Goal: Communication & Community: Participate in discussion

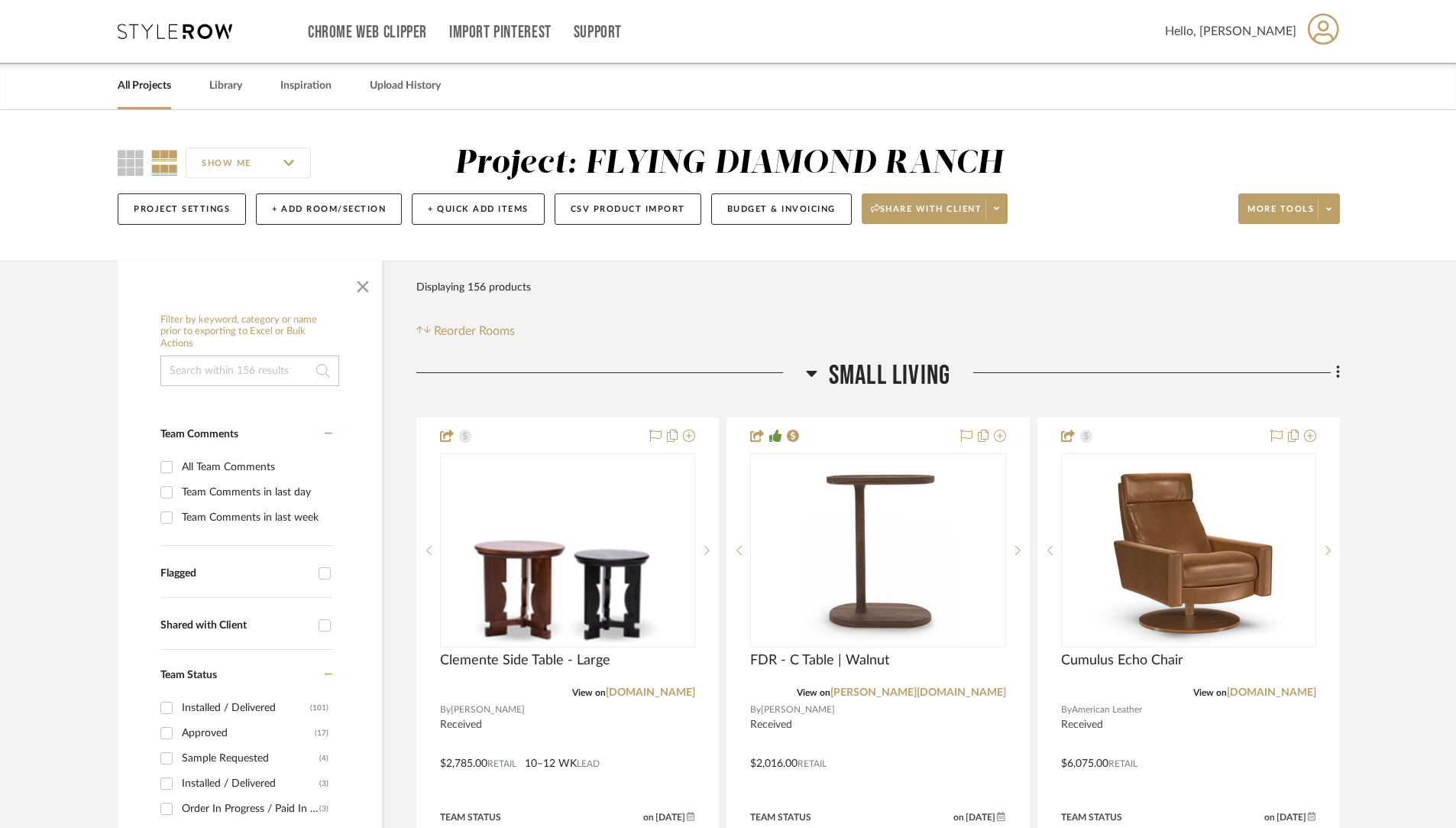
click at [153, 85] on link "All Projects" at bounding box center [145, 85] width 54 height 21
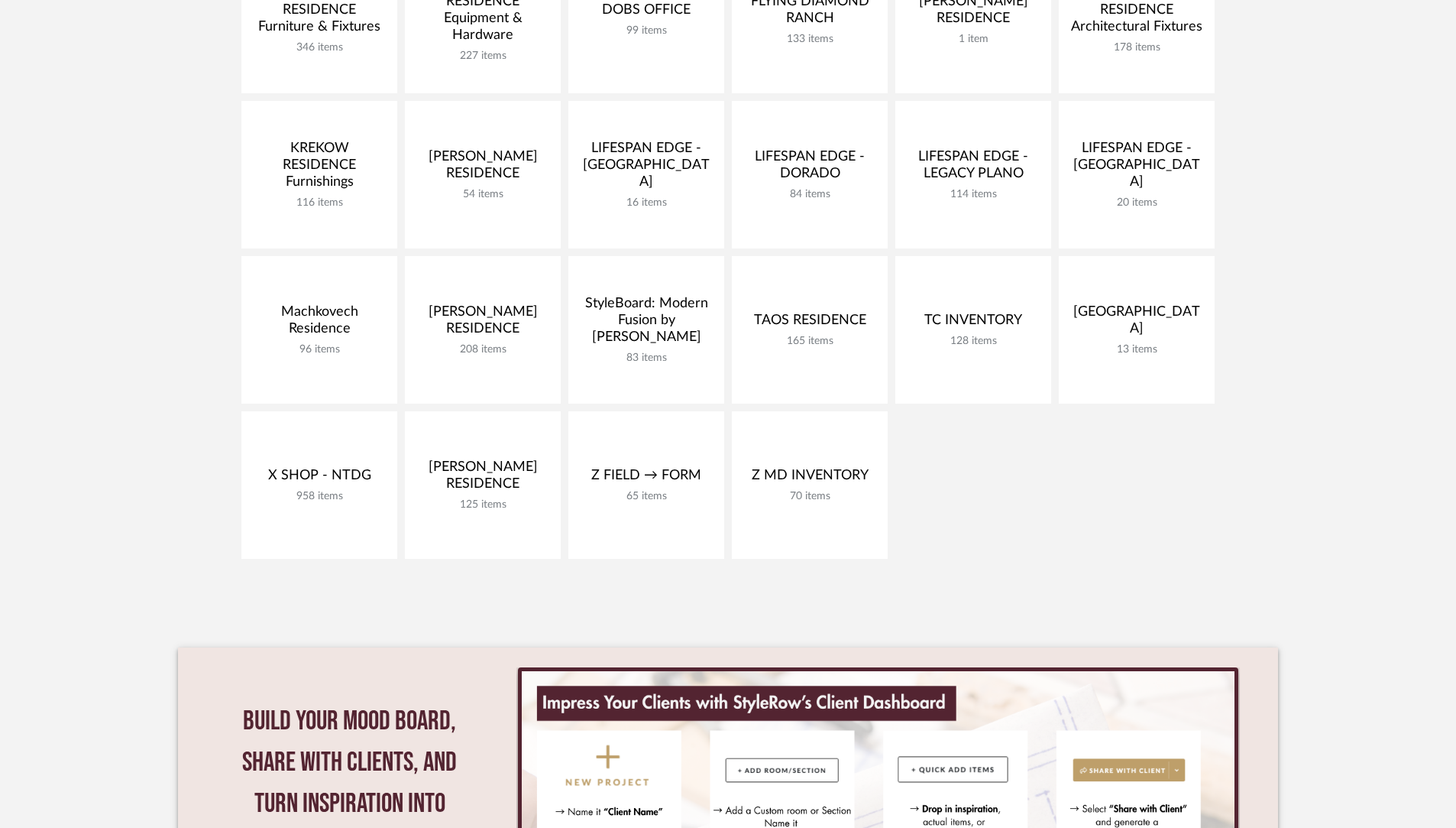
scroll to position [512, 0]
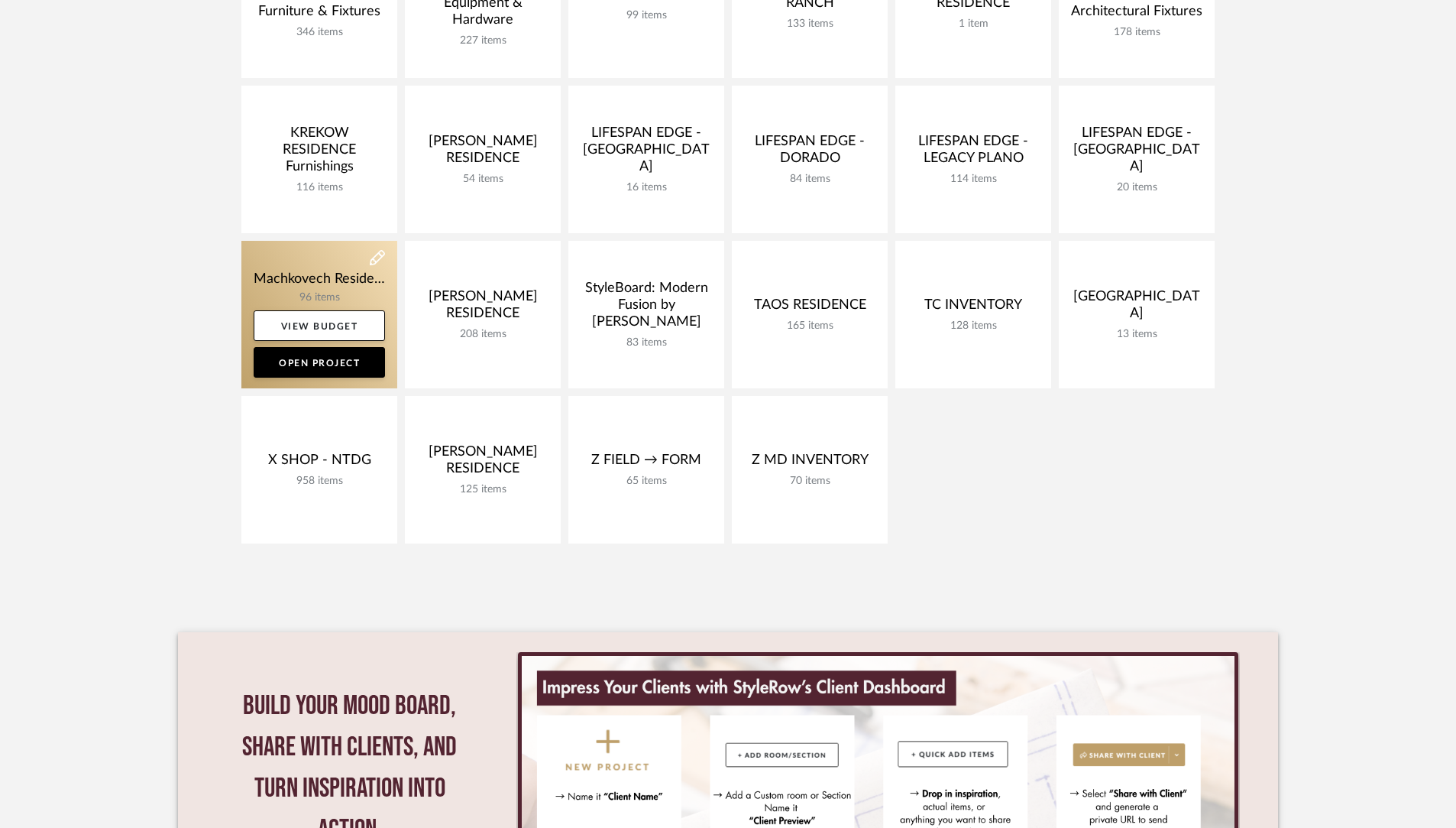
click at [310, 281] on link at bounding box center [319, 315] width 156 height 147
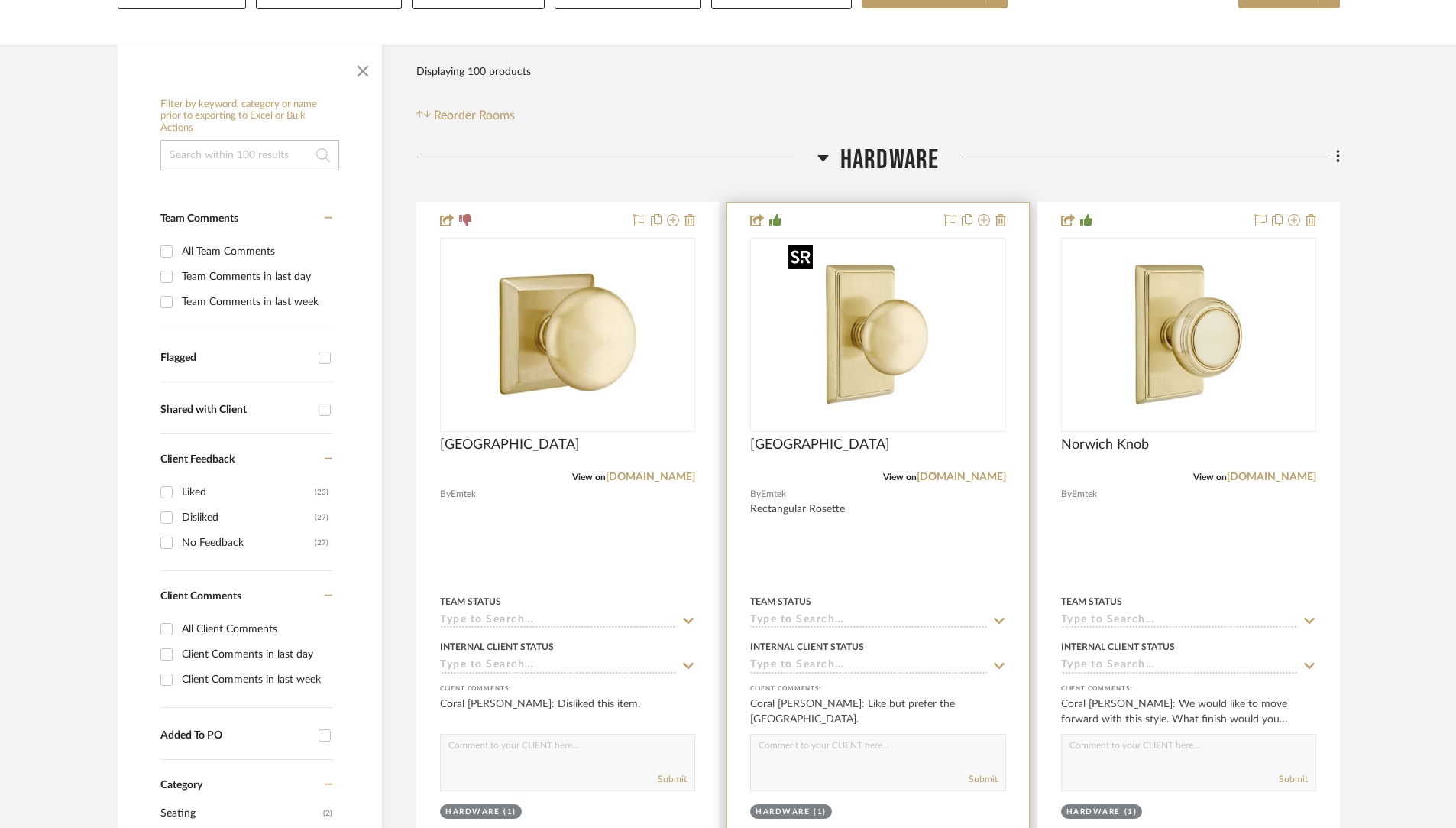
scroll to position [416, 0]
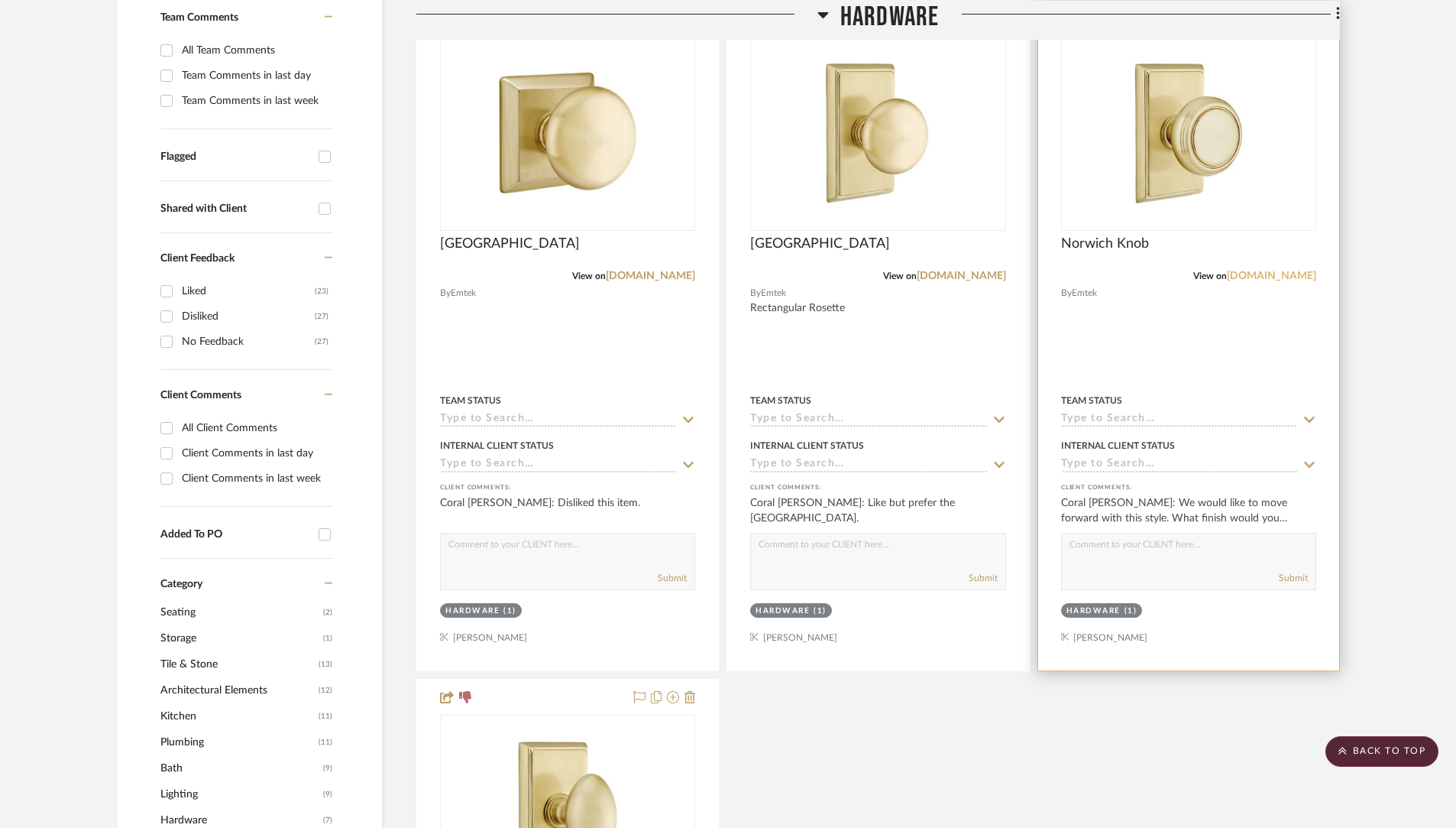
click at [1279, 270] on link "[DOMAIN_NAME]" at bounding box center [1271, 275] width 90 height 11
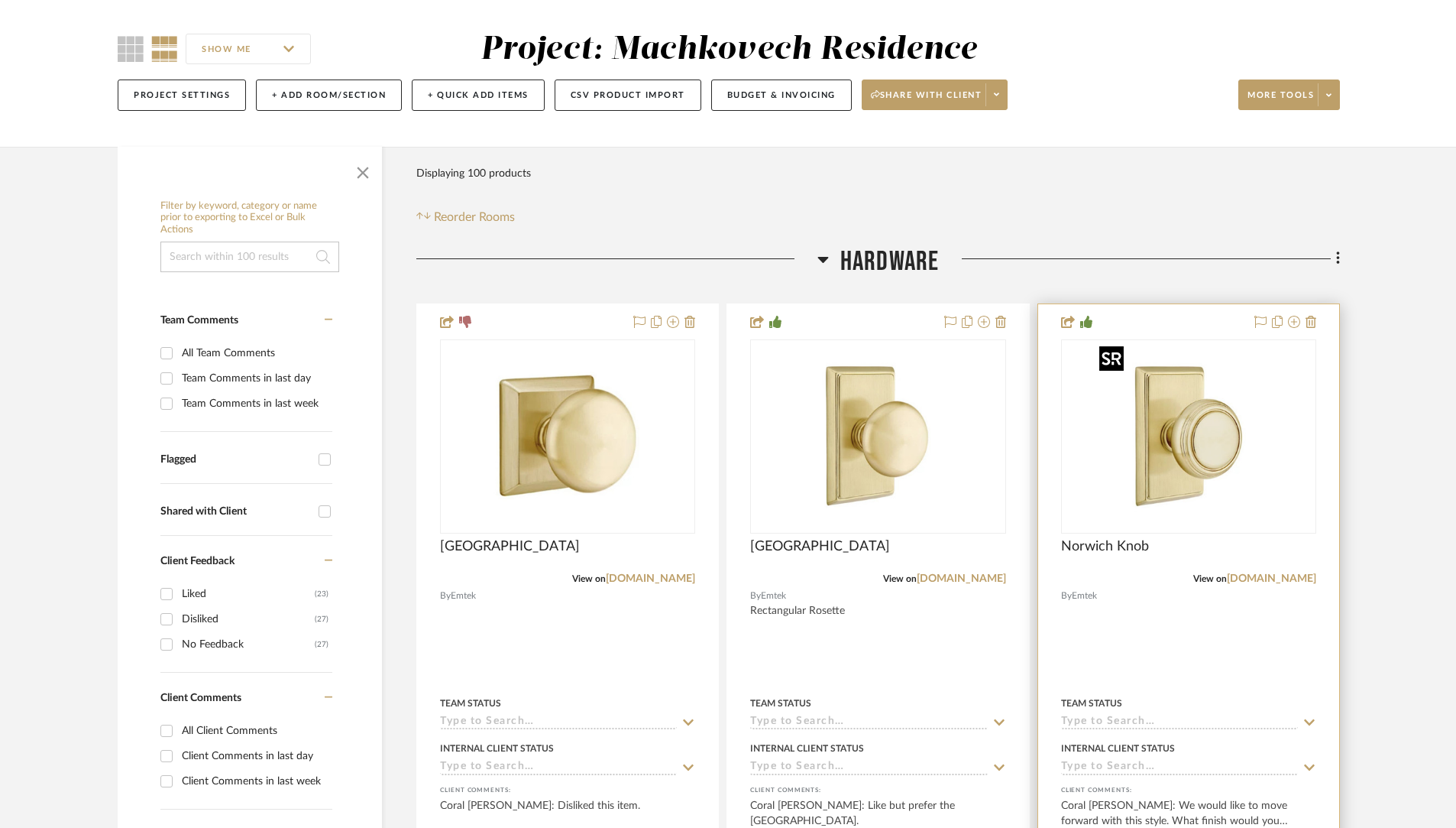
scroll to position [123, 0]
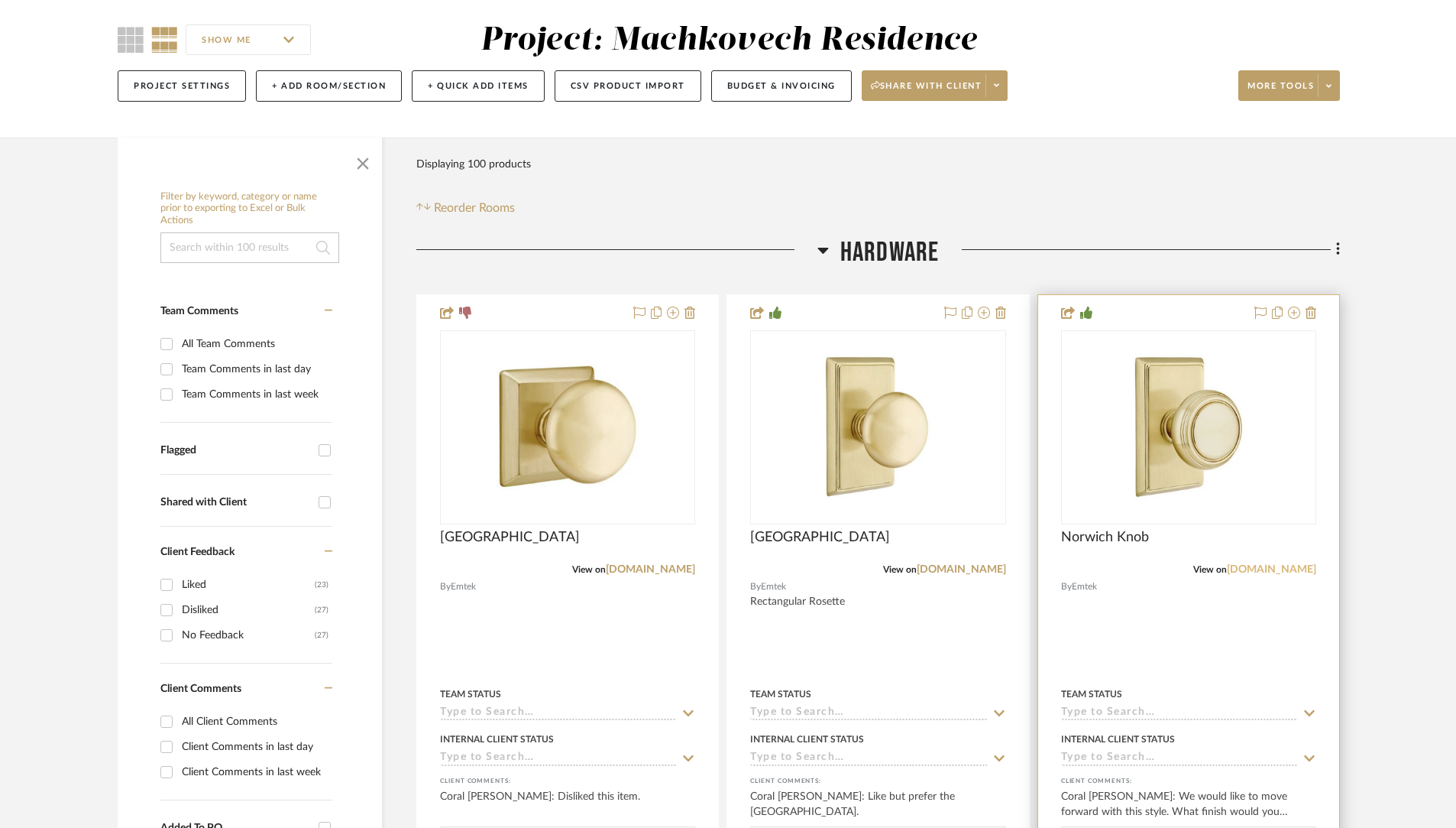
click at [1283, 573] on link "[DOMAIN_NAME]" at bounding box center [1271, 569] width 90 height 11
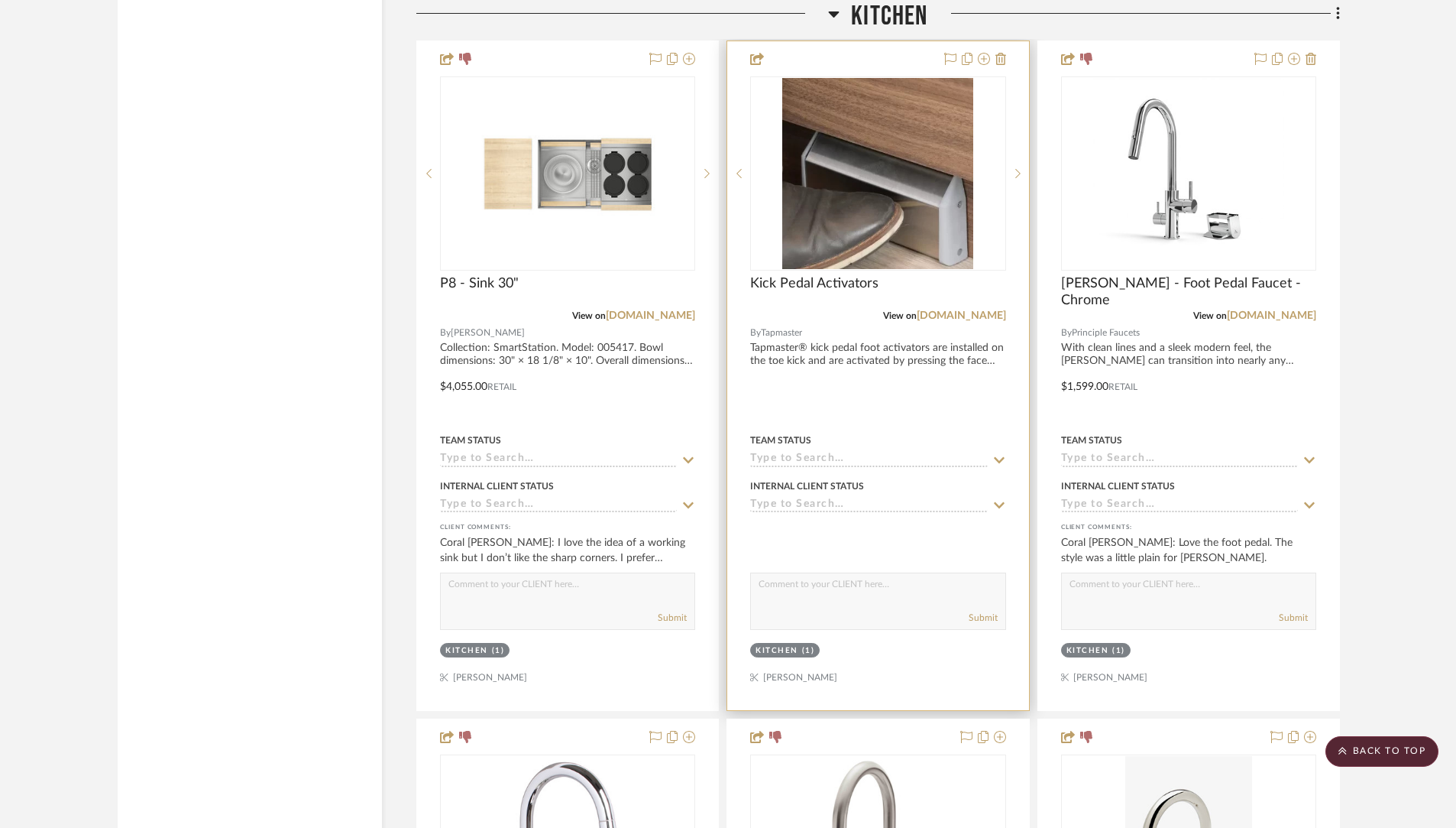
scroll to position [3392, 0]
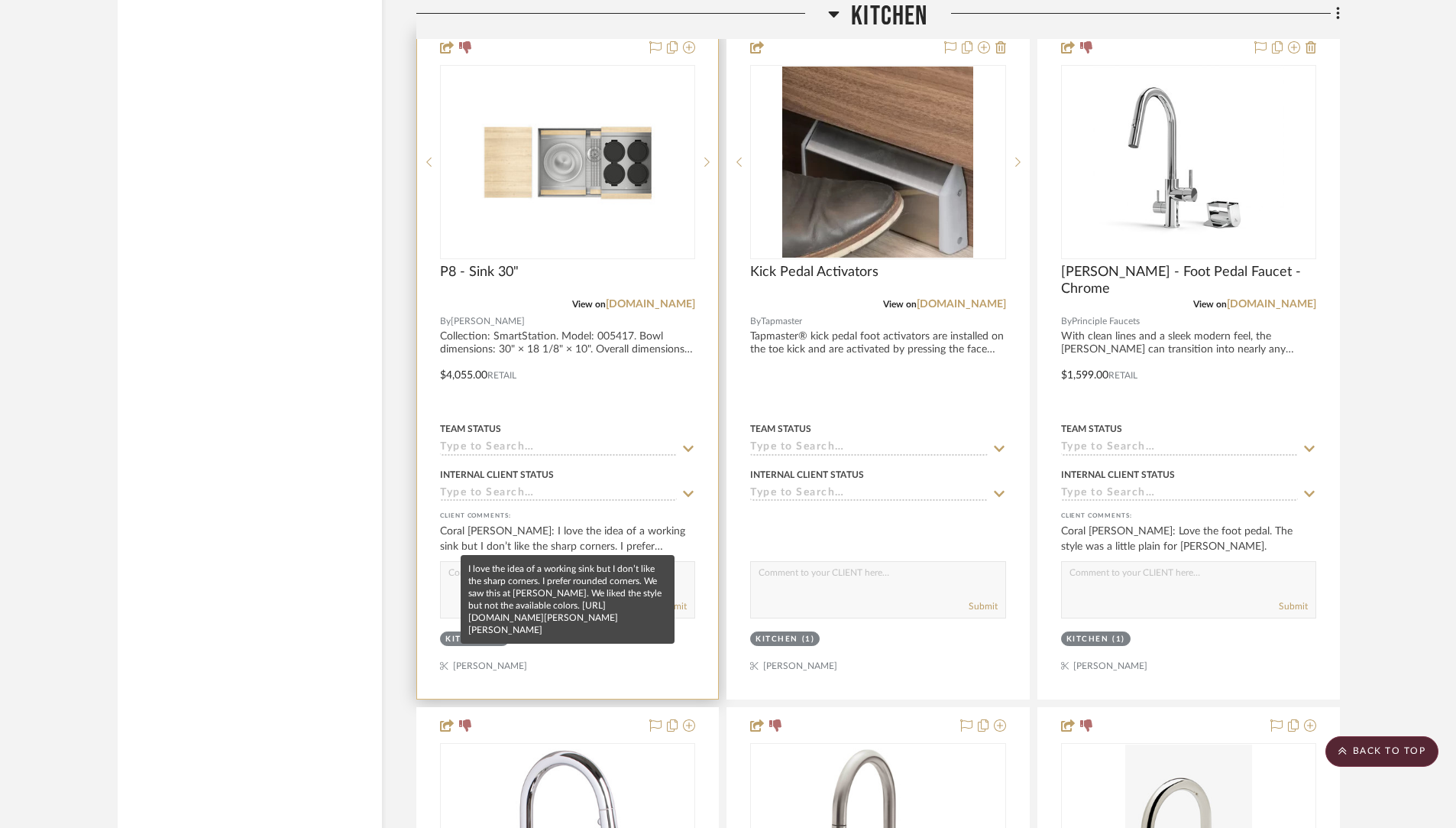
click at [565, 538] on div "Coral [PERSON_NAME]: I love the idea of a working sink but I don’t like the sha…" at bounding box center [567, 538] width 255 height 31
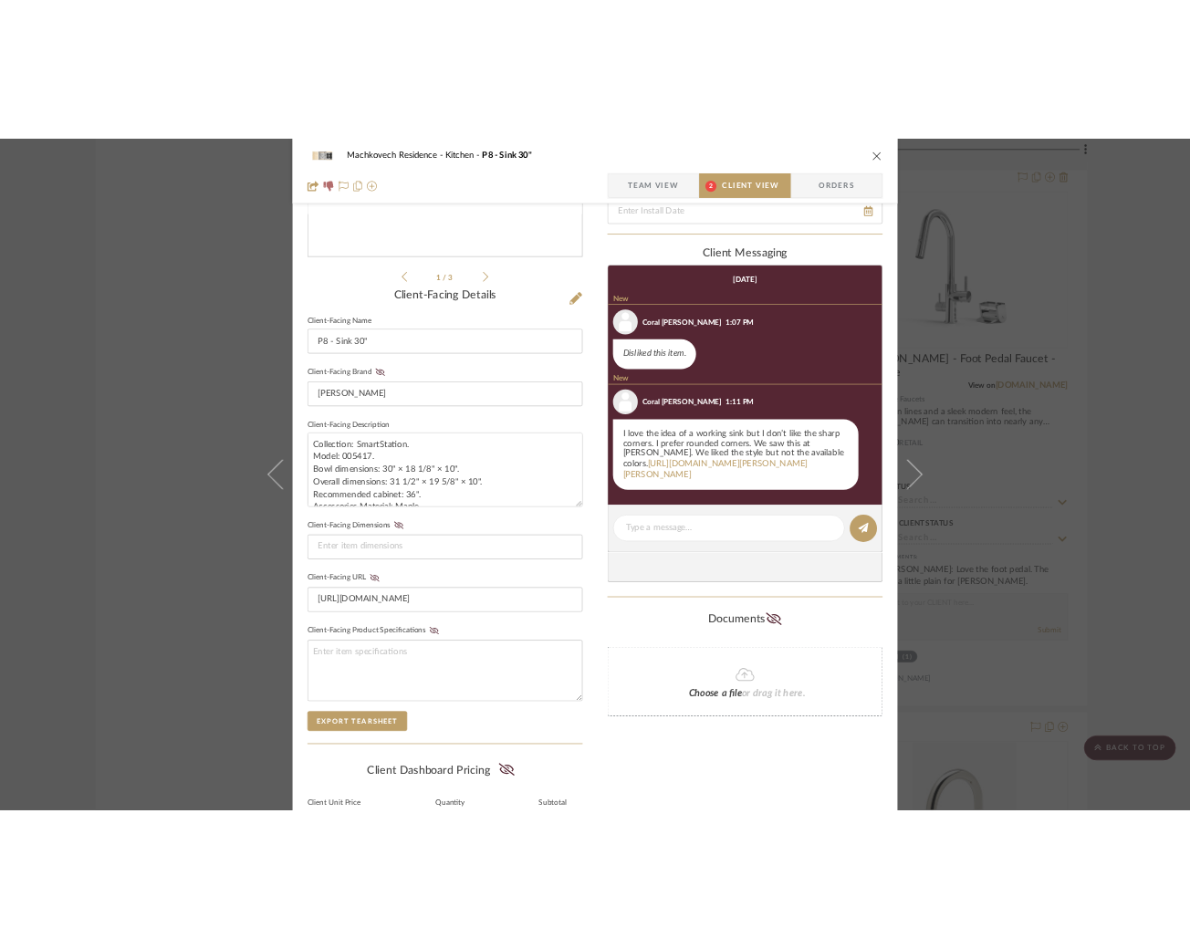
scroll to position [348, 0]
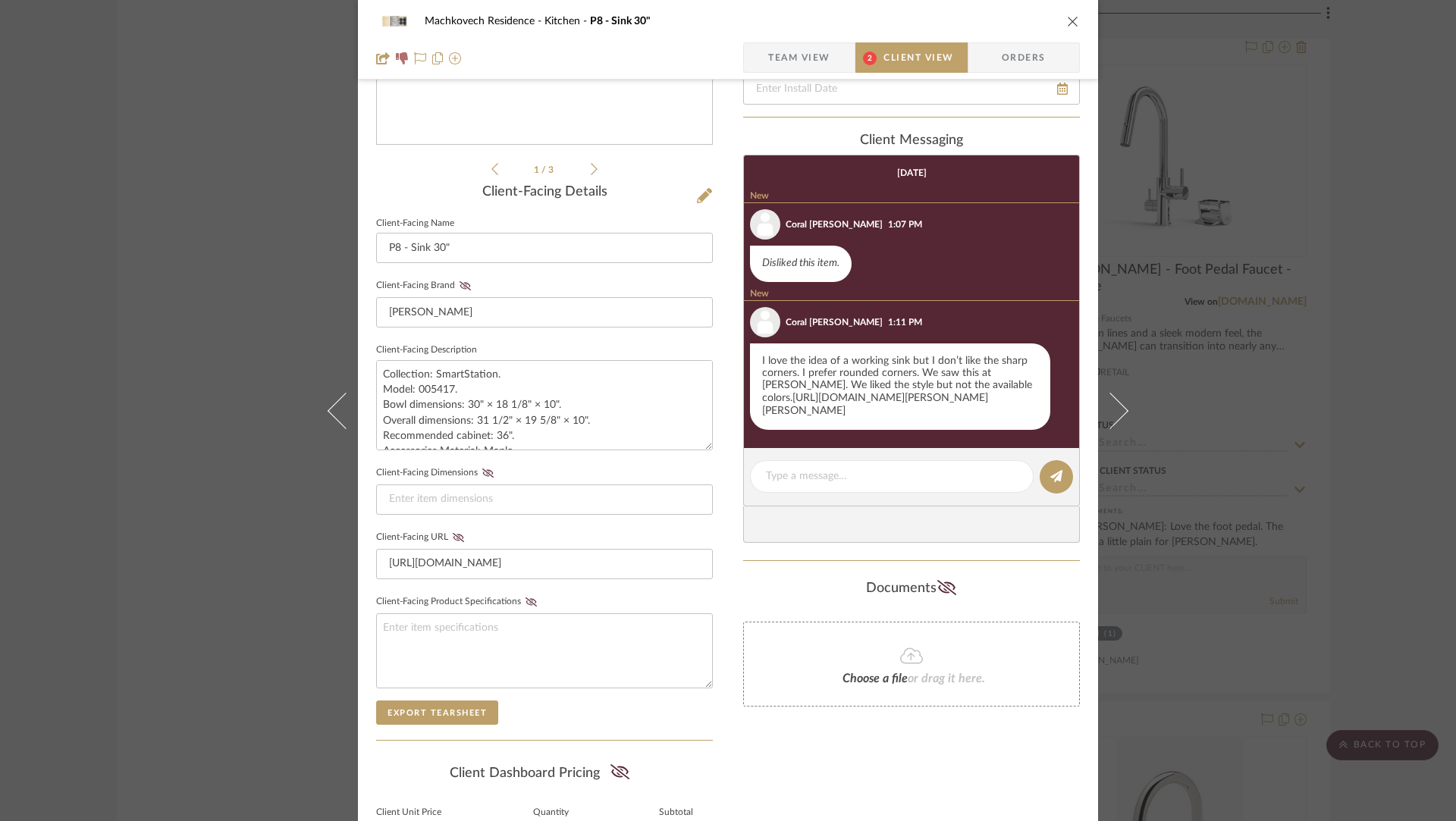
click at [874, 416] on link "[URL][DOMAIN_NAME][PERSON_NAME][PERSON_NAME]" at bounding box center [875, 404] width 226 height 23
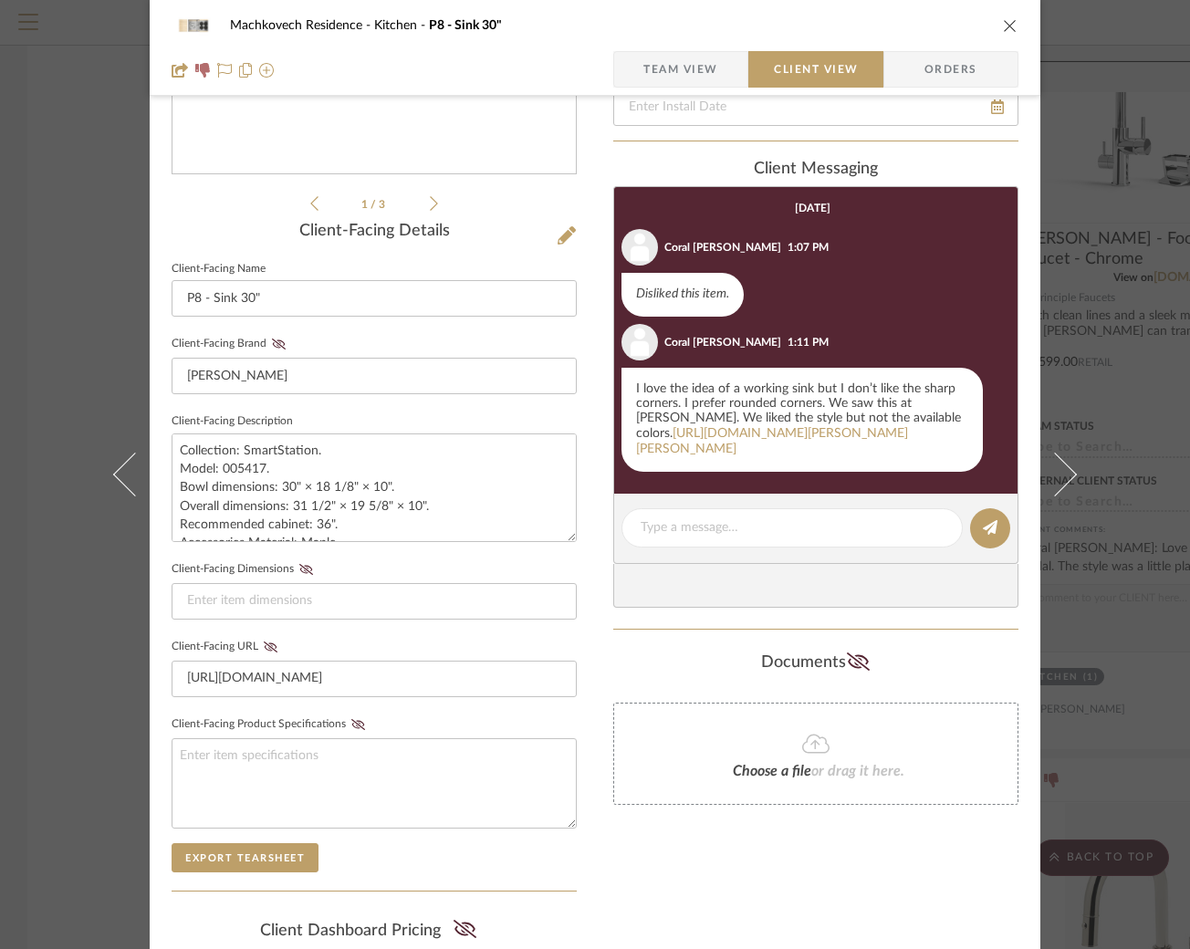
click at [1004, 27] on icon "close" at bounding box center [1010, 25] width 15 height 15
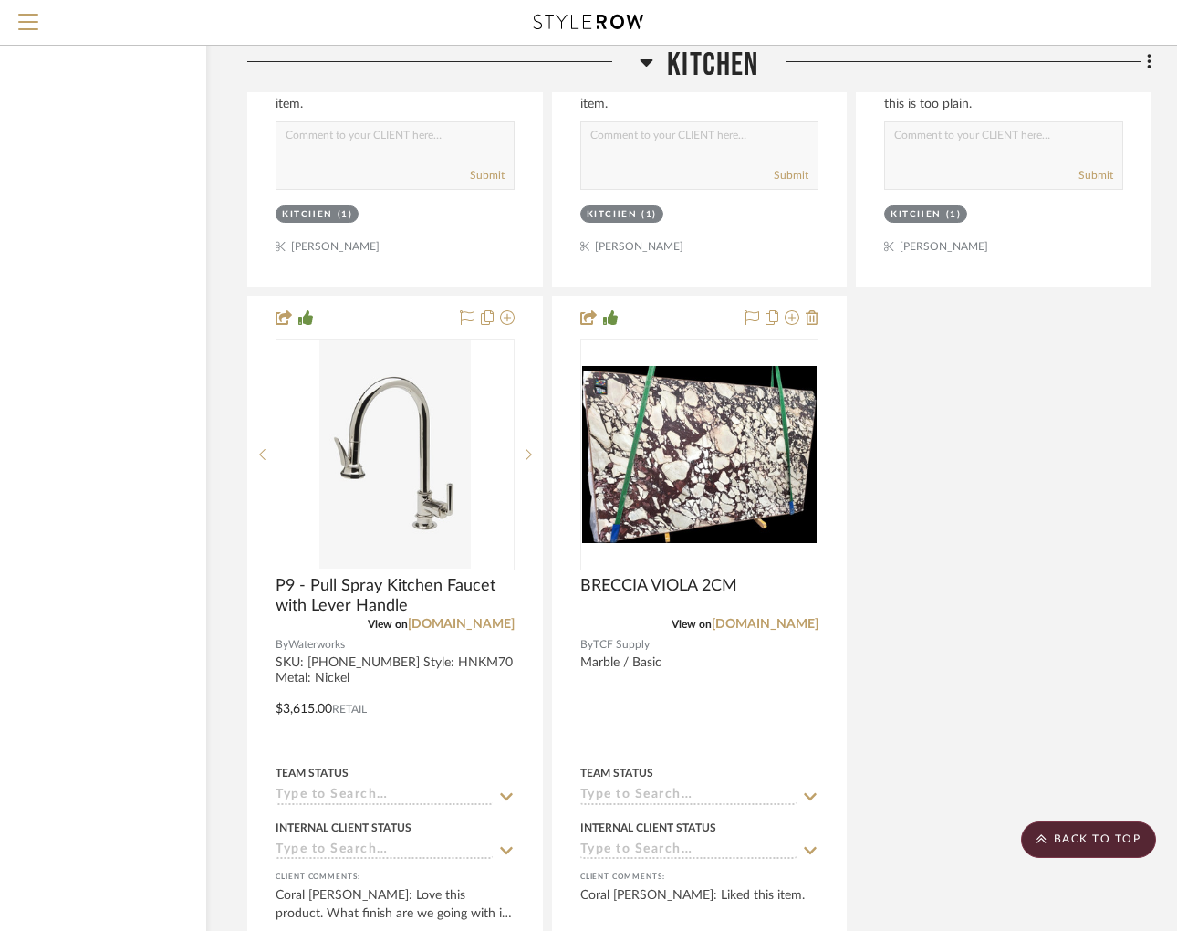
scroll to position [5469, 137]
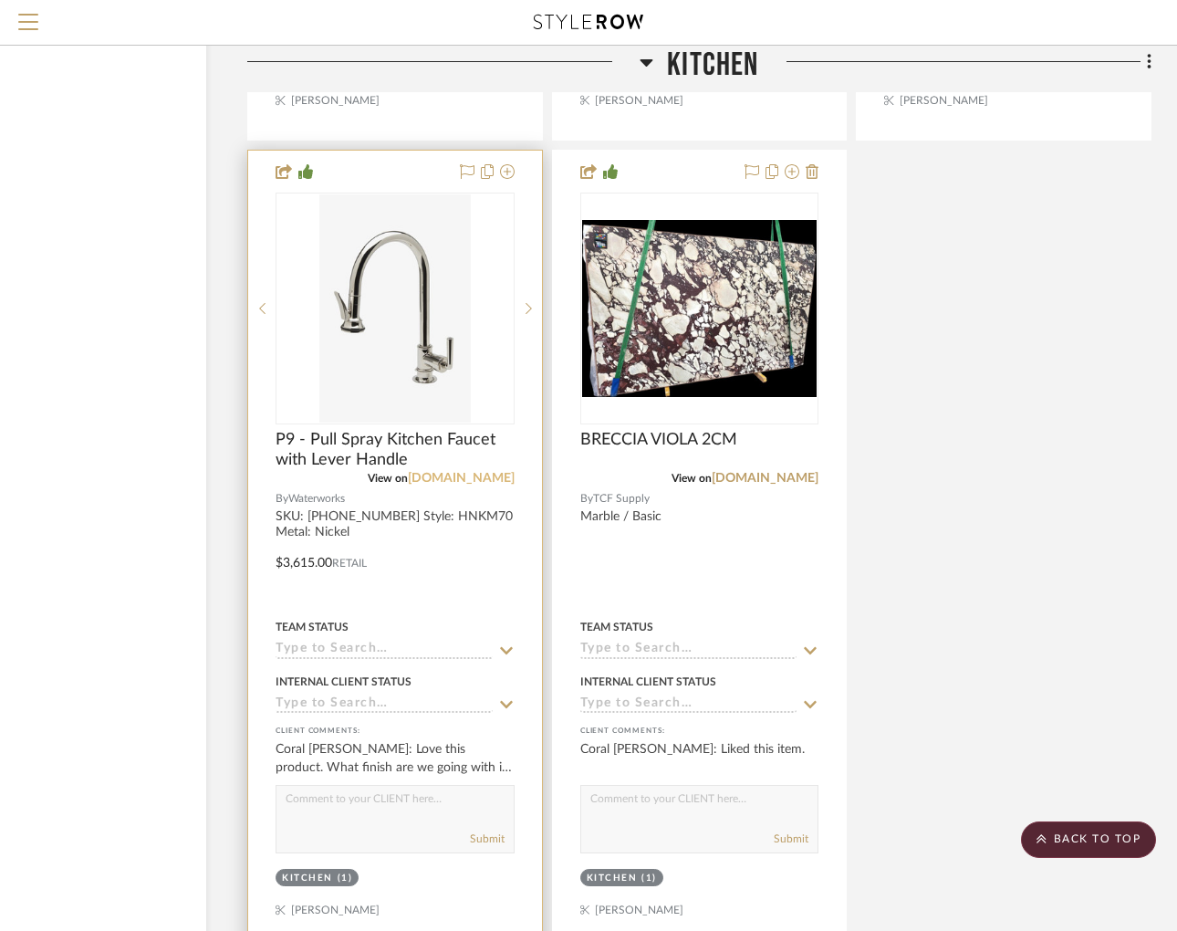
click at [458, 472] on link "[DOMAIN_NAME]" at bounding box center [461, 478] width 107 height 13
click at [422, 521] on div at bounding box center [395, 550] width 294 height 799
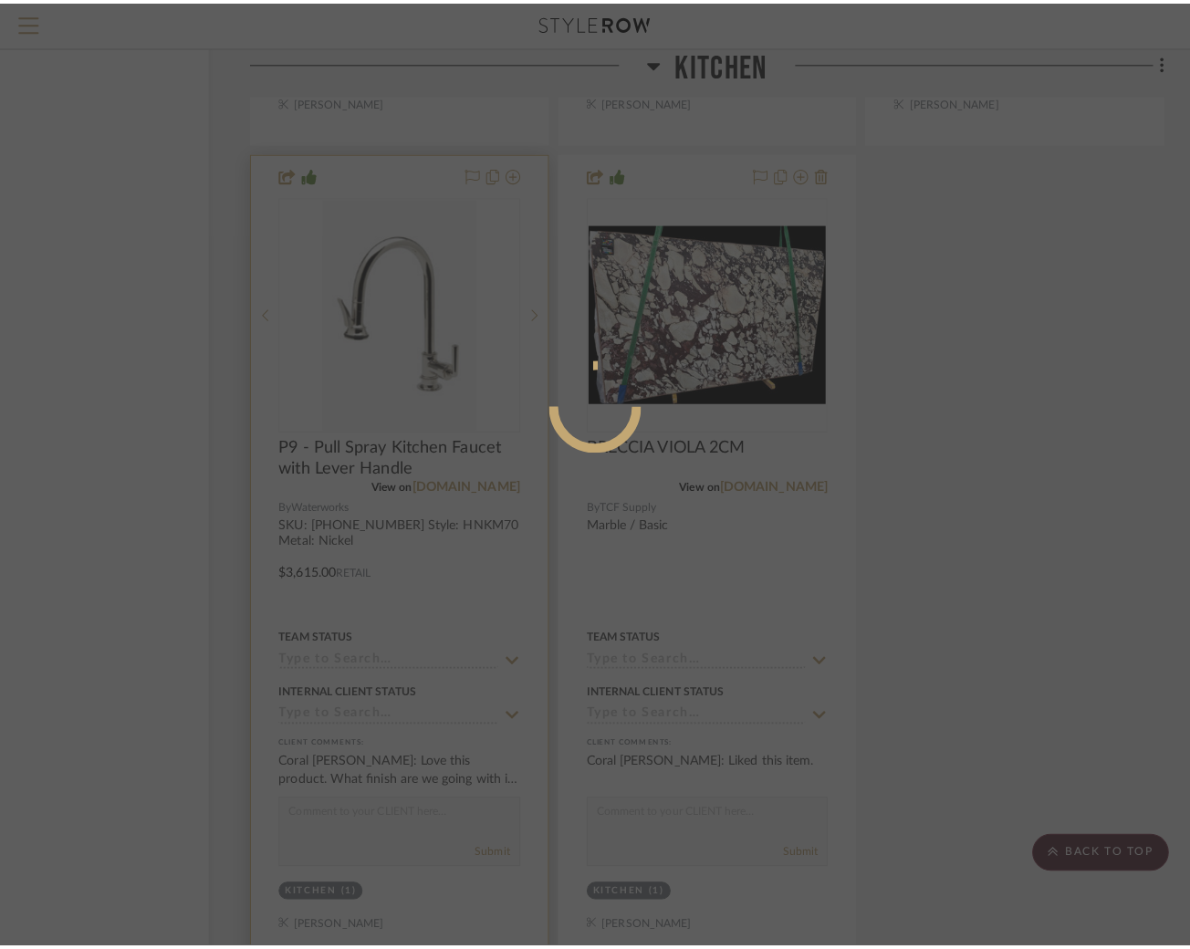
scroll to position [0, 0]
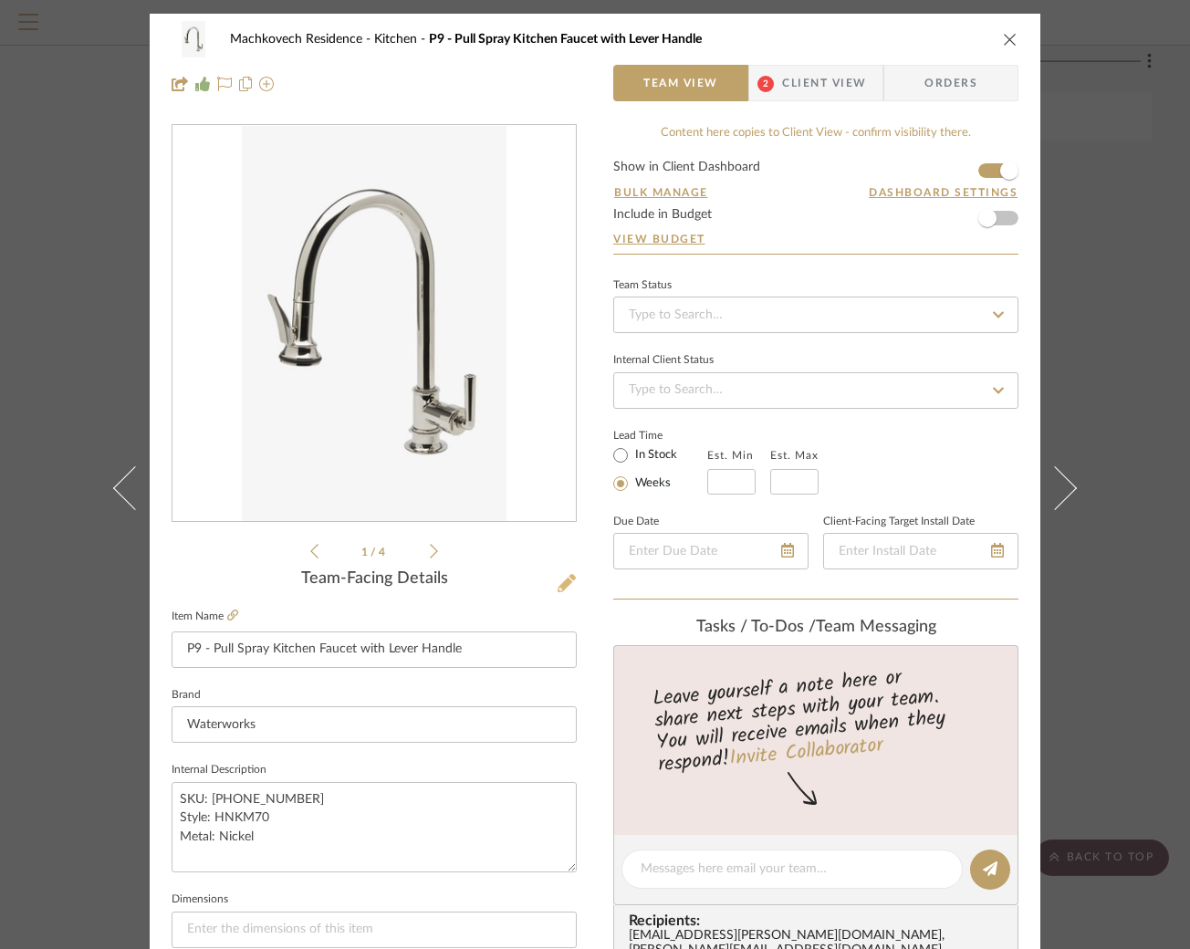
click at [563, 576] on icon at bounding box center [567, 583] width 18 height 18
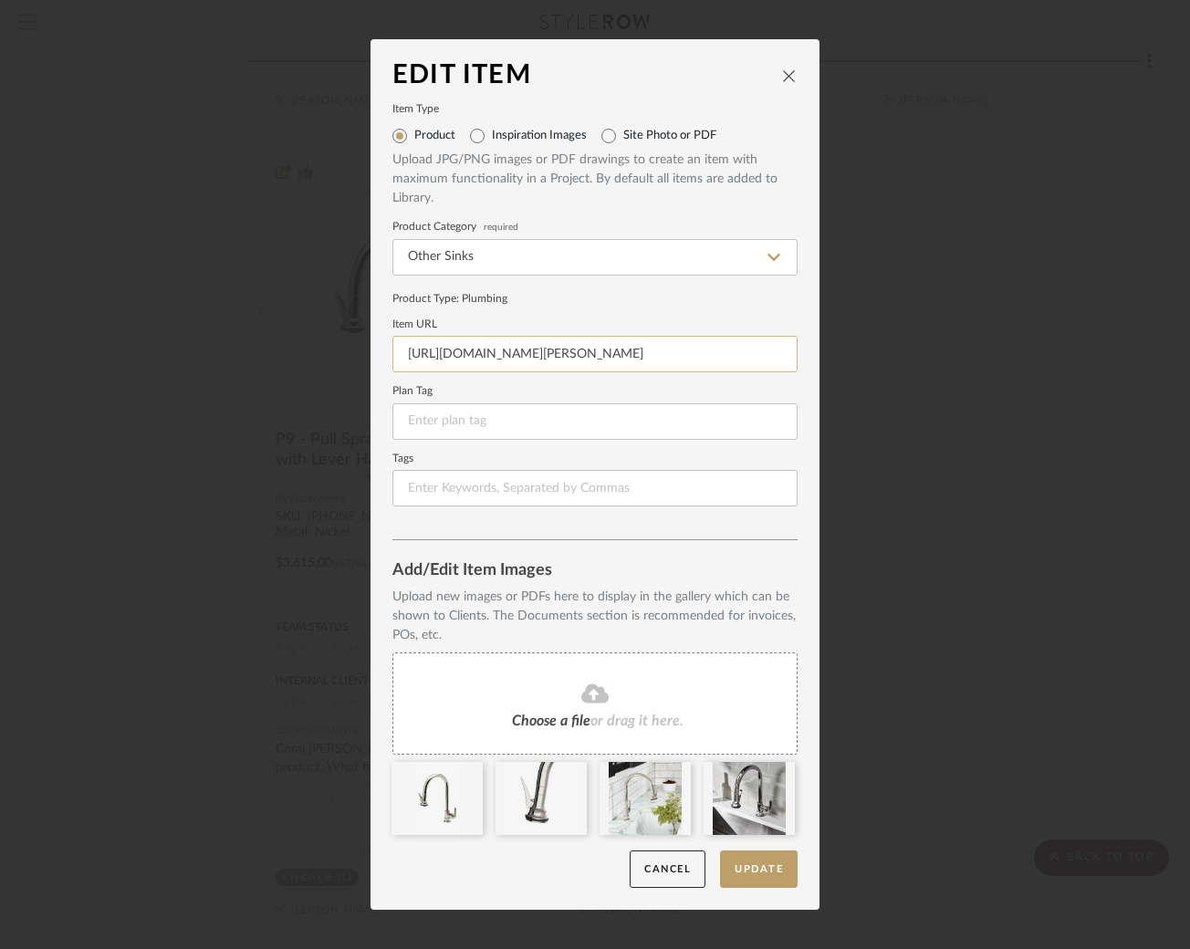
click at [583, 351] on input "[URL][DOMAIN_NAME][PERSON_NAME]" at bounding box center [594, 354] width 405 height 37
paste input "gooseneck-integrated-pull-spray-kitchen-faucet-with-lever-handle-hkm711"
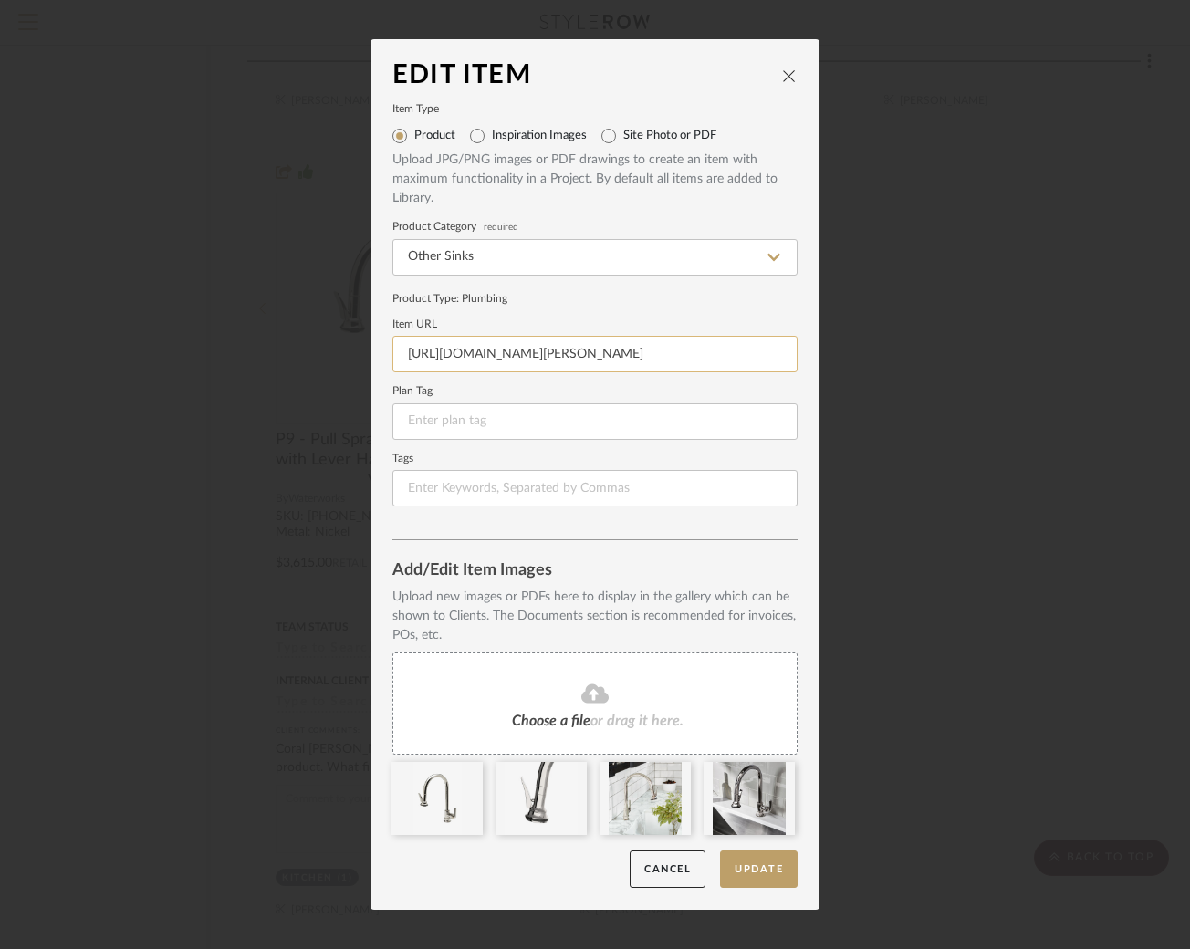
scroll to position [0, 294]
type input "[URL][DOMAIN_NAME][PERSON_NAME]"
click at [755, 863] on button "Update" at bounding box center [759, 869] width 78 height 37
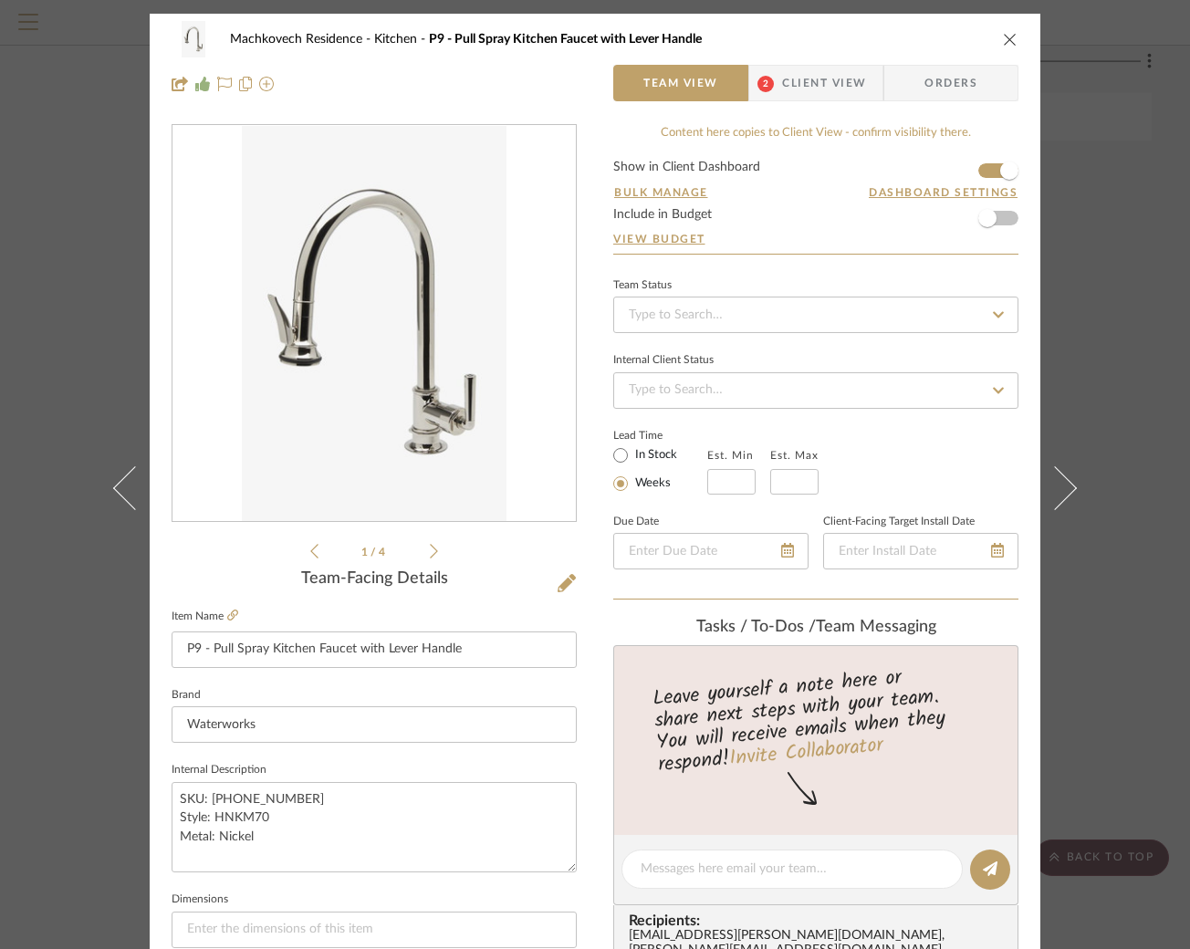
click at [782, 97] on span "Client View" at bounding box center [824, 83] width 84 height 37
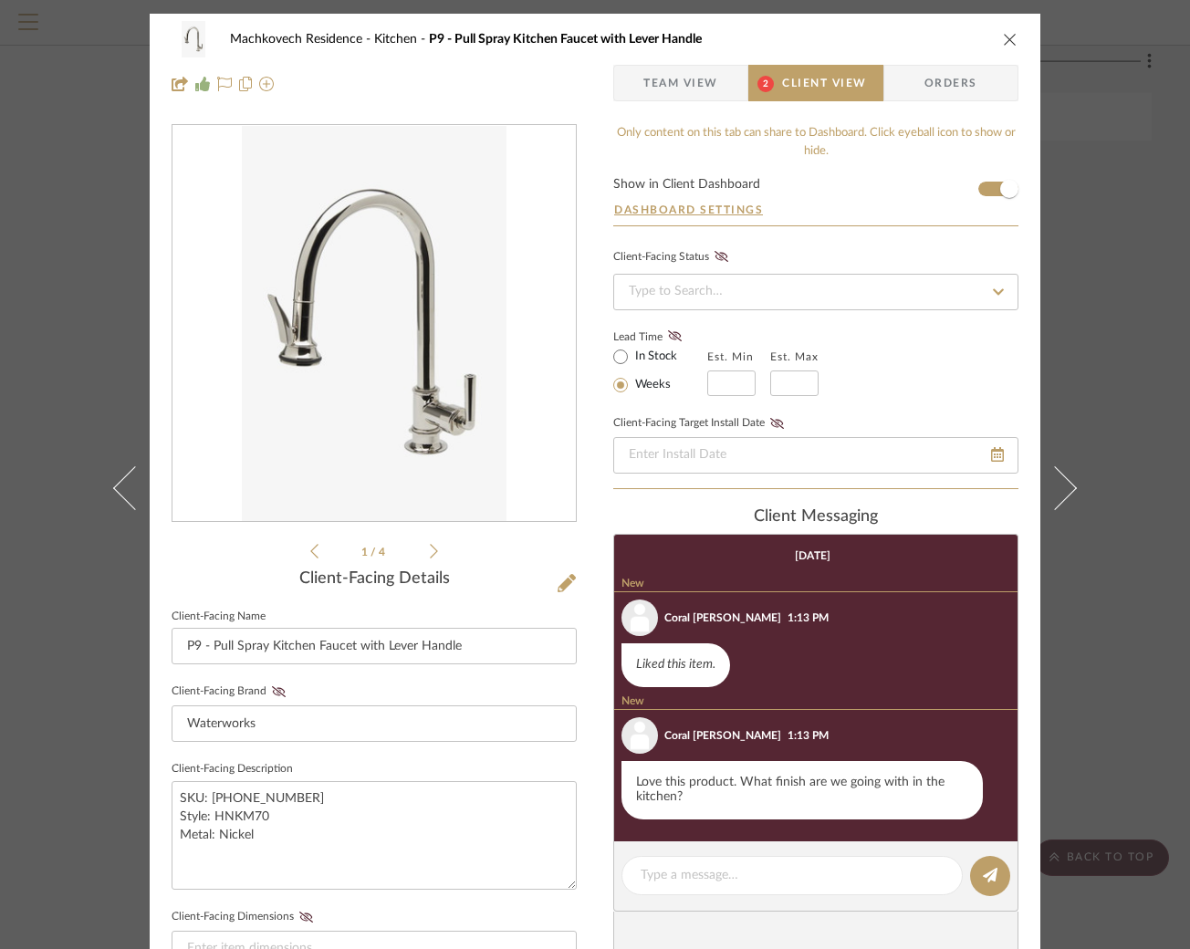
click at [1003, 32] on icon "close" at bounding box center [1010, 39] width 15 height 15
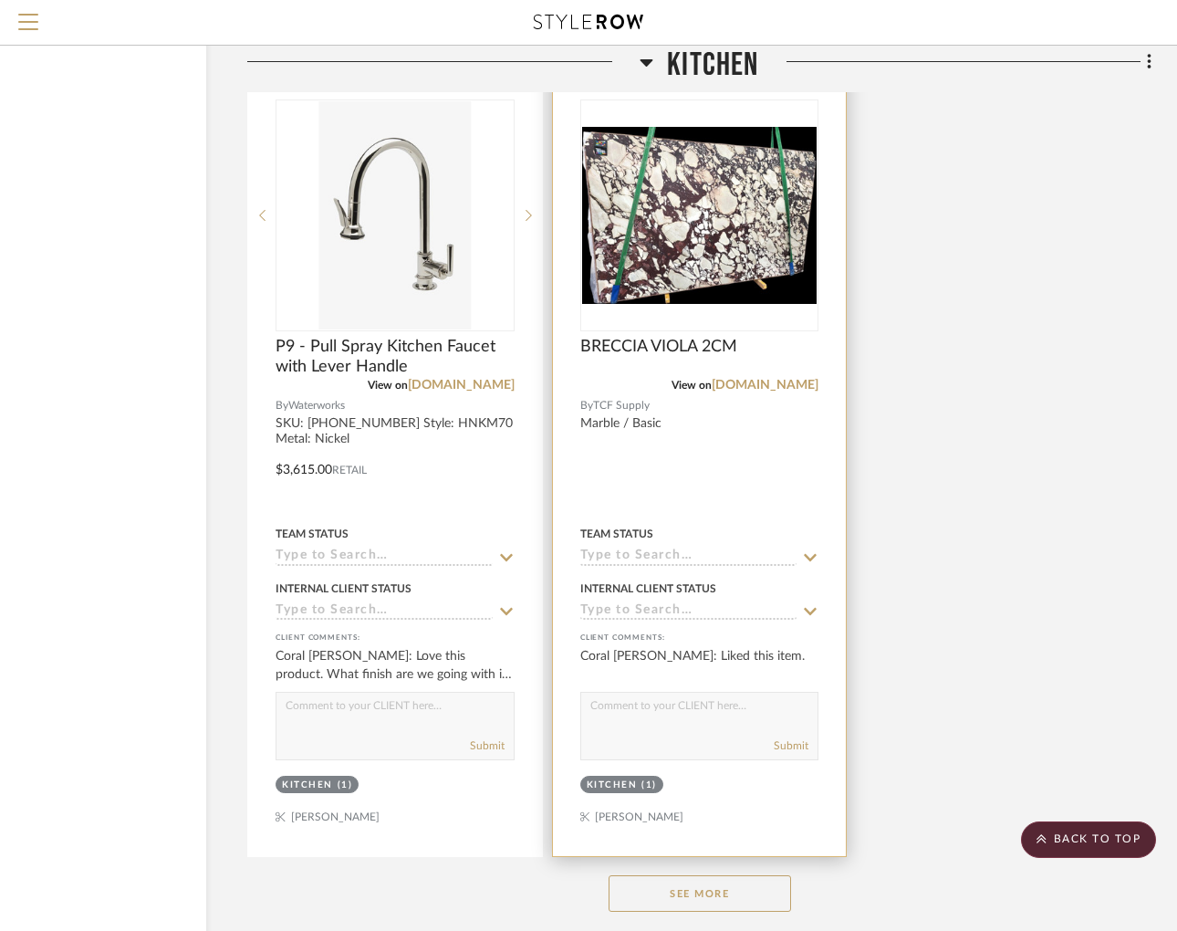
scroll to position [5626, 137]
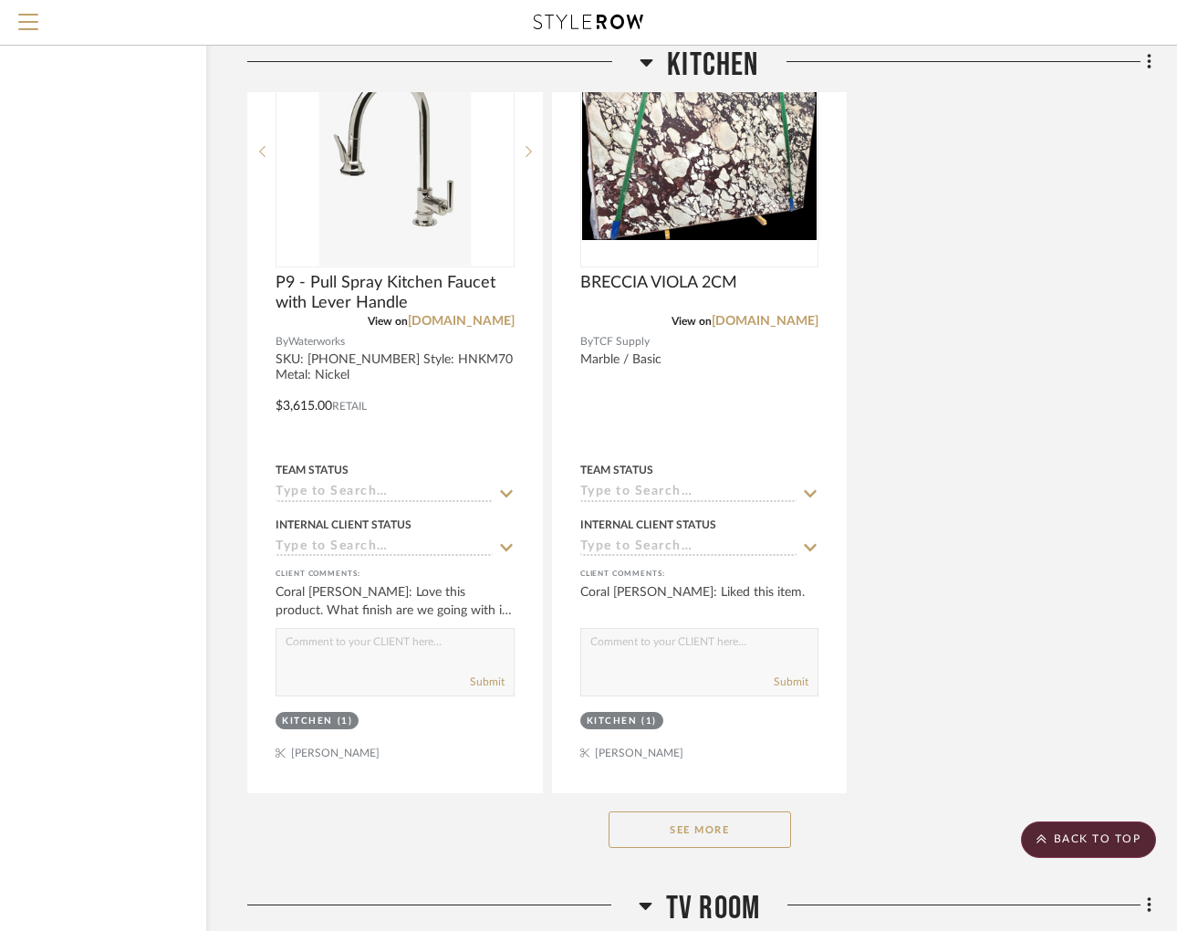
click at [693, 823] on button "See More" at bounding box center [700, 829] width 183 height 37
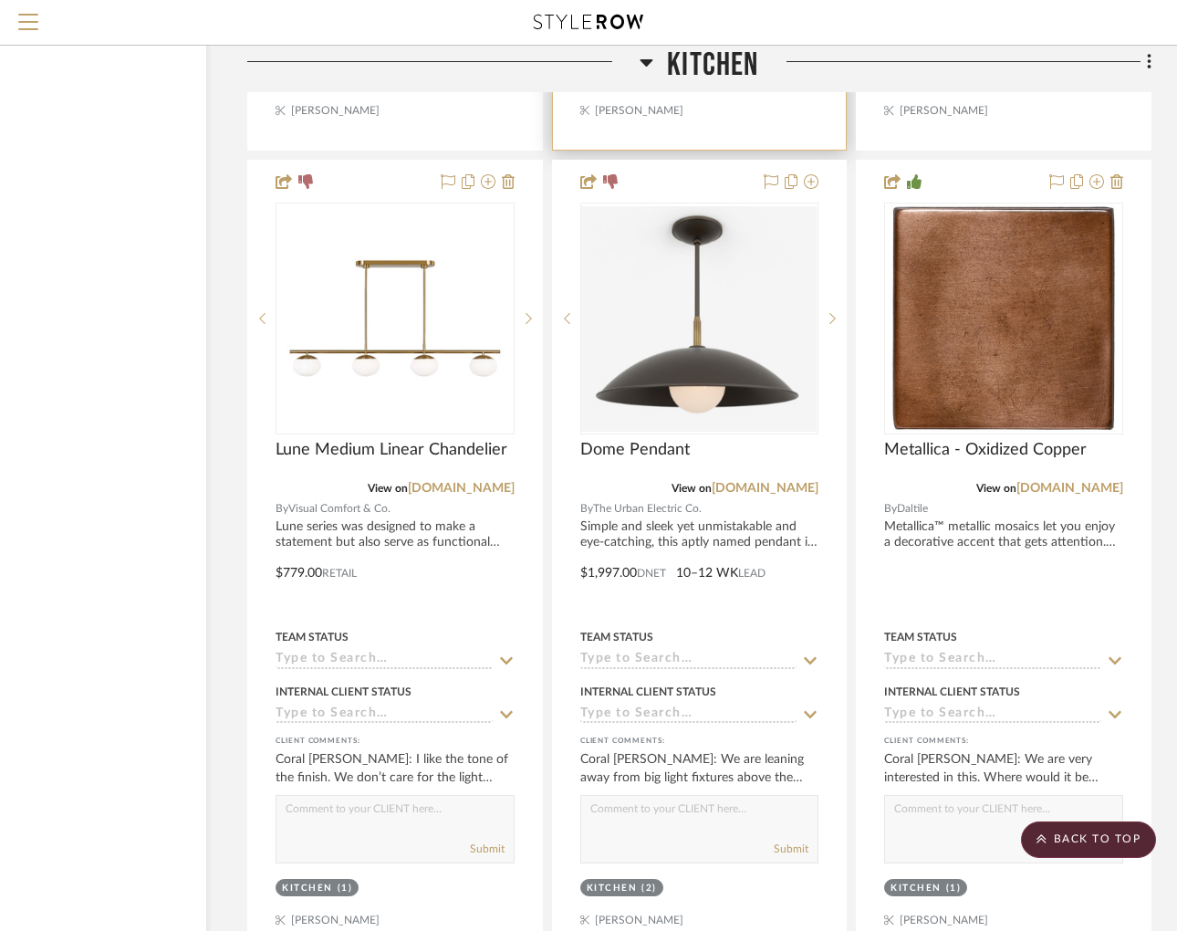
scroll to position [7892, 137]
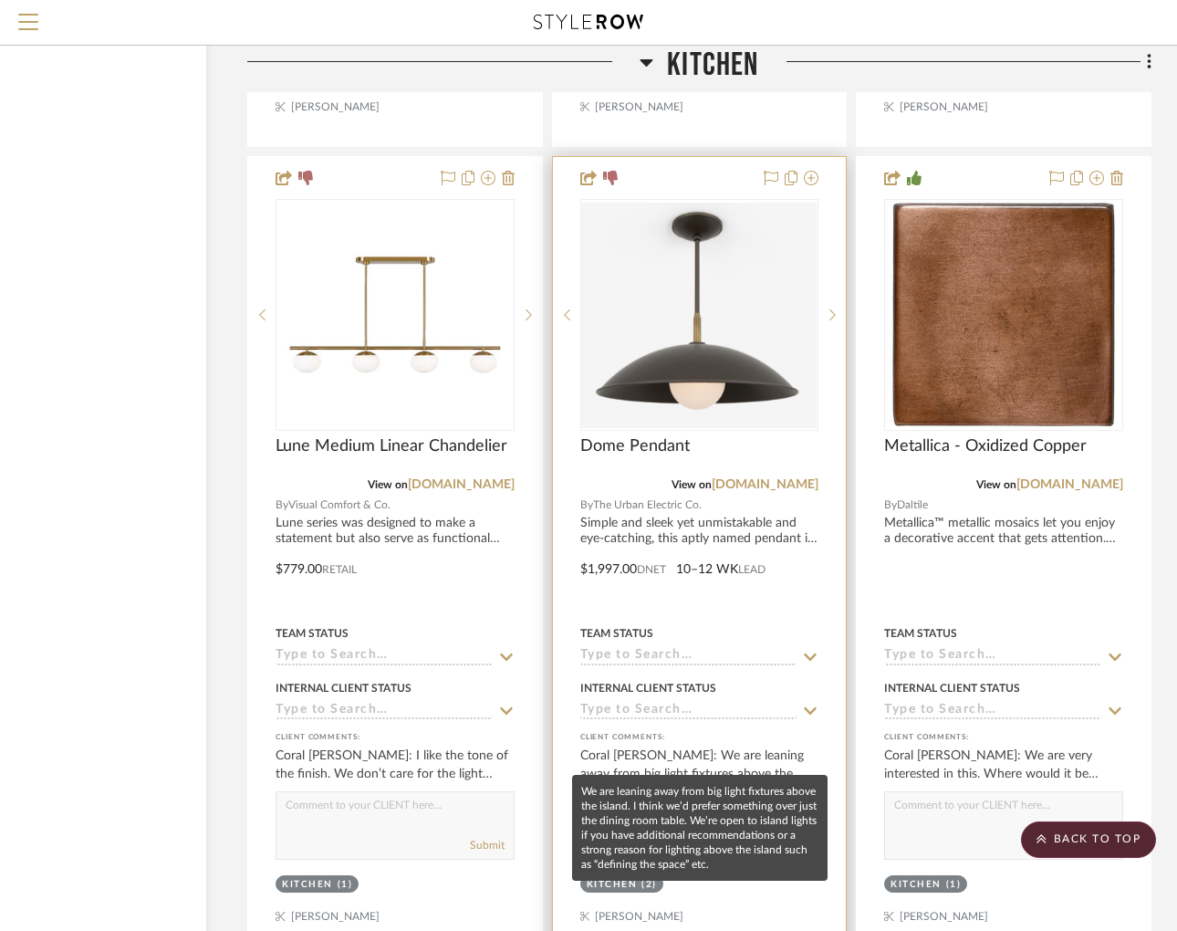
click at [713, 747] on div "Coral [PERSON_NAME]: We are leaning away from big light fixtures above the isla…" at bounding box center [700, 765] width 239 height 37
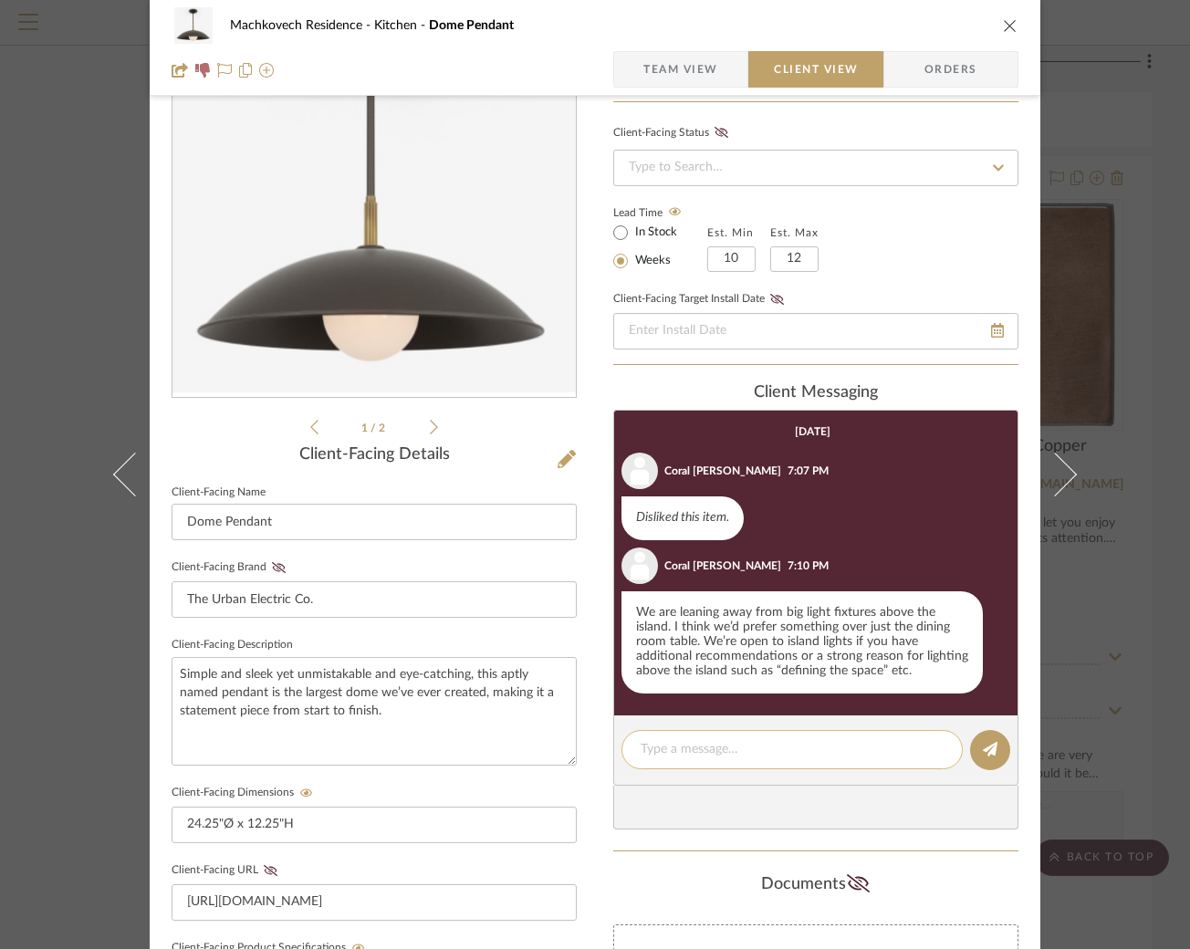
scroll to position [107, 0]
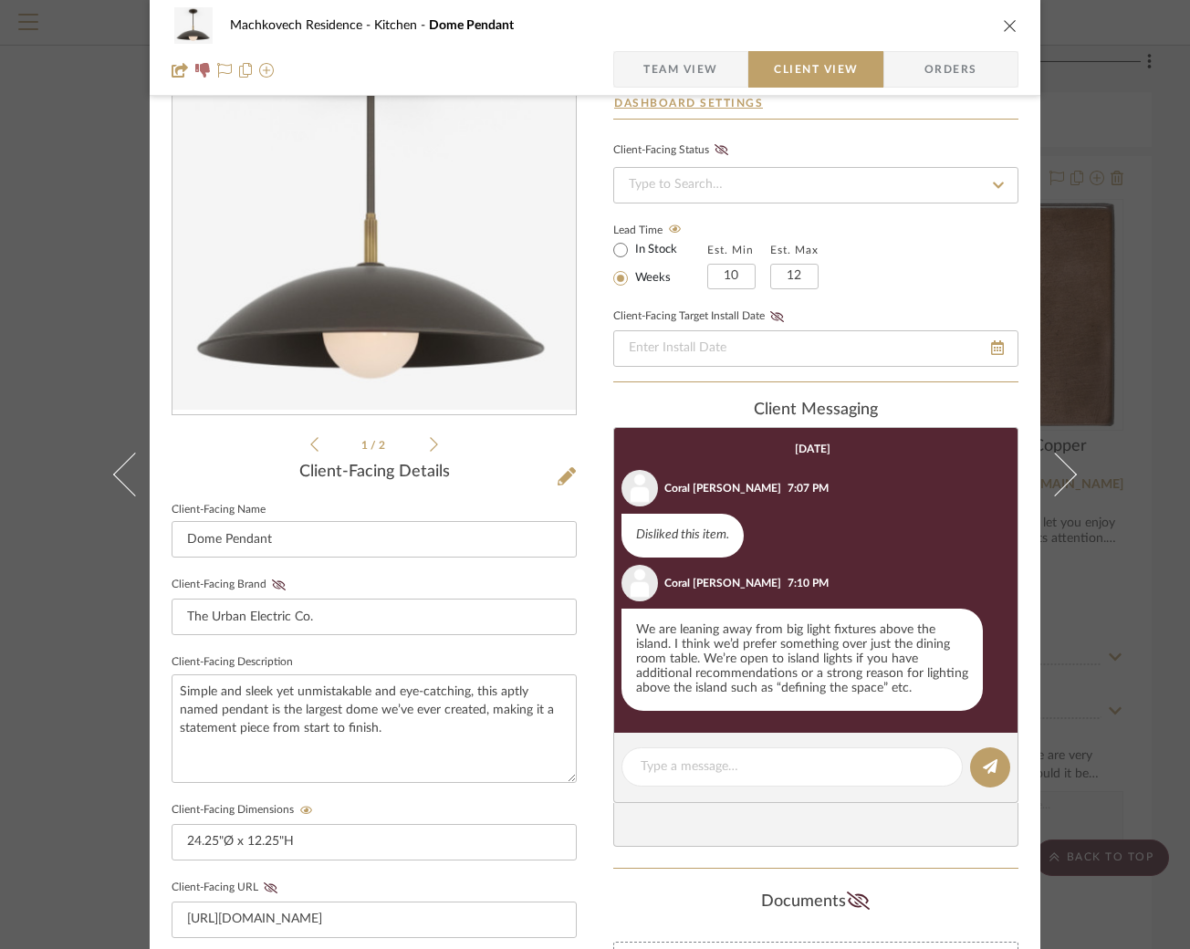
click at [1005, 18] on icon "close" at bounding box center [1010, 25] width 15 height 15
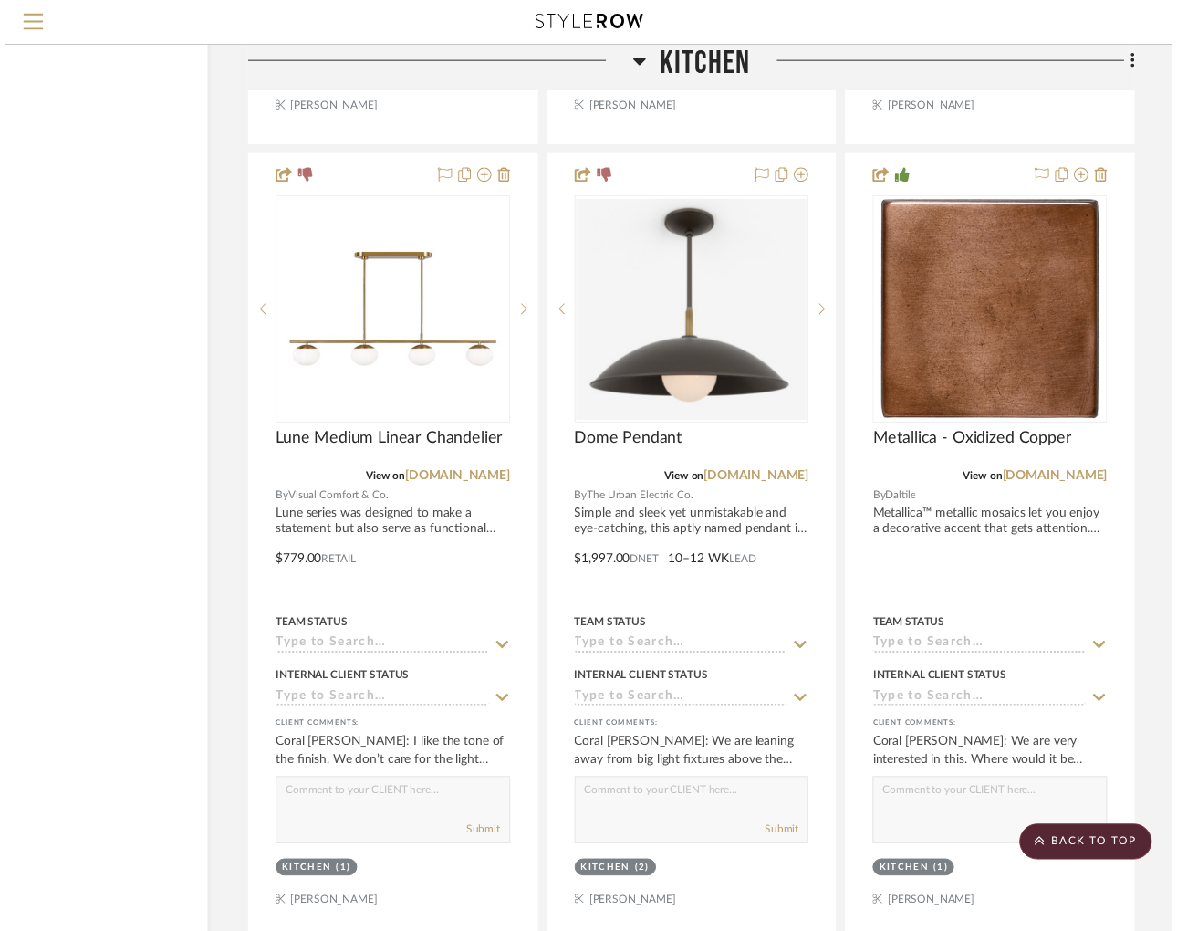
scroll to position [7892, 137]
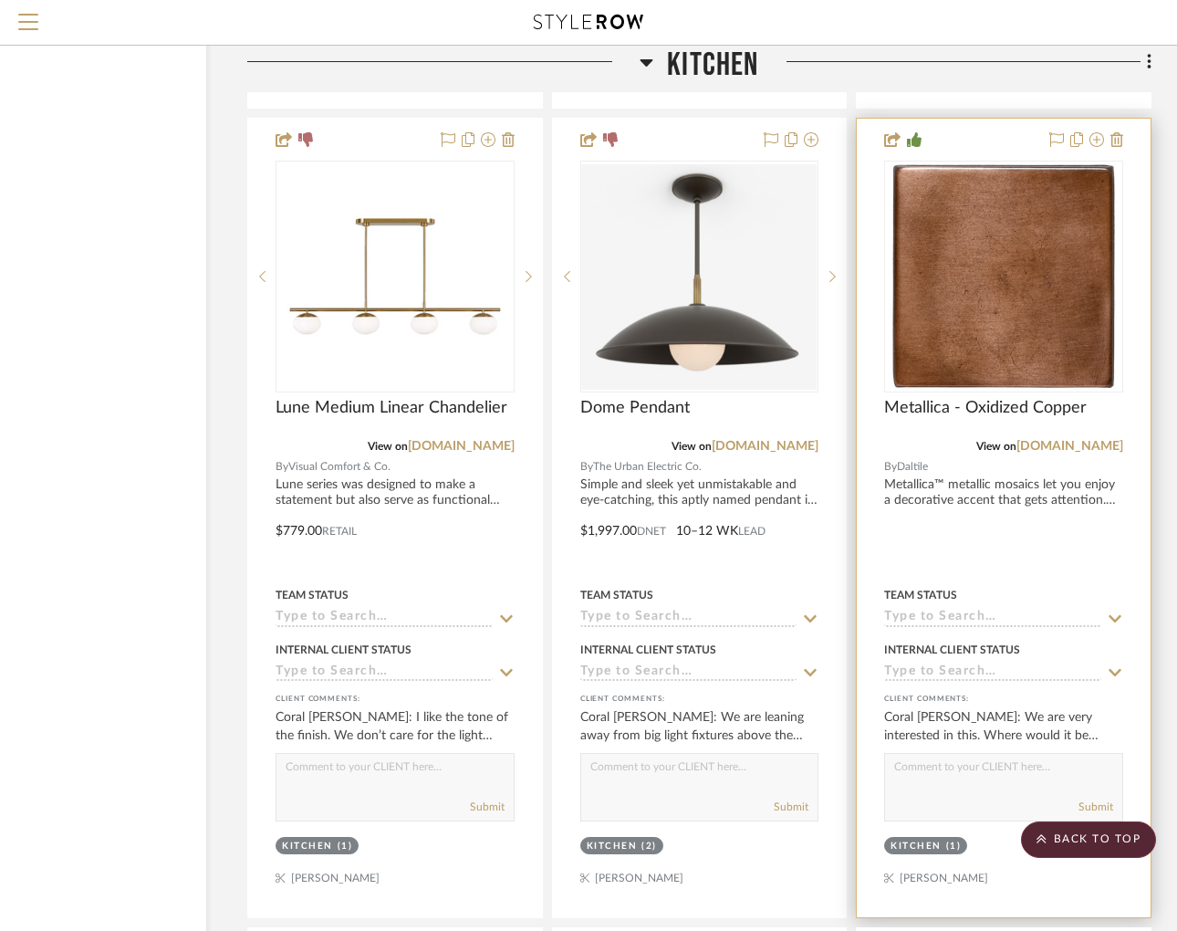
click at [990, 487] on div at bounding box center [1004, 518] width 294 height 799
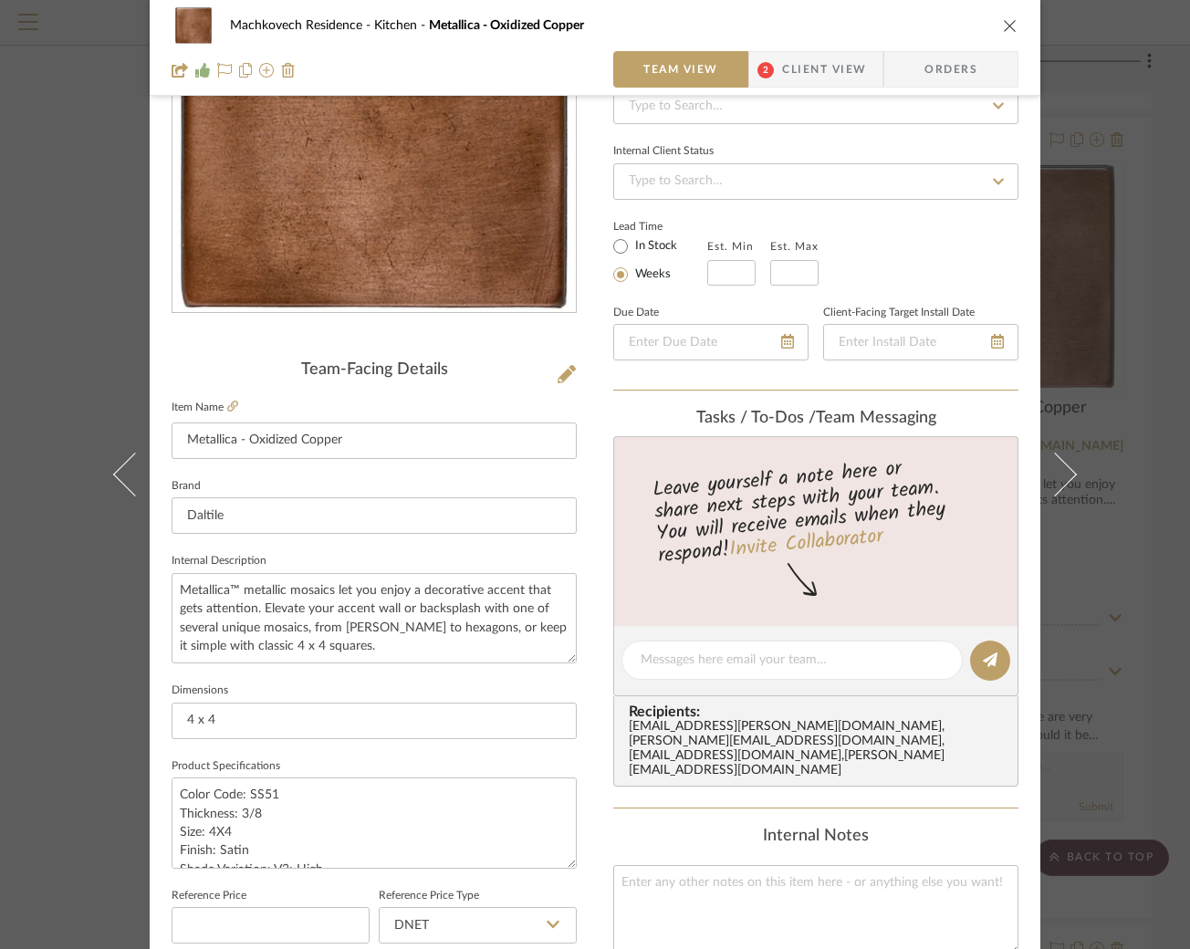
scroll to position [0, 0]
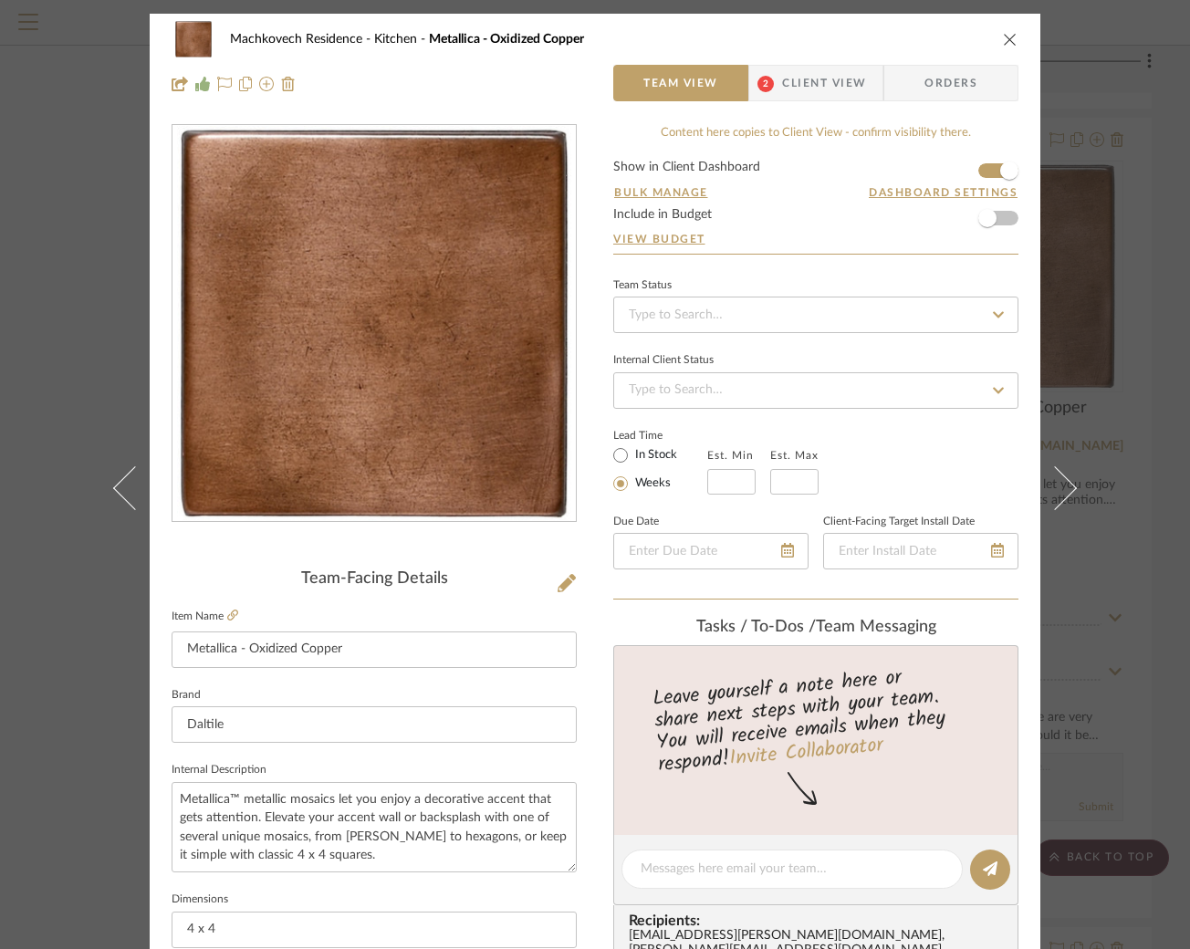
click at [820, 88] on span "Client View" at bounding box center [824, 83] width 84 height 37
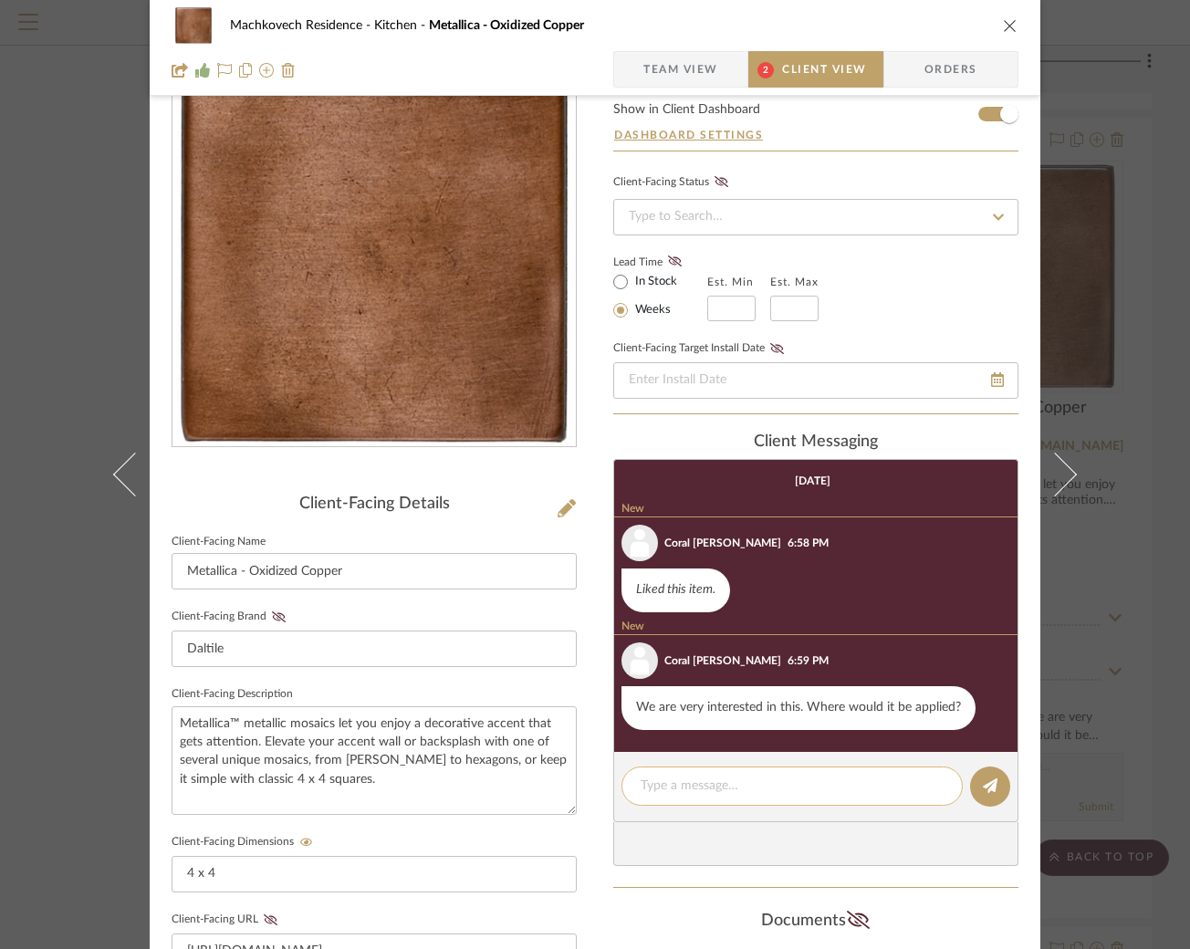
scroll to position [74, 0]
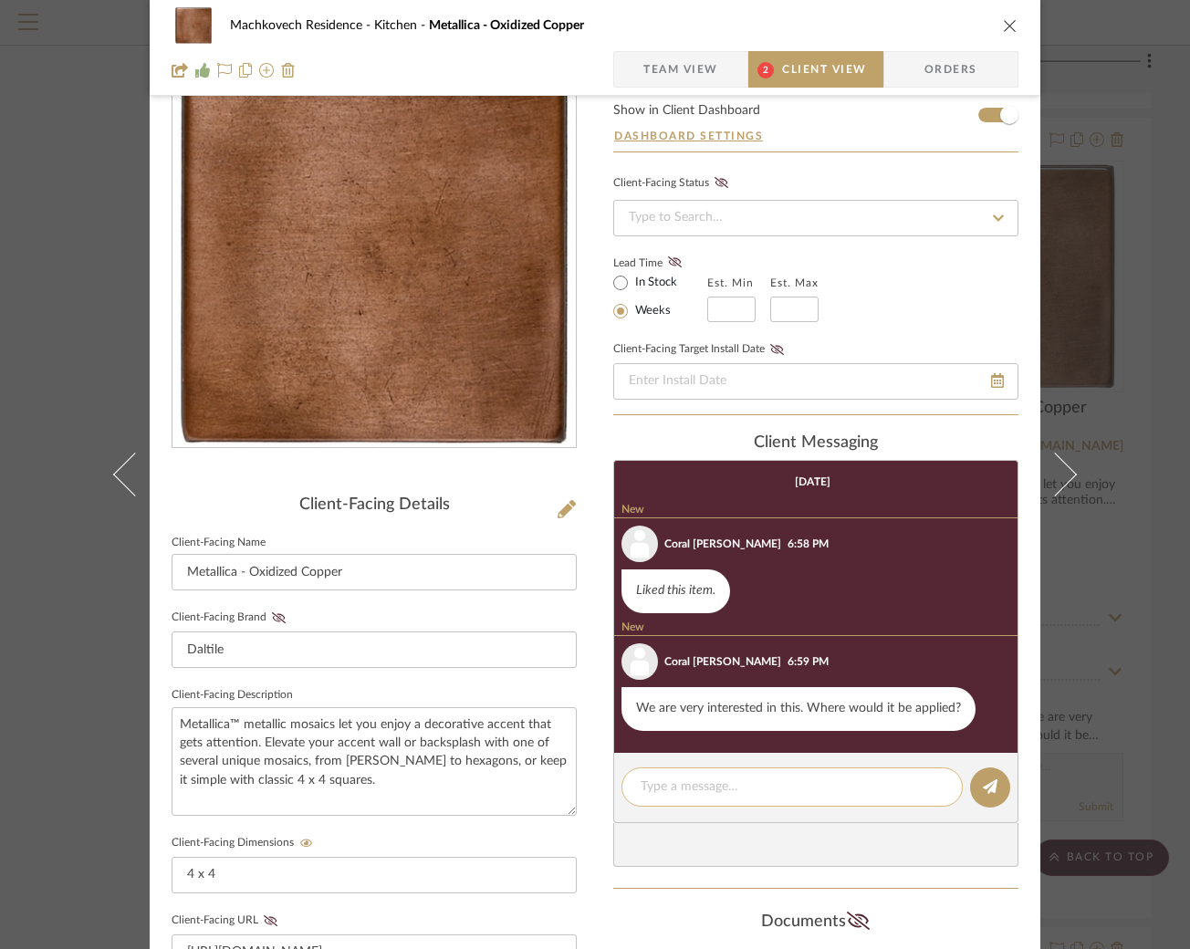
click at [797, 779] on textarea at bounding box center [792, 787] width 303 height 19
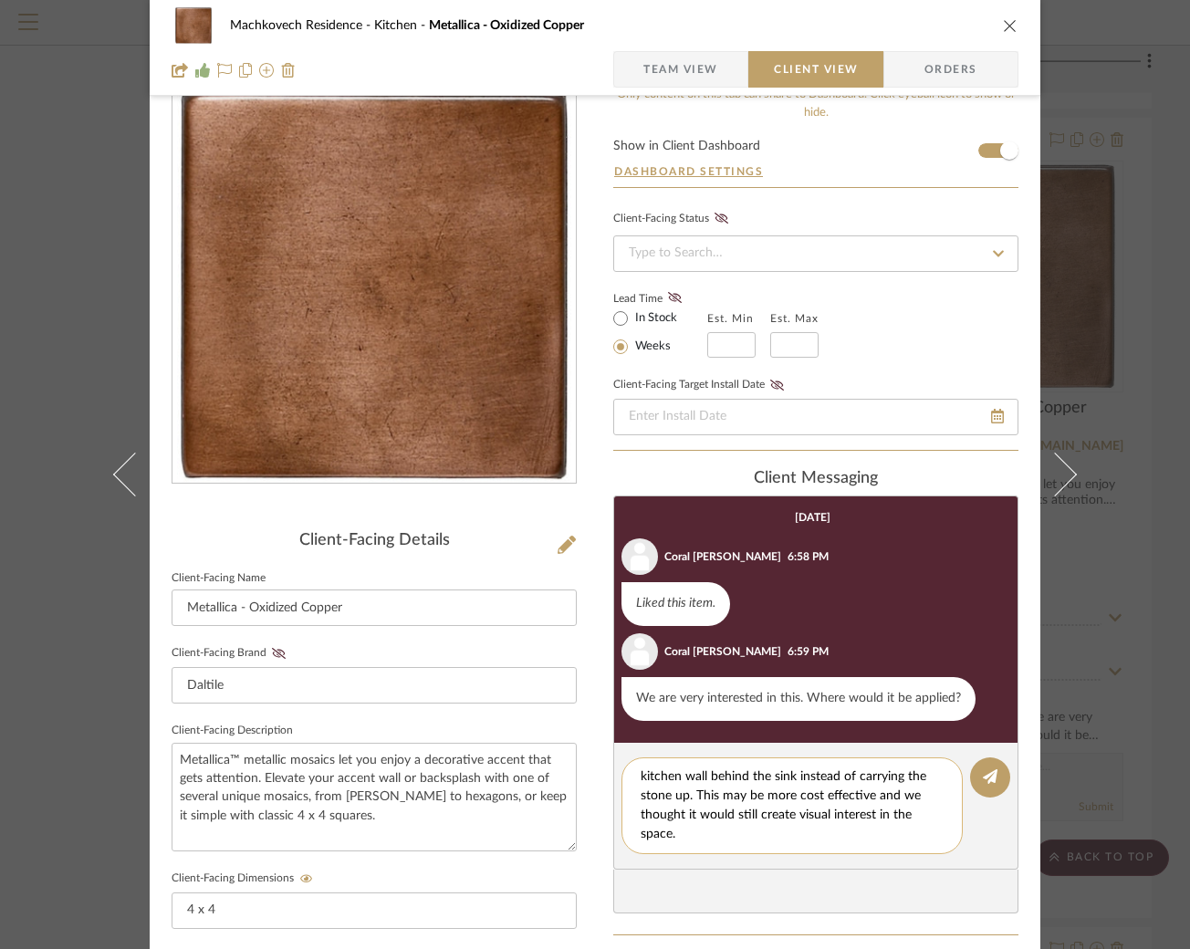
scroll to position [0, 0]
drag, startPoint x: 680, startPoint y: 835, endPoint x: 625, endPoint y: 748, distance: 102.6
click at [625, 748] on editor-of-message "We were thinking if we do a backsplash on the main kitchen wall behind the sink…" at bounding box center [815, 806] width 405 height 127
paste textarea "Our thought was to use the tile as a backsplash on the main kitchen wall behind…"
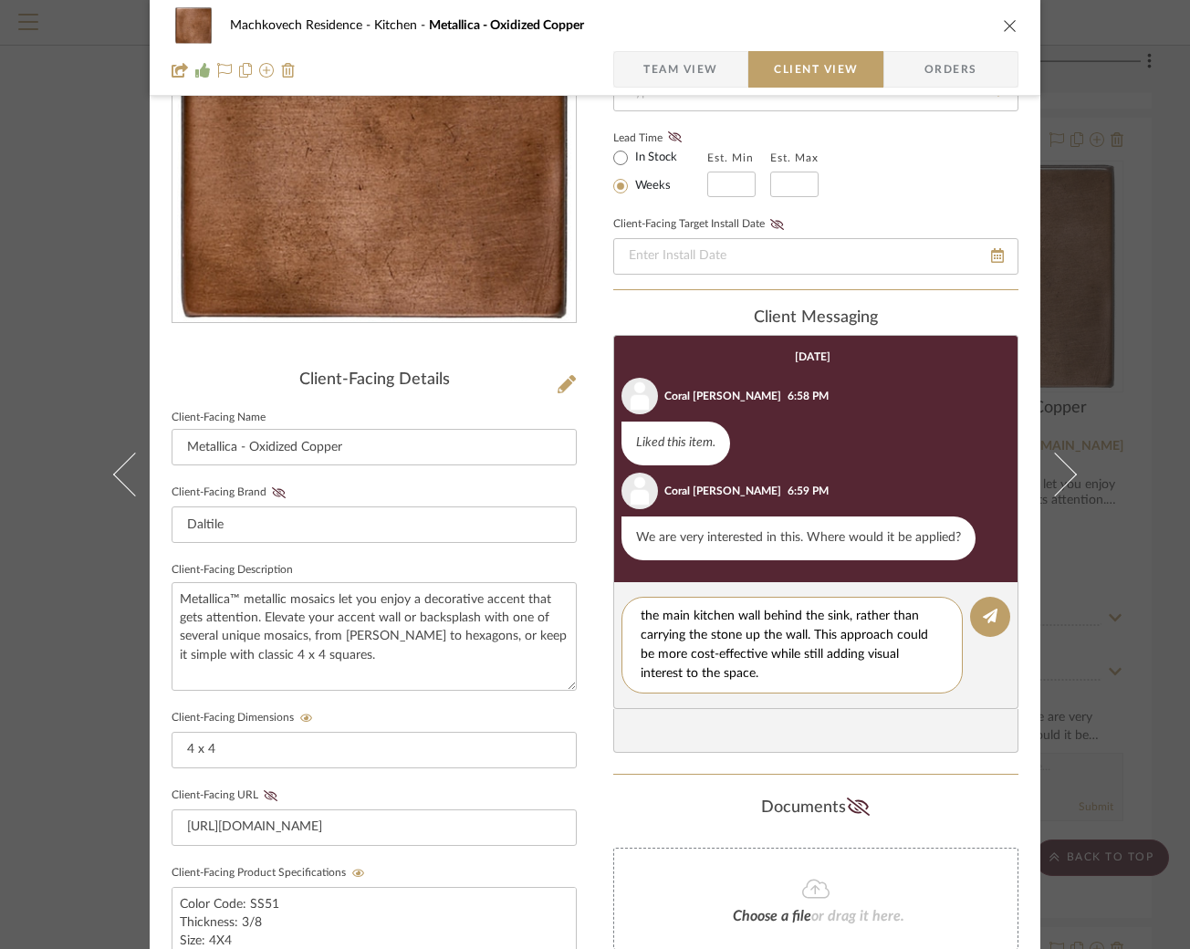
scroll to position [210, 0]
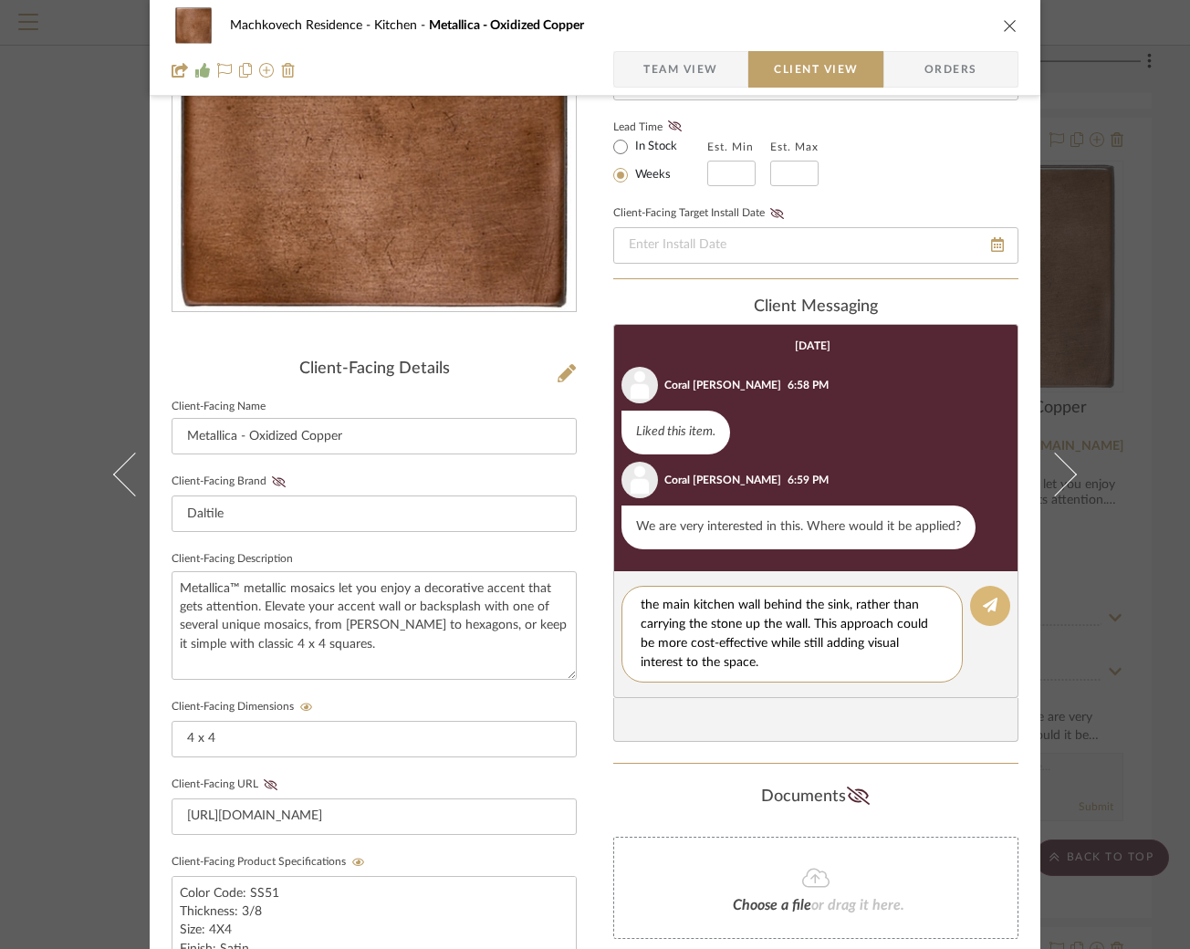
type textarea "Our thought was to use the tile as a backsplash on the main kitchen wall behind…"
click at [983, 605] on icon at bounding box center [990, 605] width 15 height 15
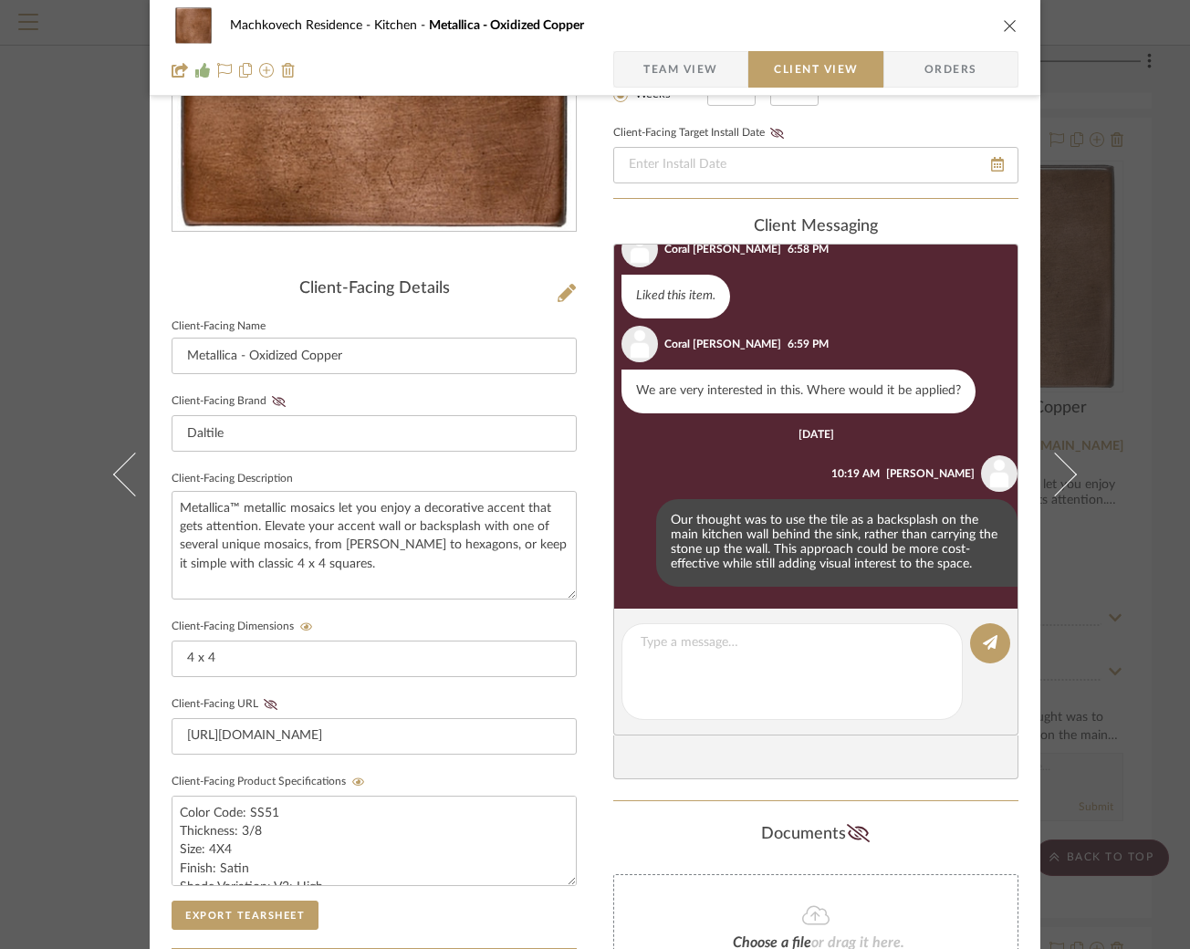
scroll to position [381, 0]
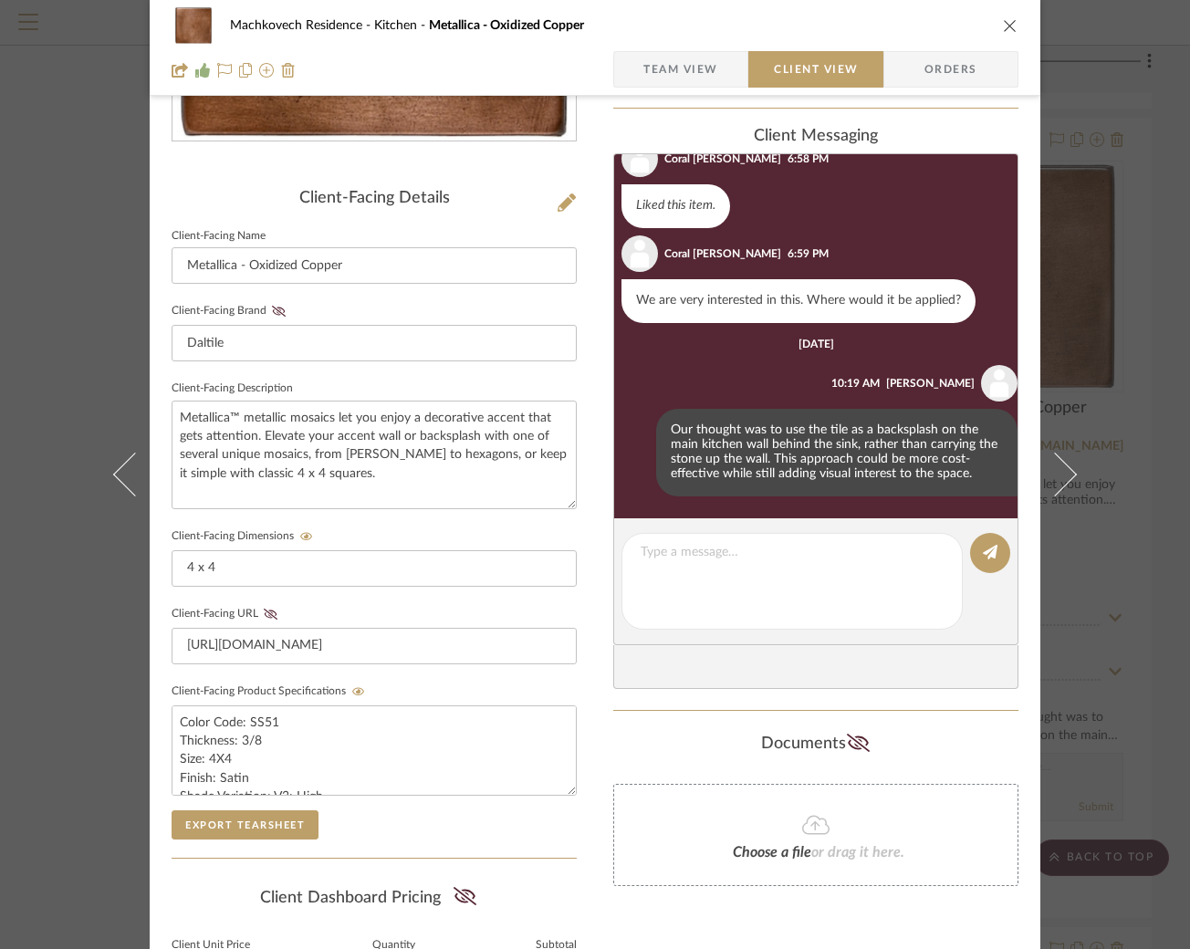
click at [1004, 23] on icon "close" at bounding box center [1010, 25] width 15 height 15
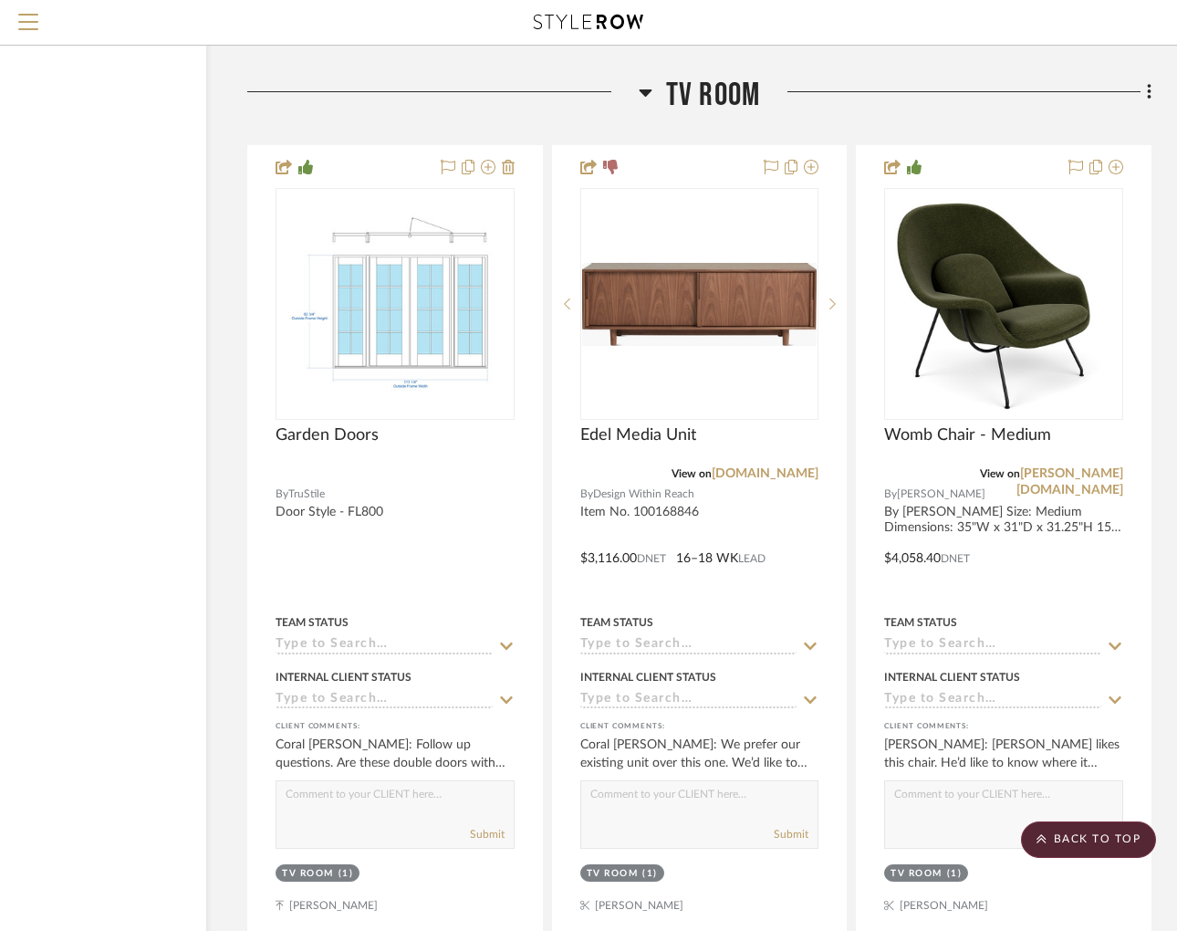
scroll to position [12111, 137]
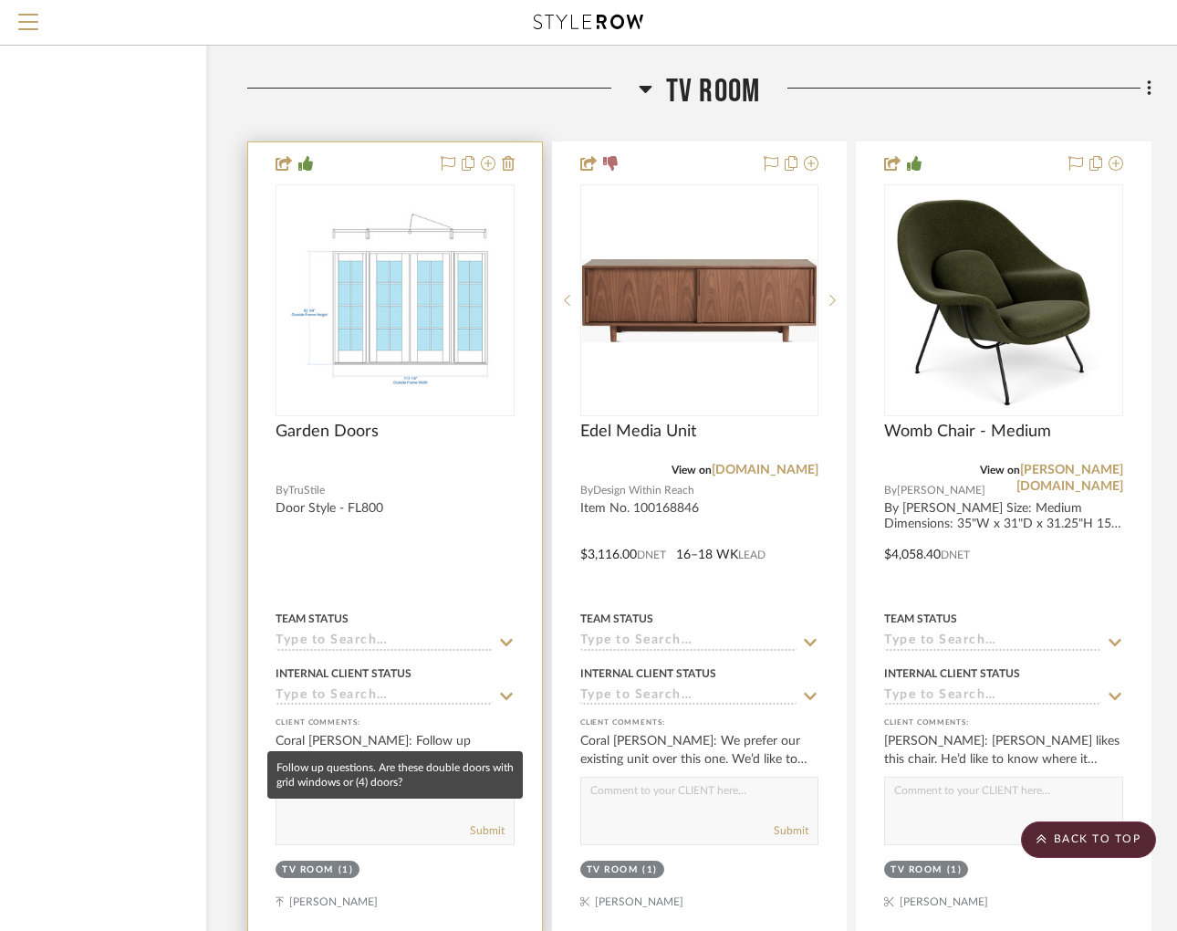
click at [443, 732] on div "Coral [PERSON_NAME]: Follow up questions. Are these double doors with grid wind…" at bounding box center [395, 750] width 239 height 37
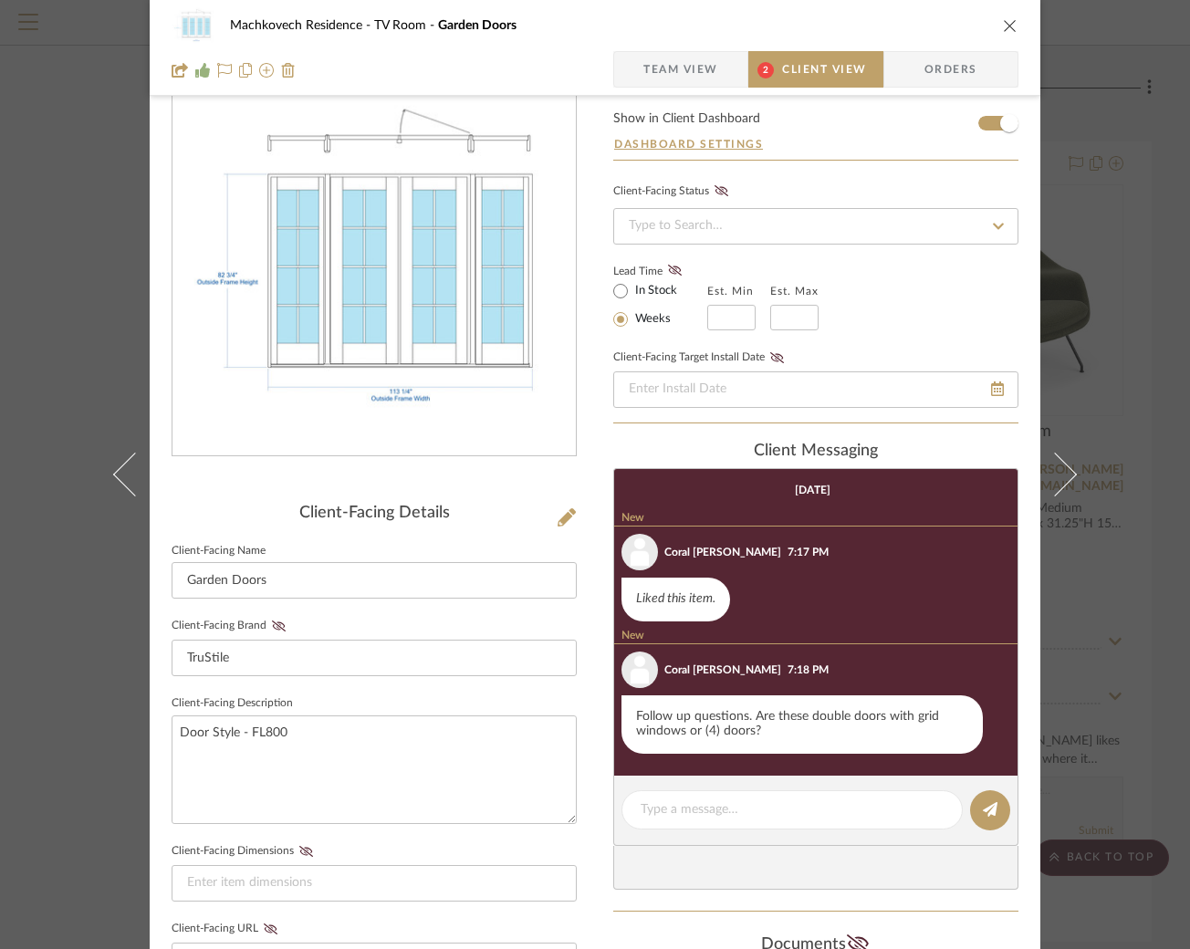
scroll to position [67, 0]
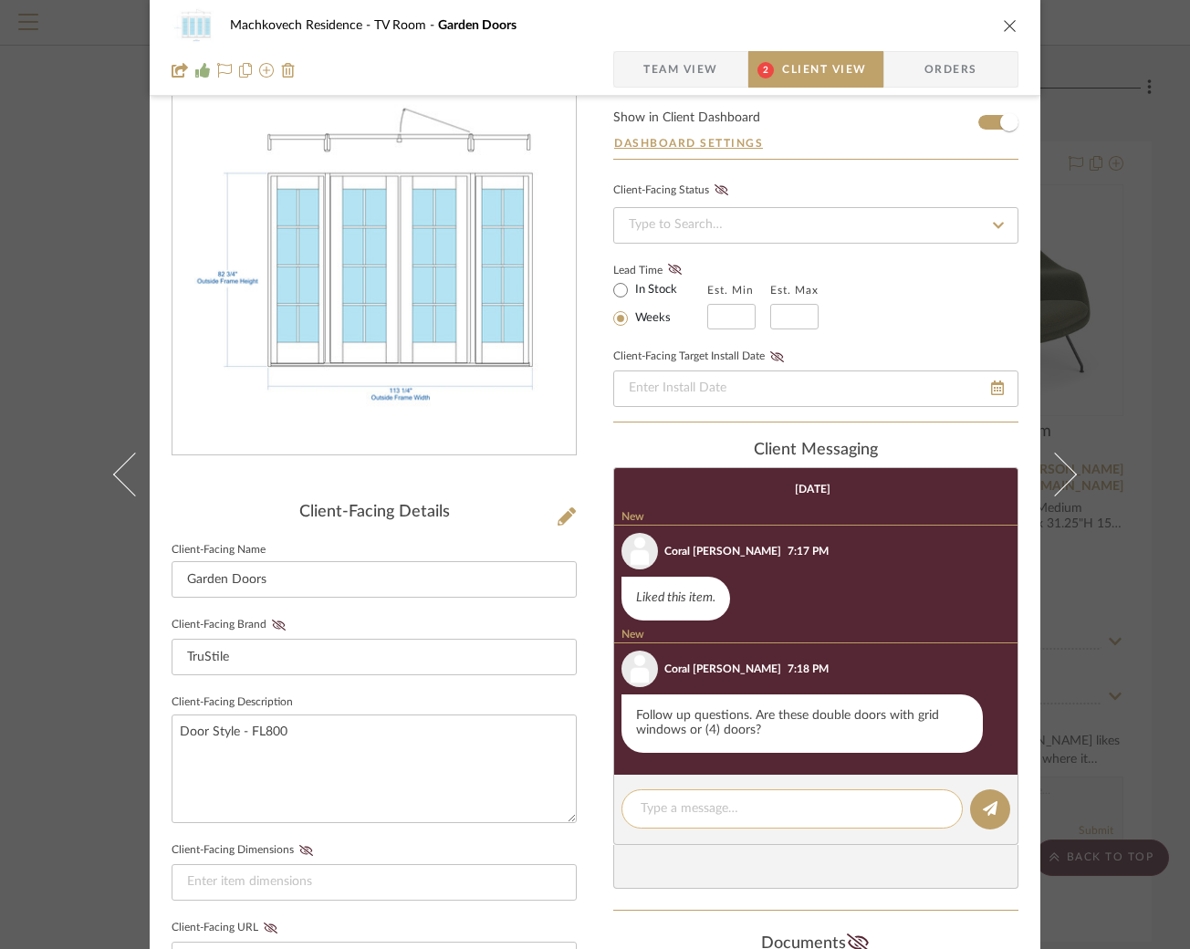
click at [772, 803] on textarea at bounding box center [792, 809] width 303 height 19
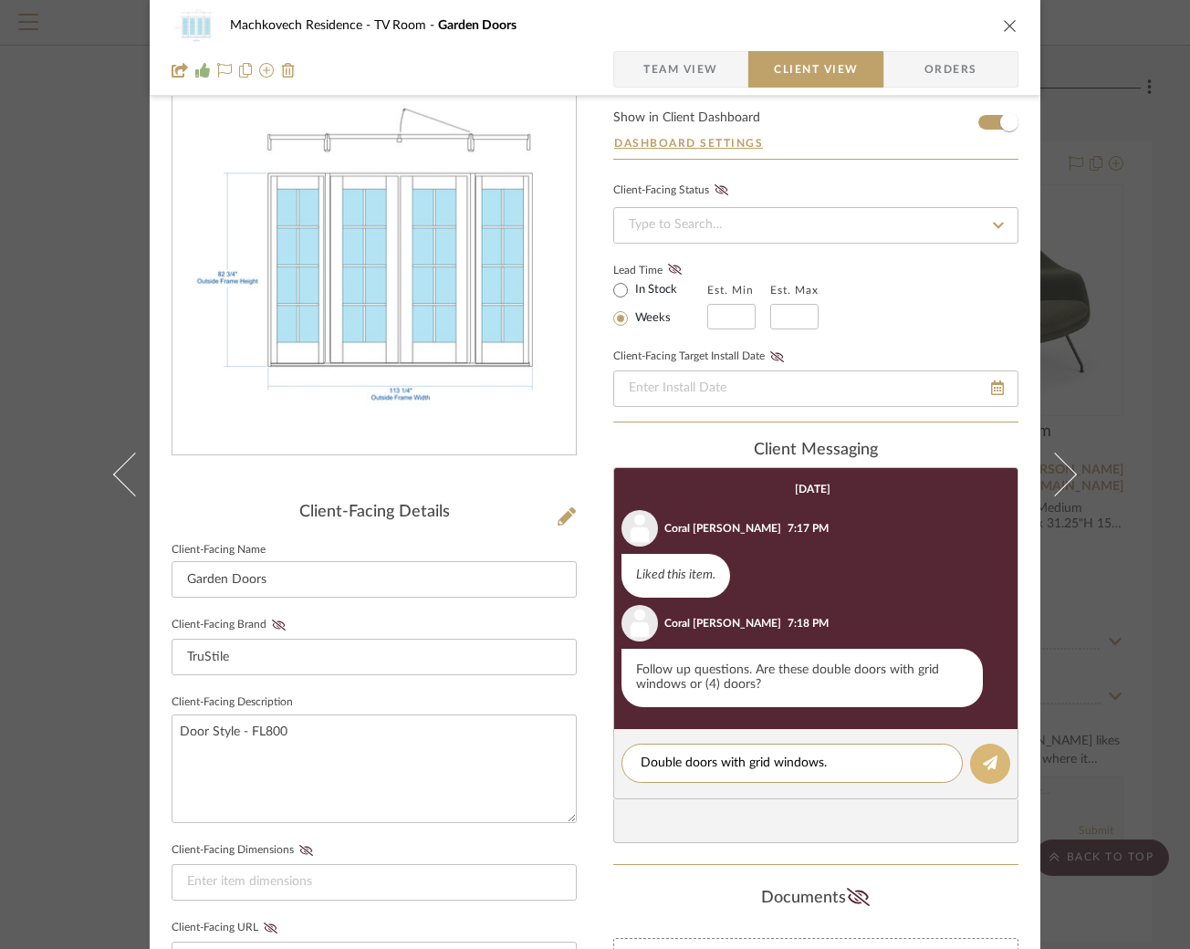
type textarea "Double doors with grid windows."
click at [984, 768] on icon at bounding box center [990, 763] width 15 height 15
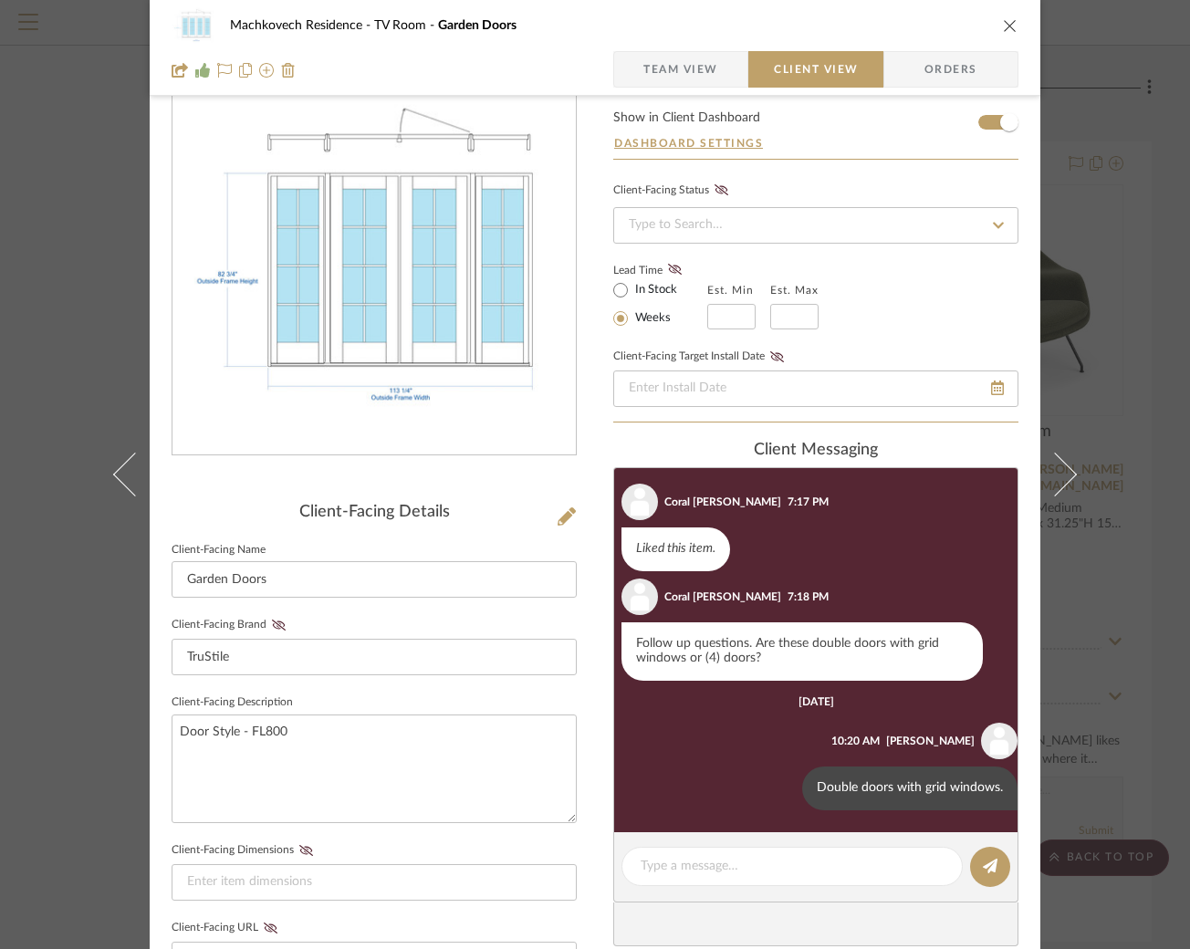
click at [1003, 29] on icon "close" at bounding box center [1010, 25] width 15 height 15
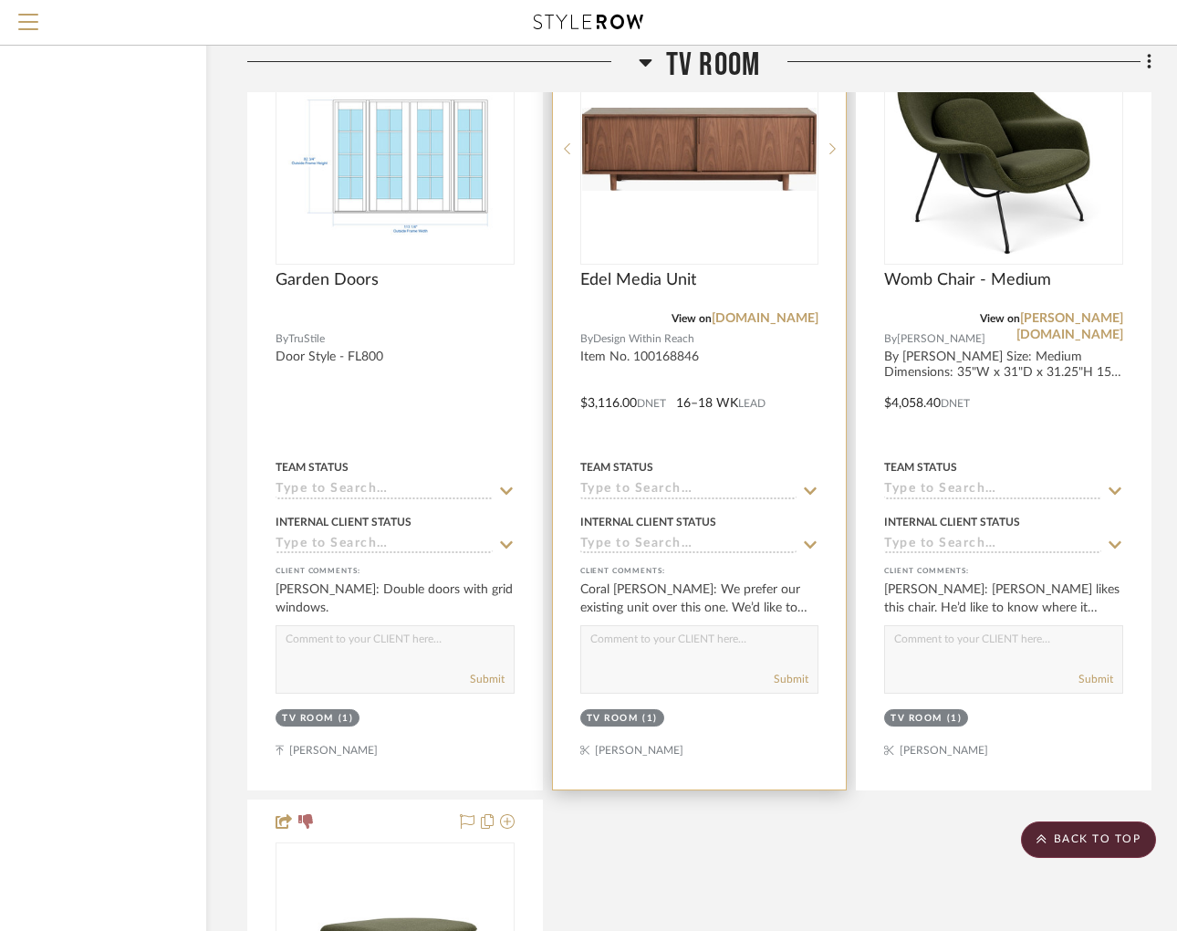
scroll to position [12264, 137]
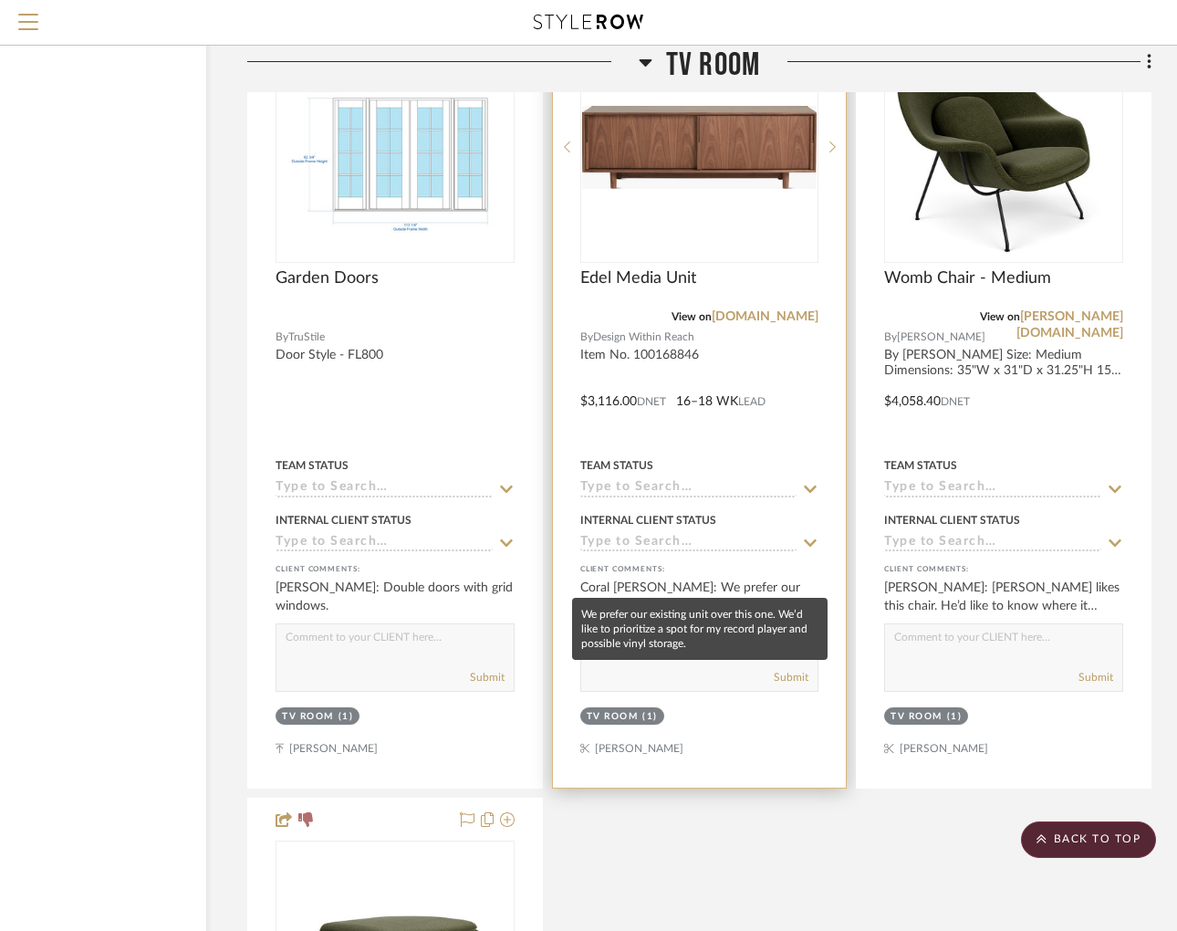
click at [769, 579] on div "Coral [PERSON_NAME]: We prefer our existing unit over this one. We’d like to pr…" at bounding box center [700, 597] width 239 height 37
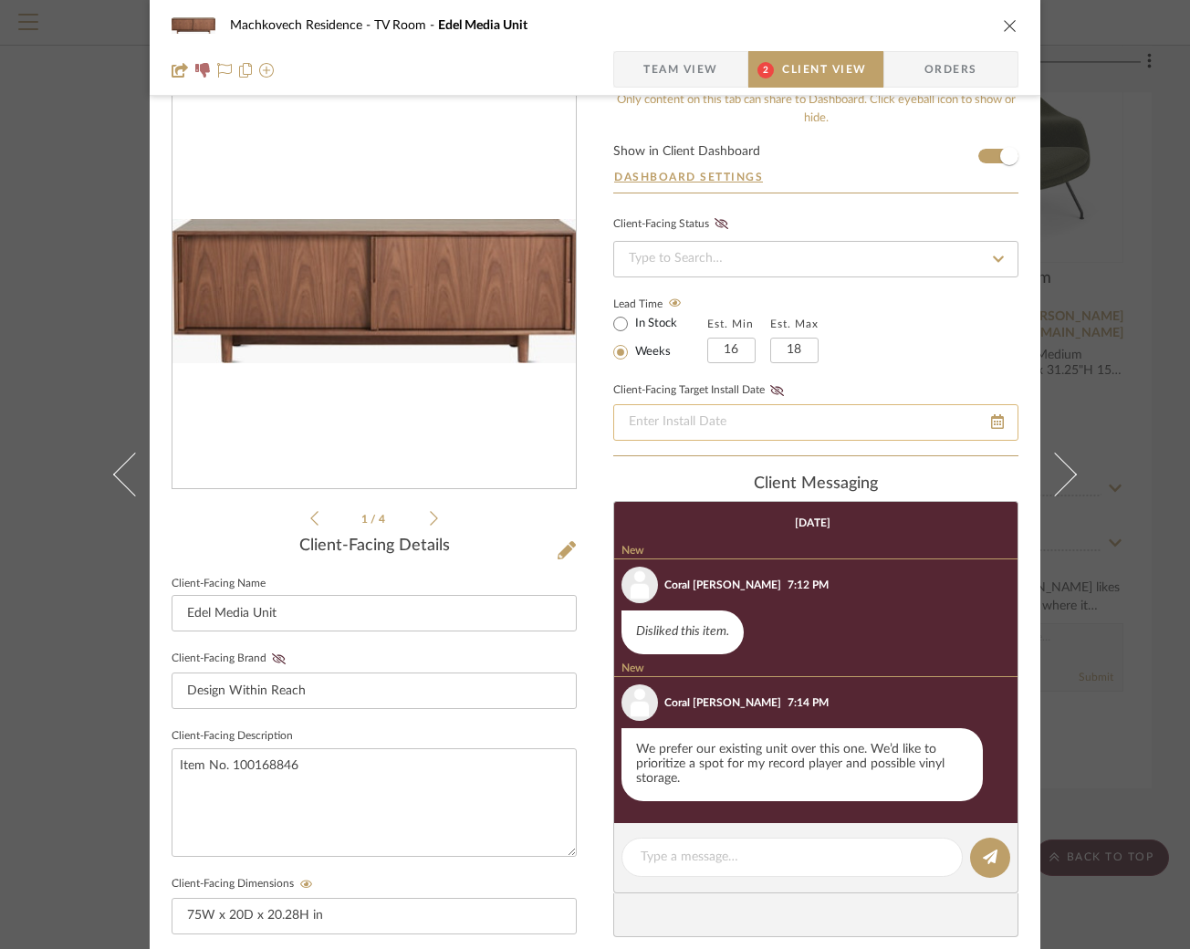
scroll to position [0, 0]
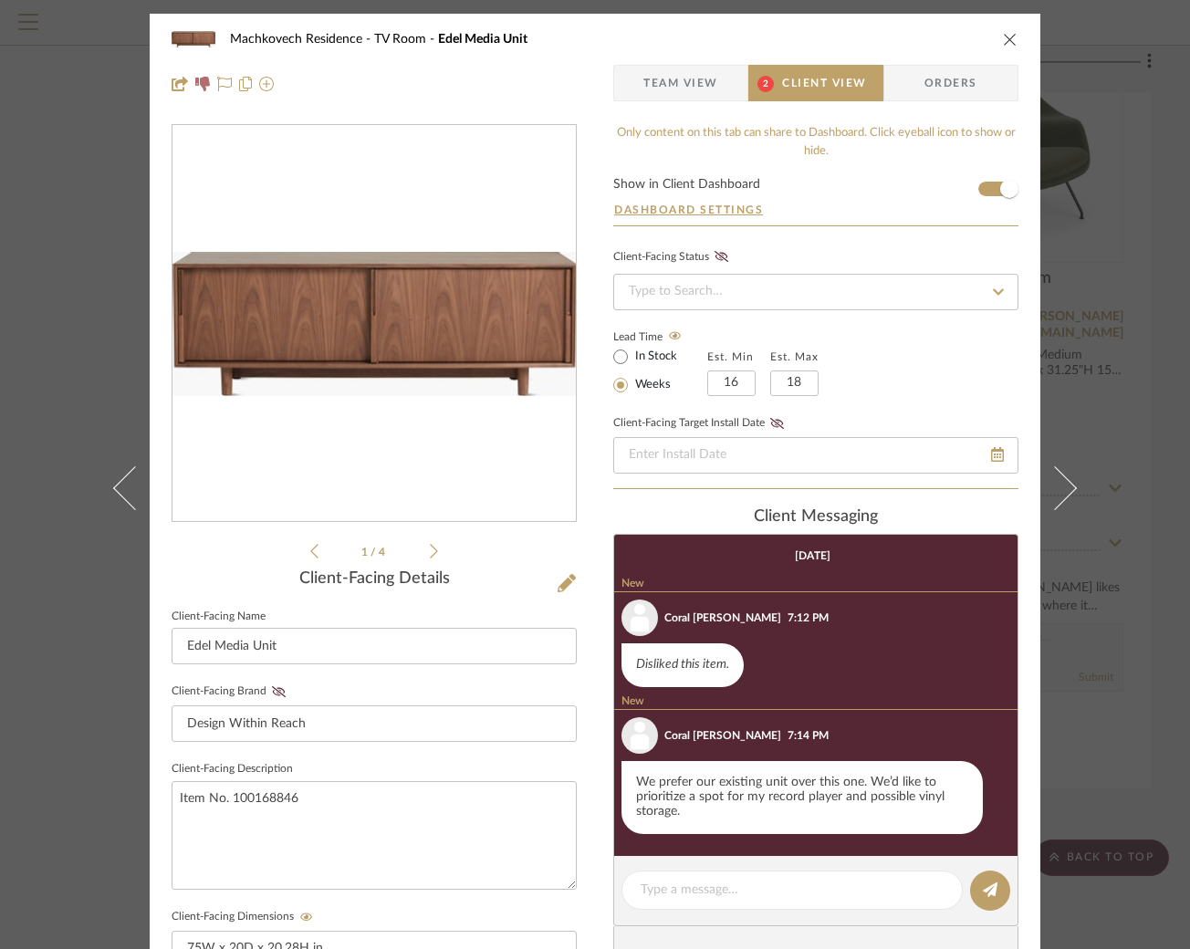
click at [1003, 33] on icon "close" at bounding box center [1010, 39] width 15 height 15
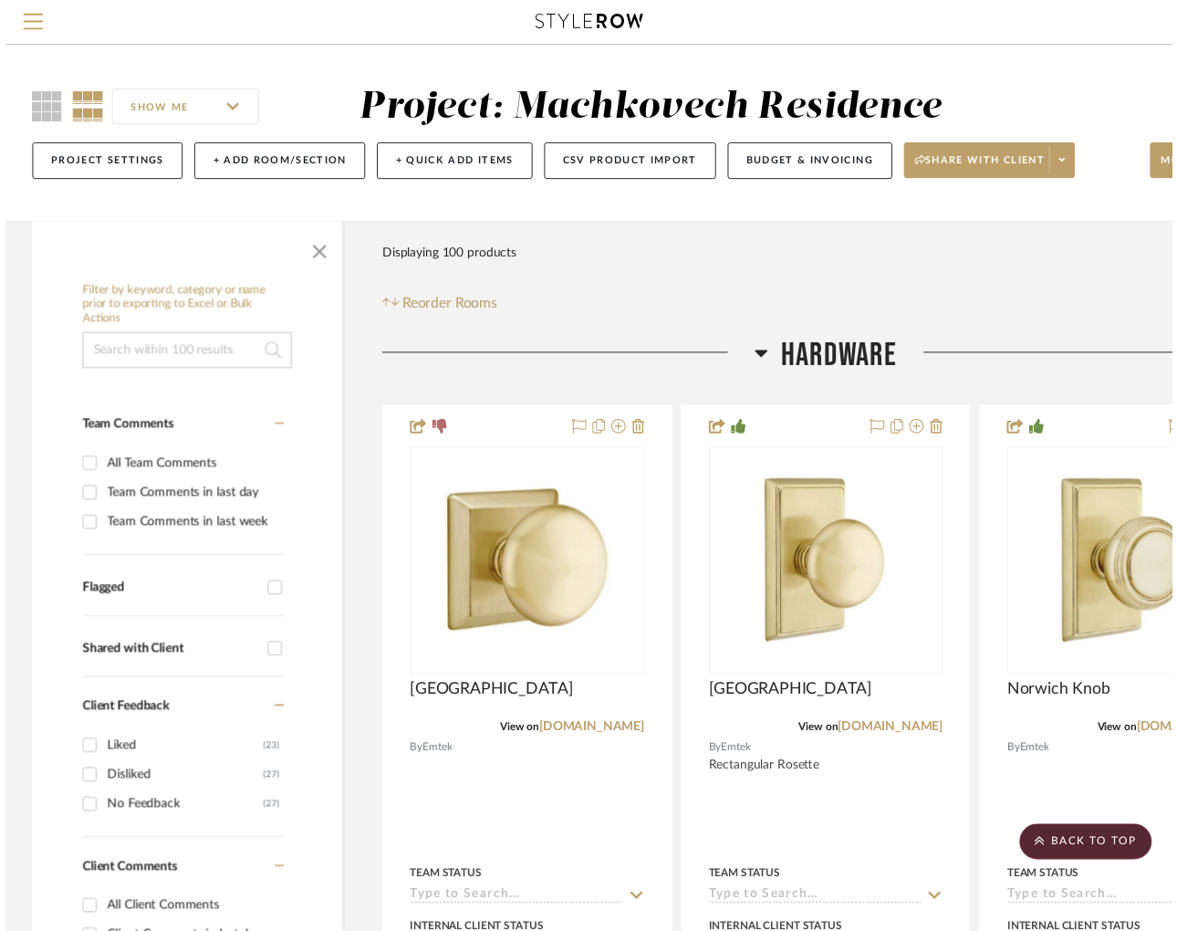
scroll to position [12264, 137]
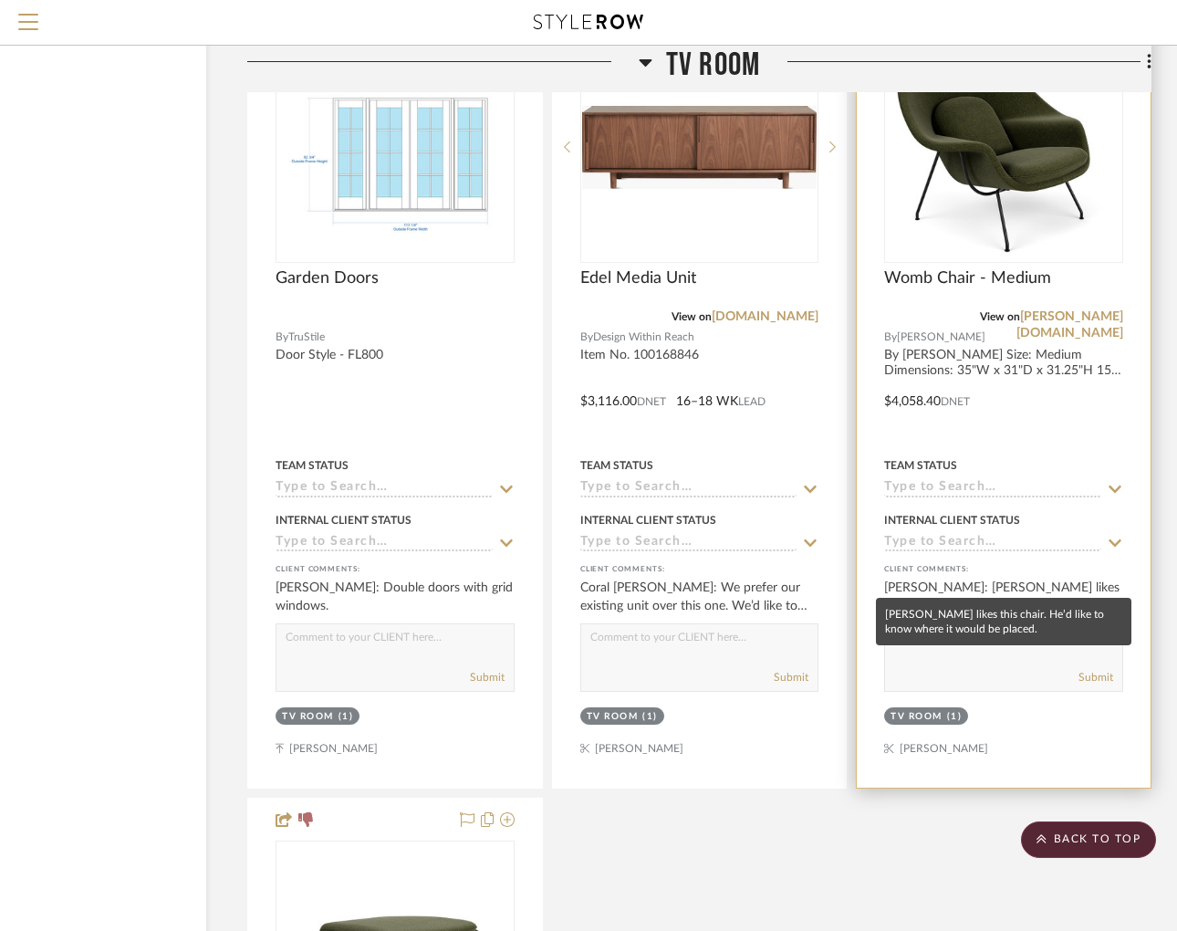
click at [986, 579] on div "[PERSON_NAME]: [PERSON_NAME] likes this chair. He’d like to know where it would…" at bounding box center [1003, 597] width 239 height 37
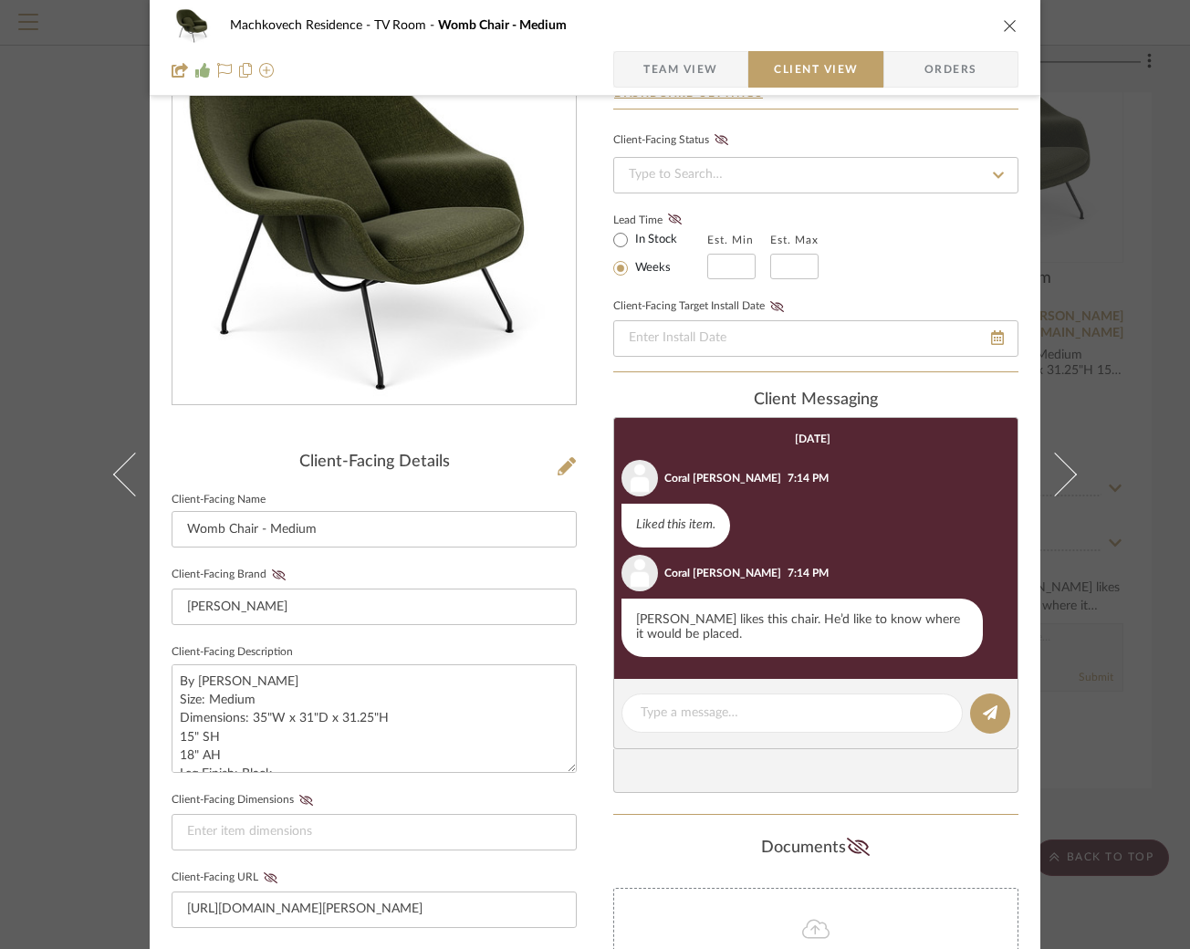
scroll to position [121, 0]
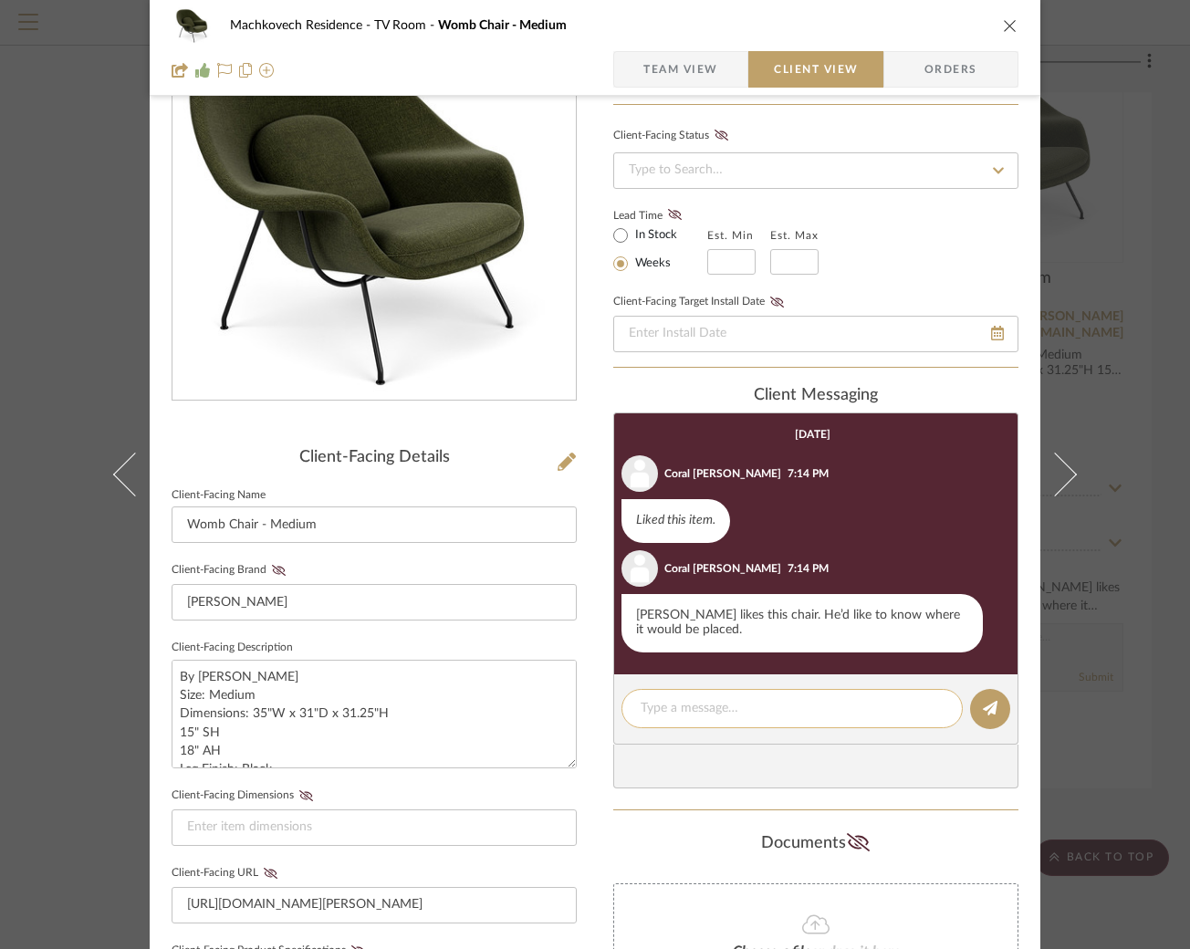
click at [769, 706] on textarea at bounding box center [792, 708] width 303 height 19
type textarea "I"
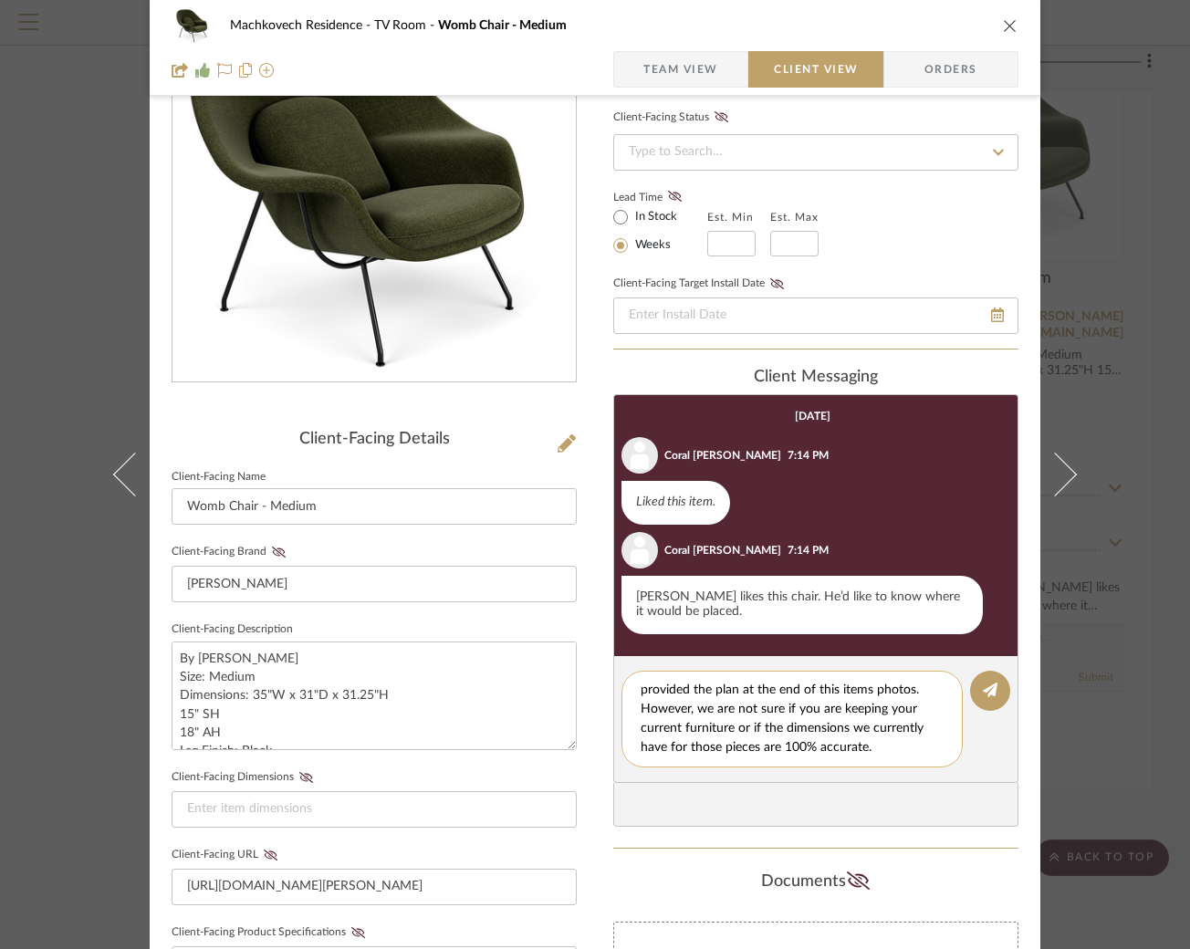
scroll to position [141, 0]
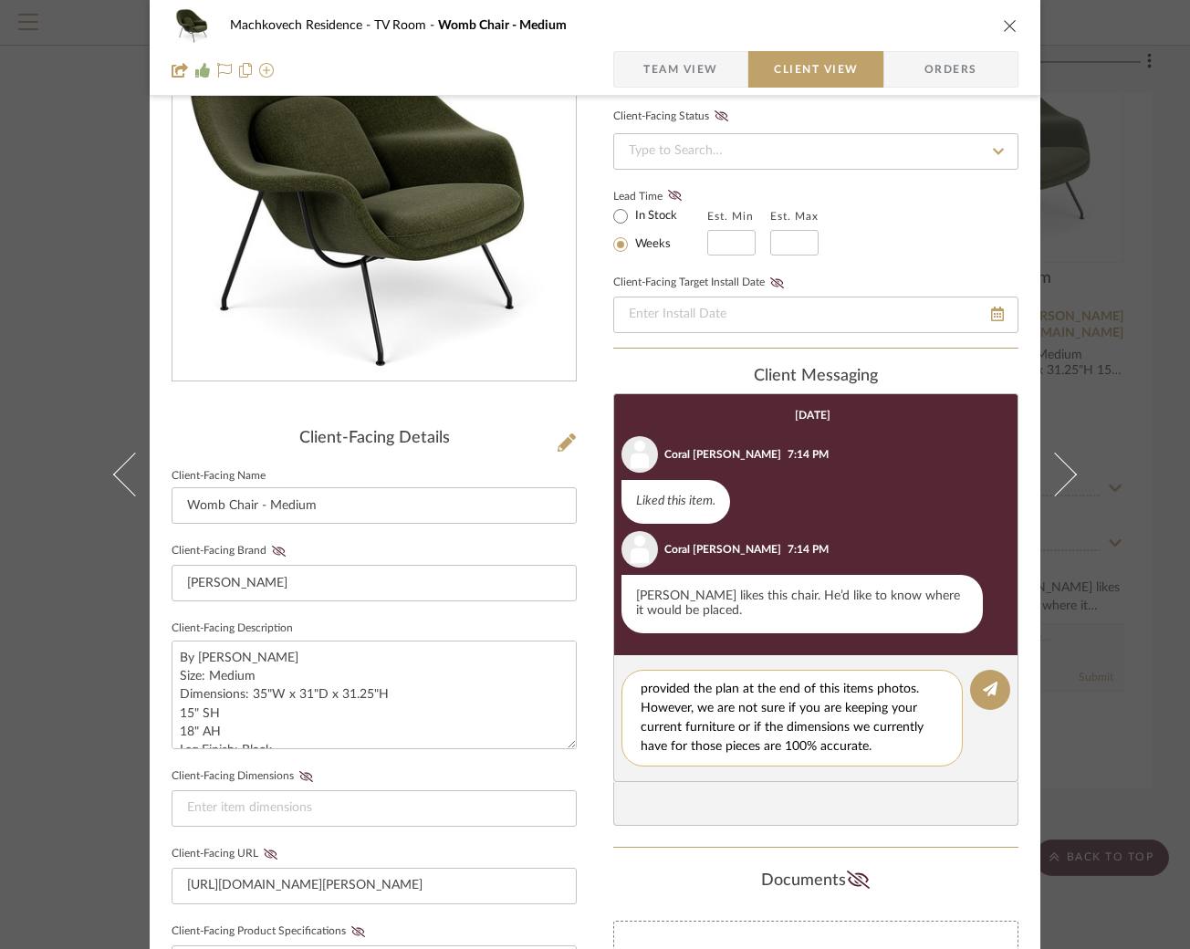
drag, startPoint x: 675, startPoint y: 731, endPoint x: 631, endPoint y: 728, distance: 43.9
click at [631, 728] on div "We thought it would go well in the TV Room. I have provided the plan at the end…" at bounding box center [792, 718] width 341 height 97
click at [734, 730] on textarea "We thought it would go well in the TV Room. I have provided the plan at the end…" at bounding box center [799, 718] width 317 height 77
type textarea "We thought it would go well in the TV Room. I have provided the plan at the end…"
click at [983, 697] on button at bounding box center [990, 690] width 40 height 40
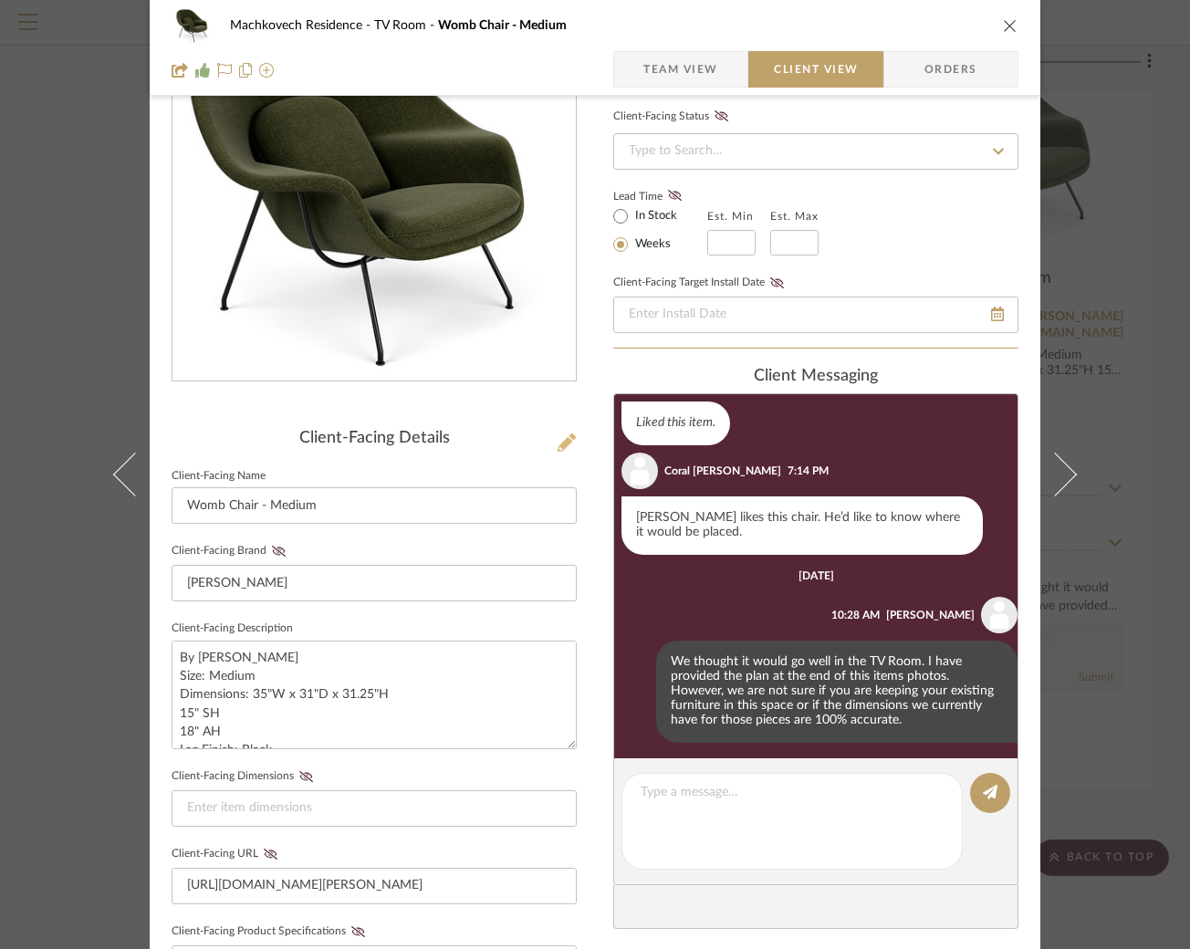
scroll to position [85, 0]
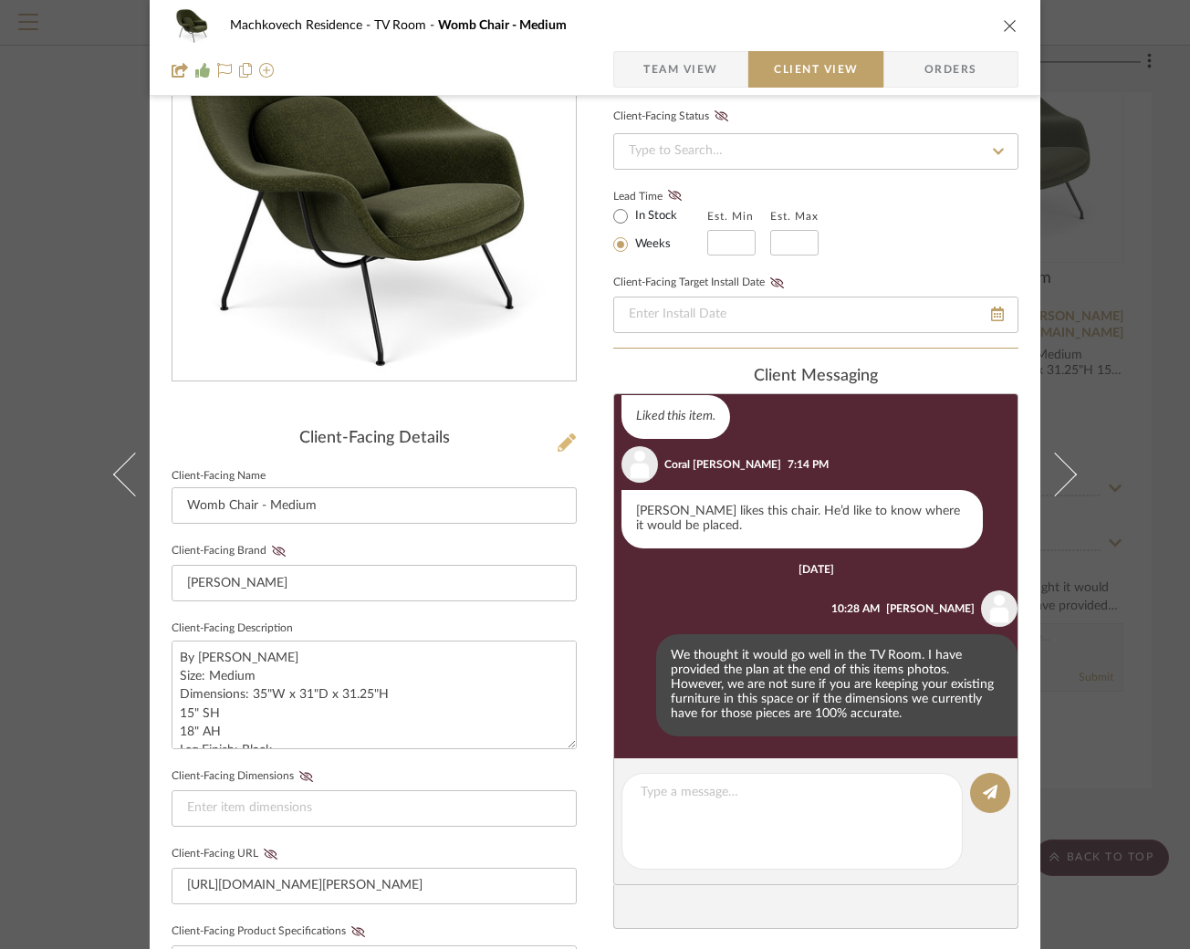
click at [558, 442] on icon at bounding box center [567, 443] width 18 height 18
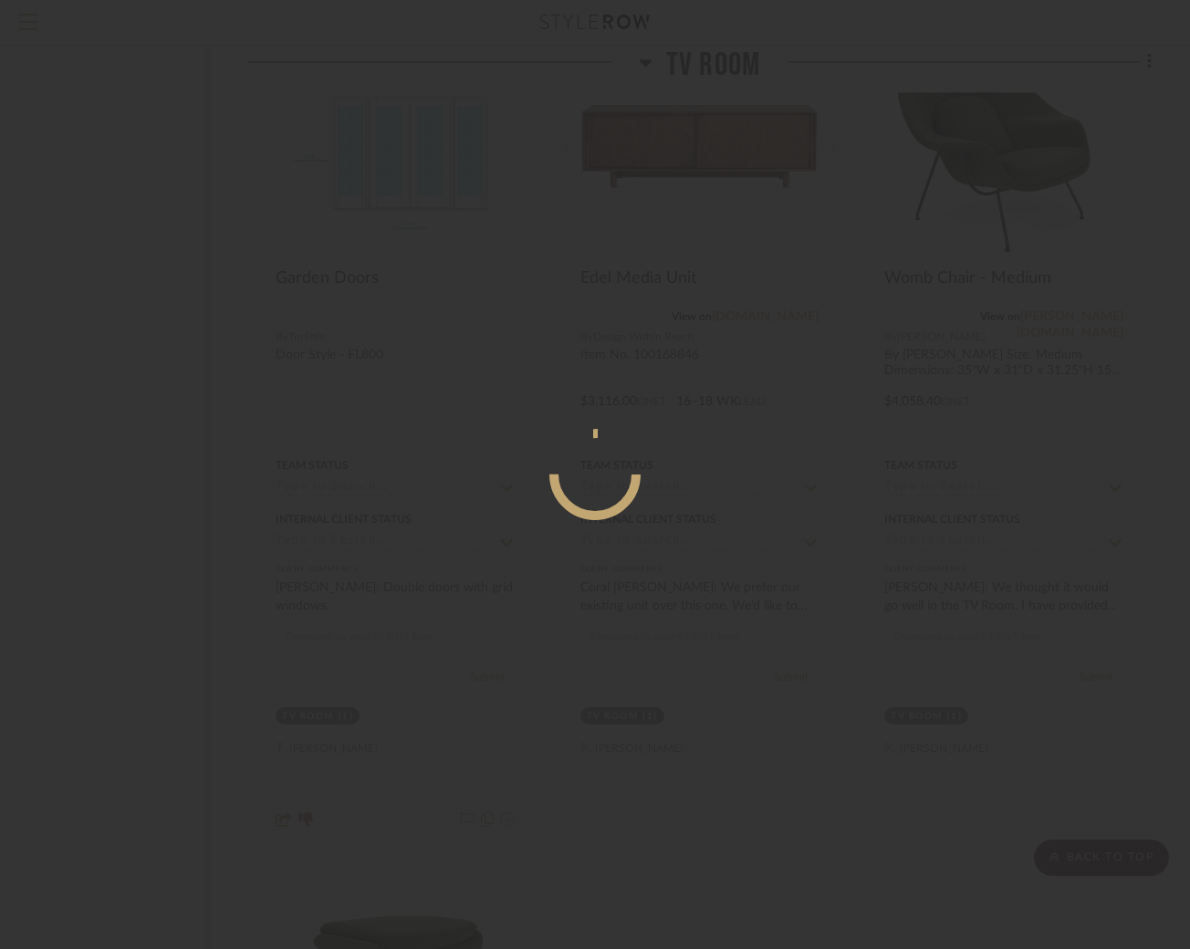
scroll to position [0, 0]
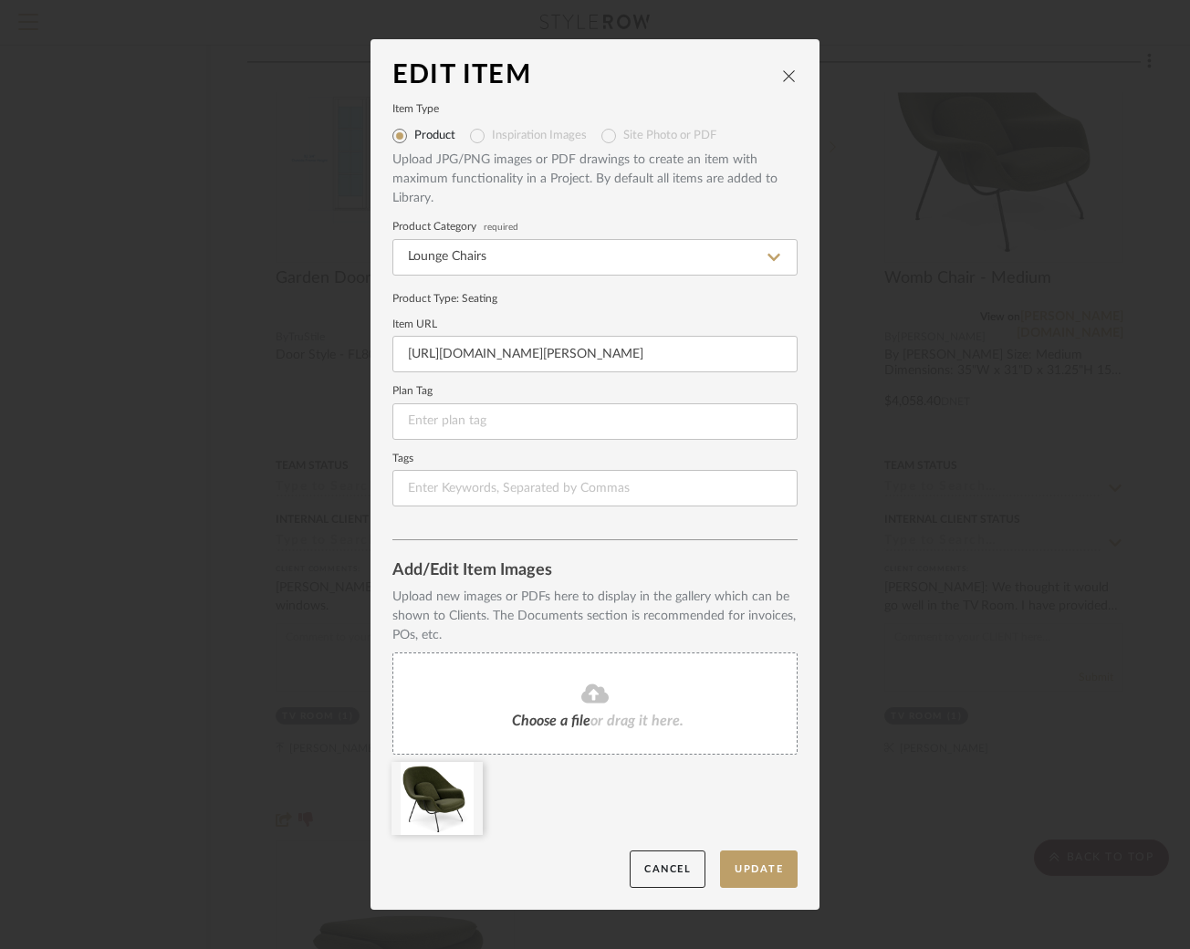
click at [608, 717] on span "or drag it here." at bounding box center [637, 721] width 93 height 15
click at [755, 869] on button "Update" at bounding box center [759, 869] width 78 height 37
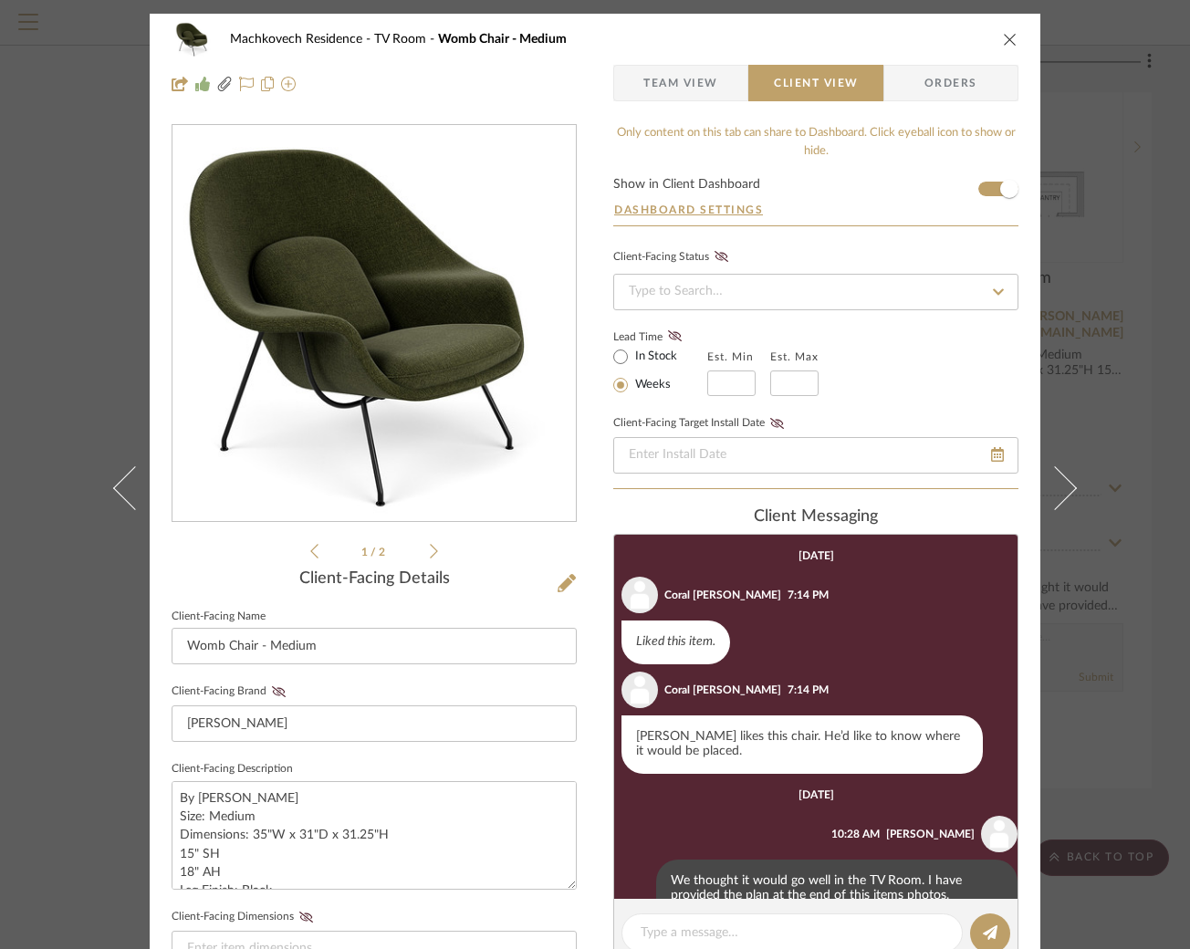
scroll to position [85, 0]
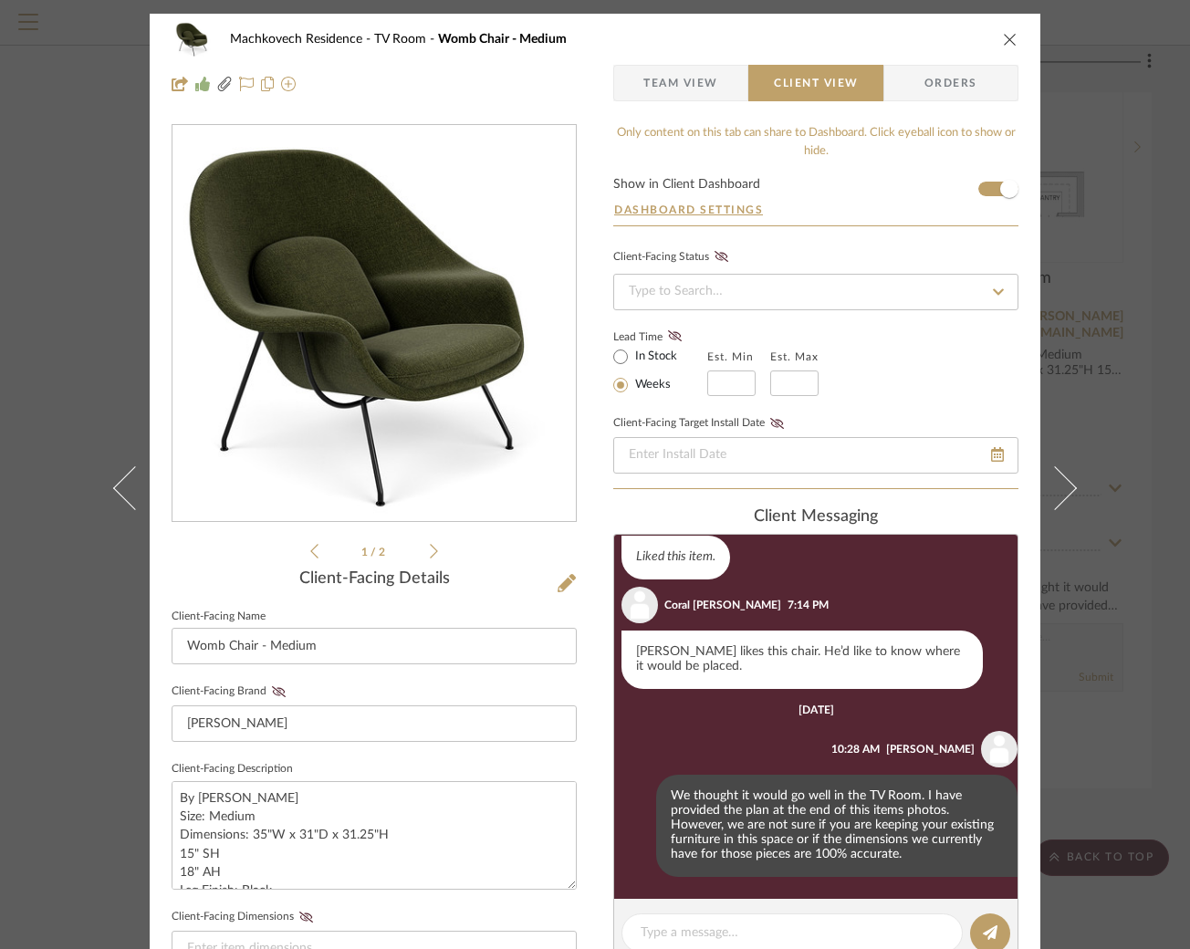
click at [431, 551] on icon at bounding box center [434, 551] width 8 height 16
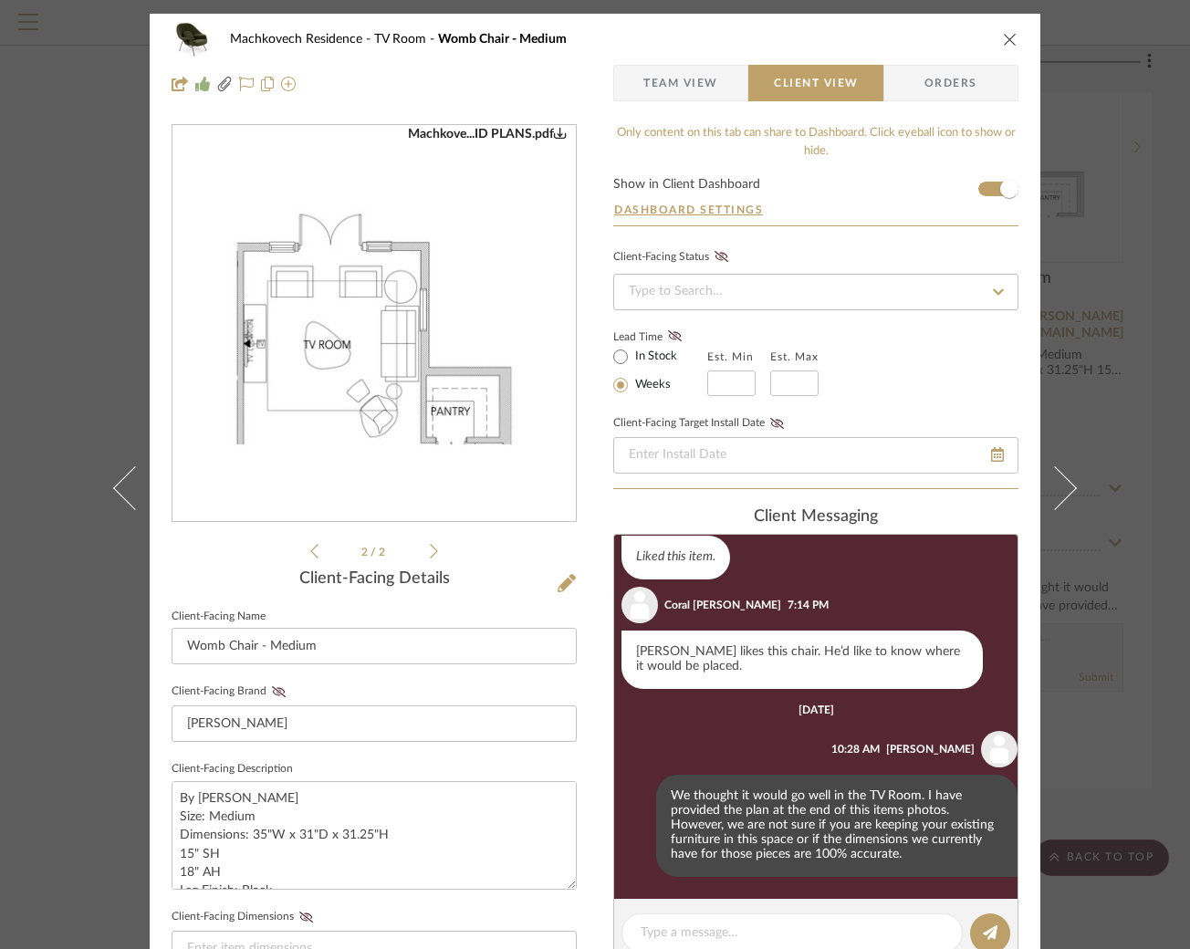
click at [1003, 37] on icon "close" at bounding box center [1010, 39] width 15 height 15
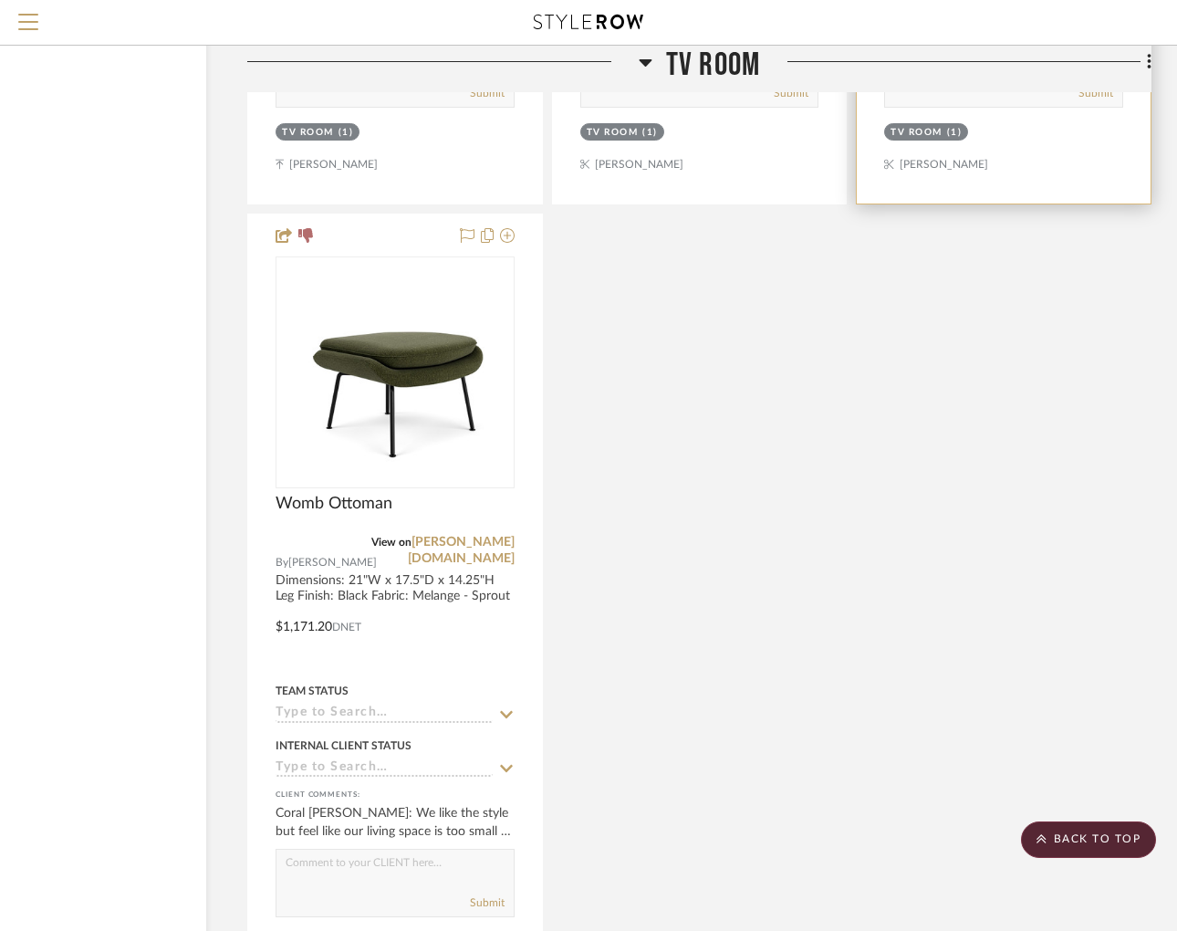
scroll to position [12862, 137]
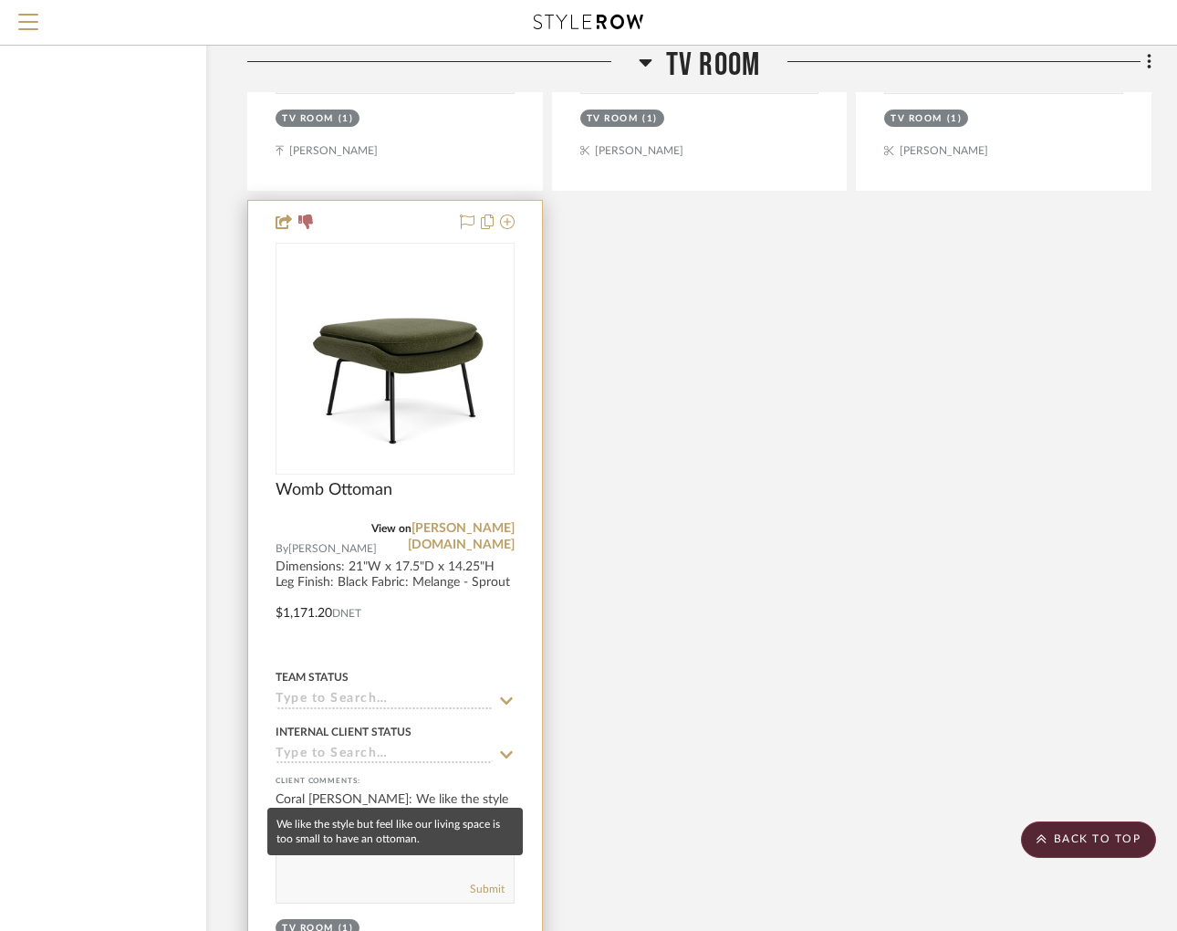
click at [430, 790] on div "Coral [PERSON_NAME]: We like the style but feel like our living space is too sm…" at bounding box center [395, 808] width 239 height 37
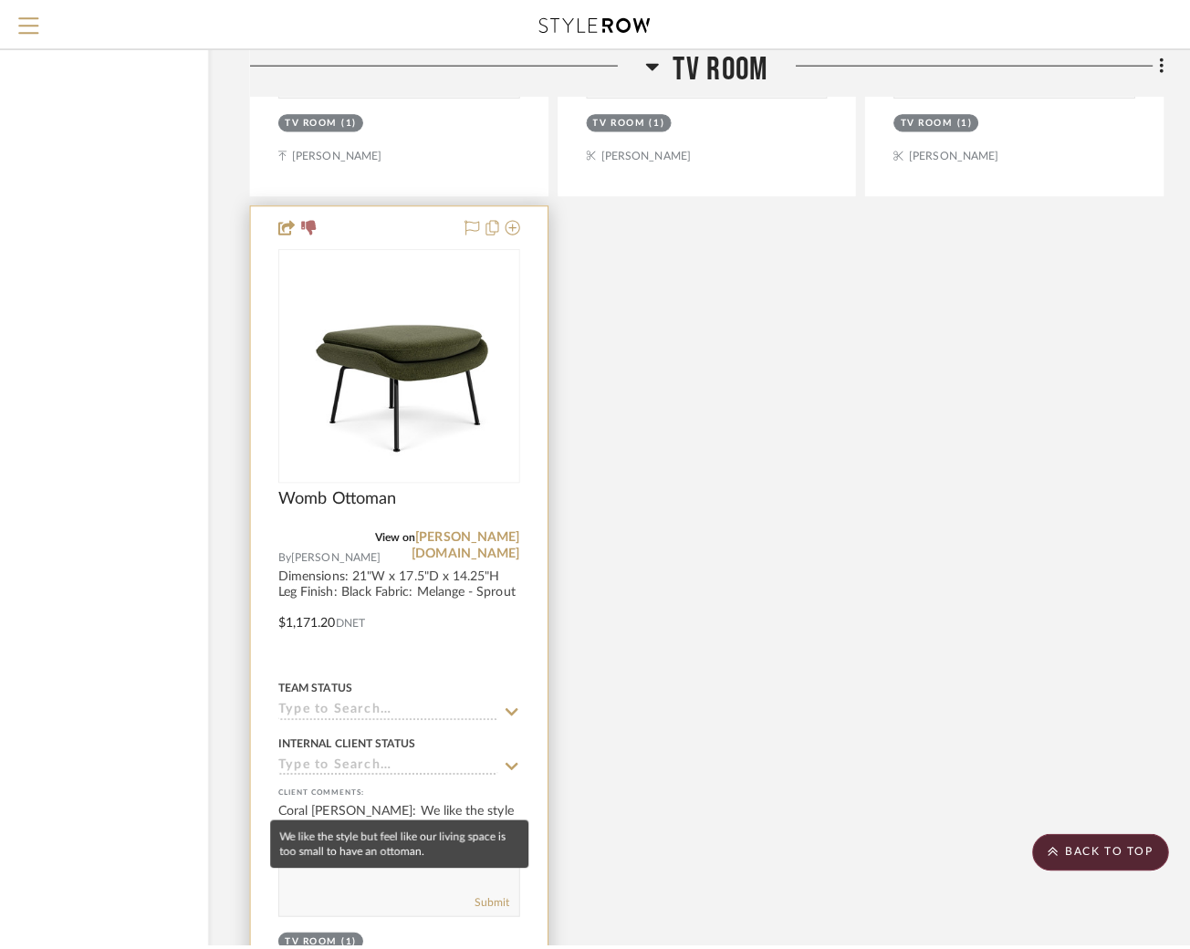
scroll to position [0, 0]
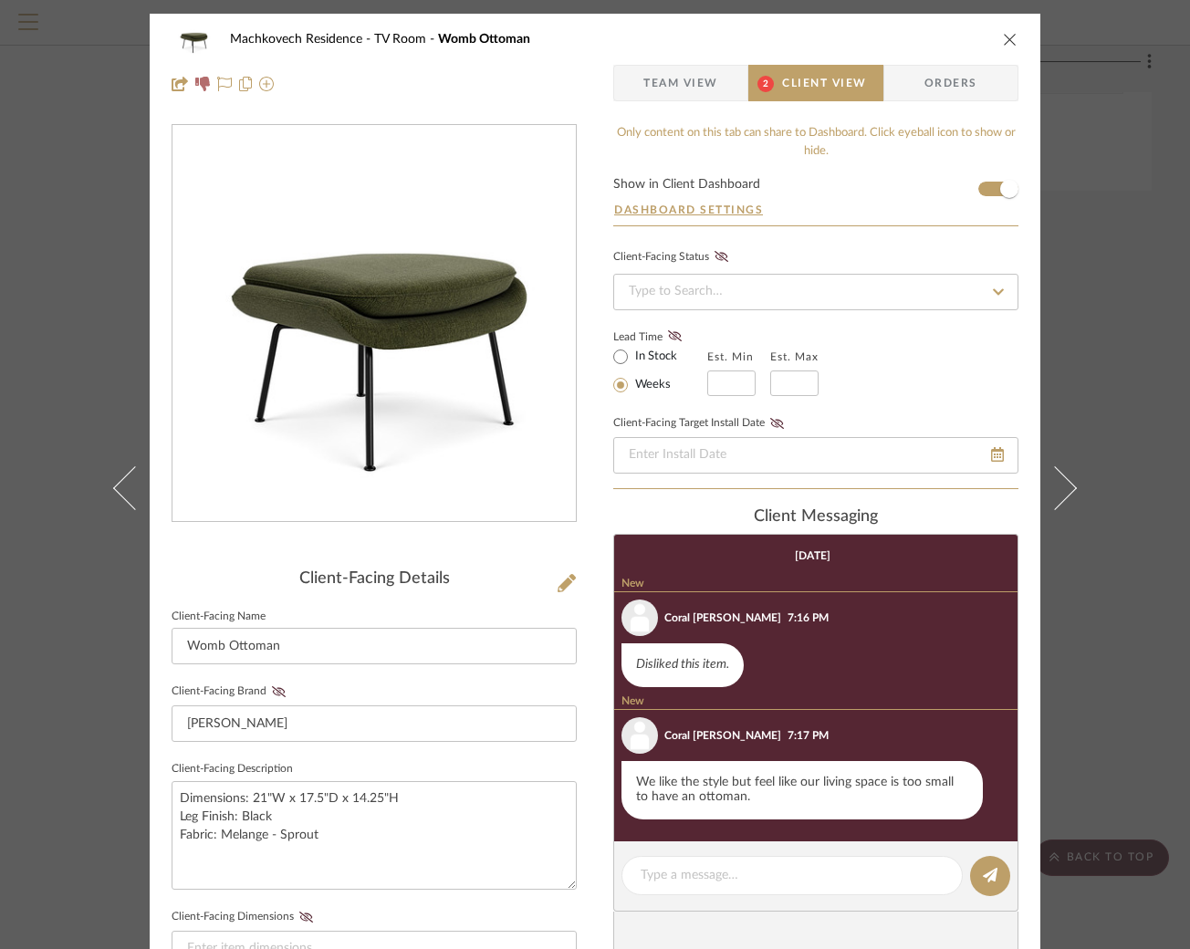
click at [1000, 28] on div "Machkovech Residence TV Room Womb Ottoman" at bounding box center [595, 39] width 847 height 37
click at [1006, 42] on icon "close" at bounding box center [1010, 39] width 15 height 15
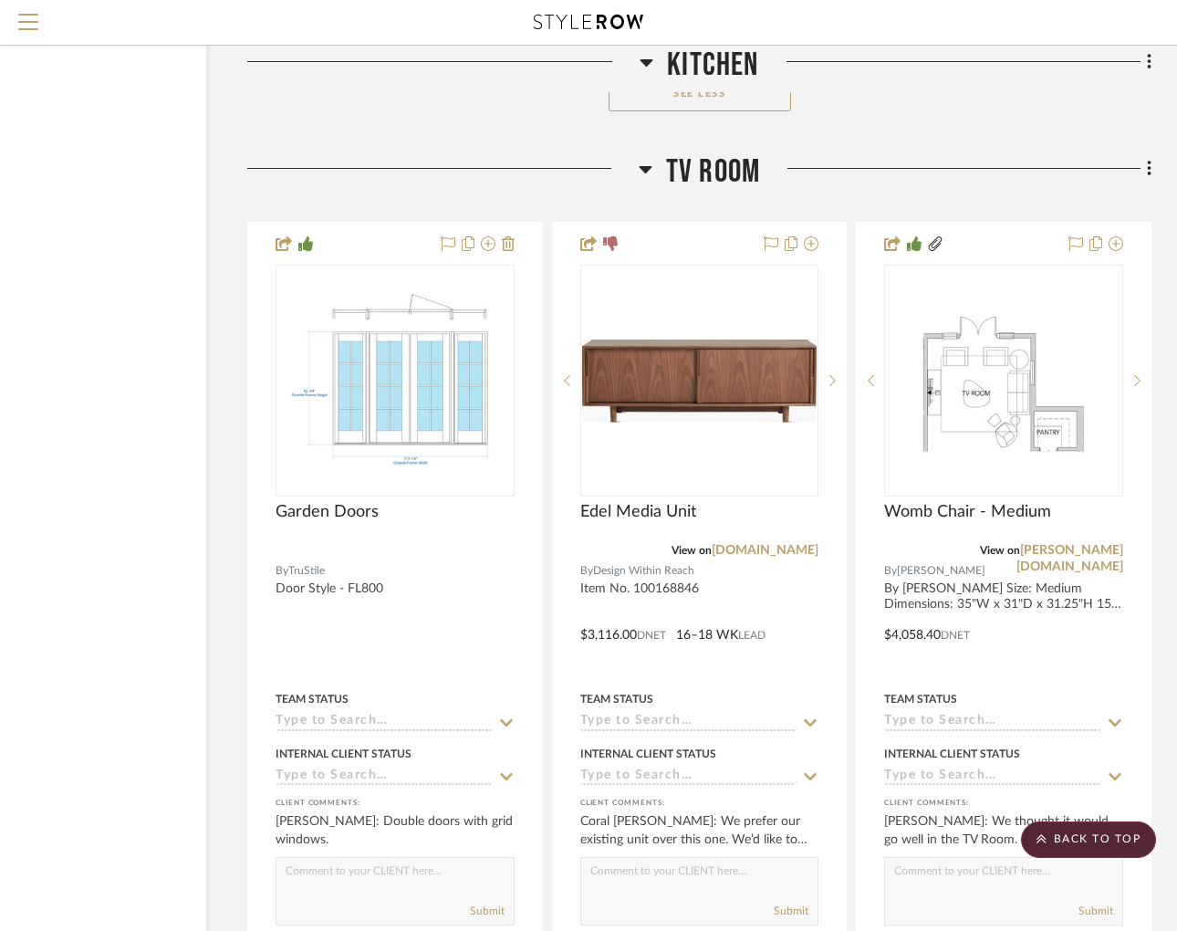
scroll to position [12037, 137]
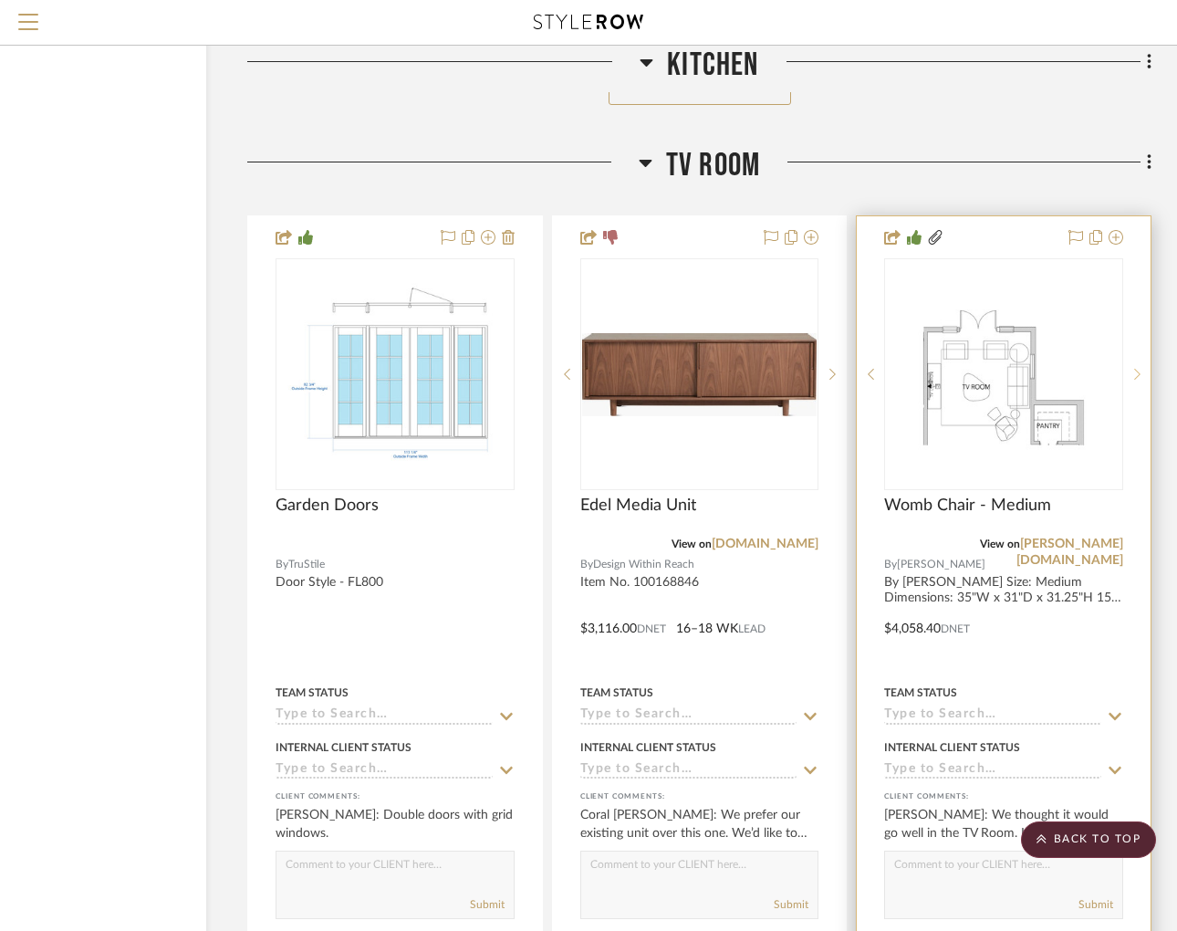
click at [1130, 332] on div at bounding box center [1137, 374] width 27 height 232
click at [1130, 337] on div at bounding box center [1137, 374] width 27 height 232
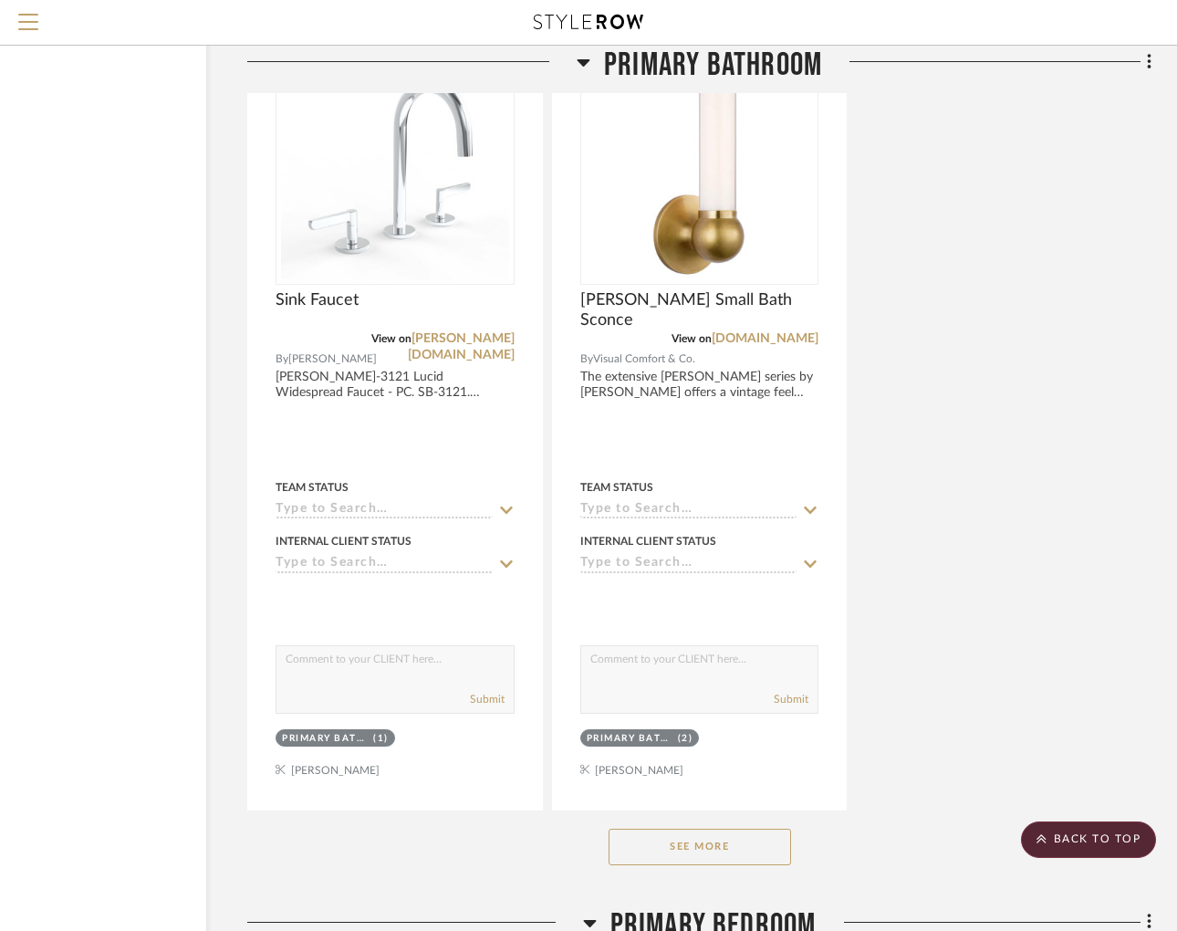
scroll to position [15572, 137]
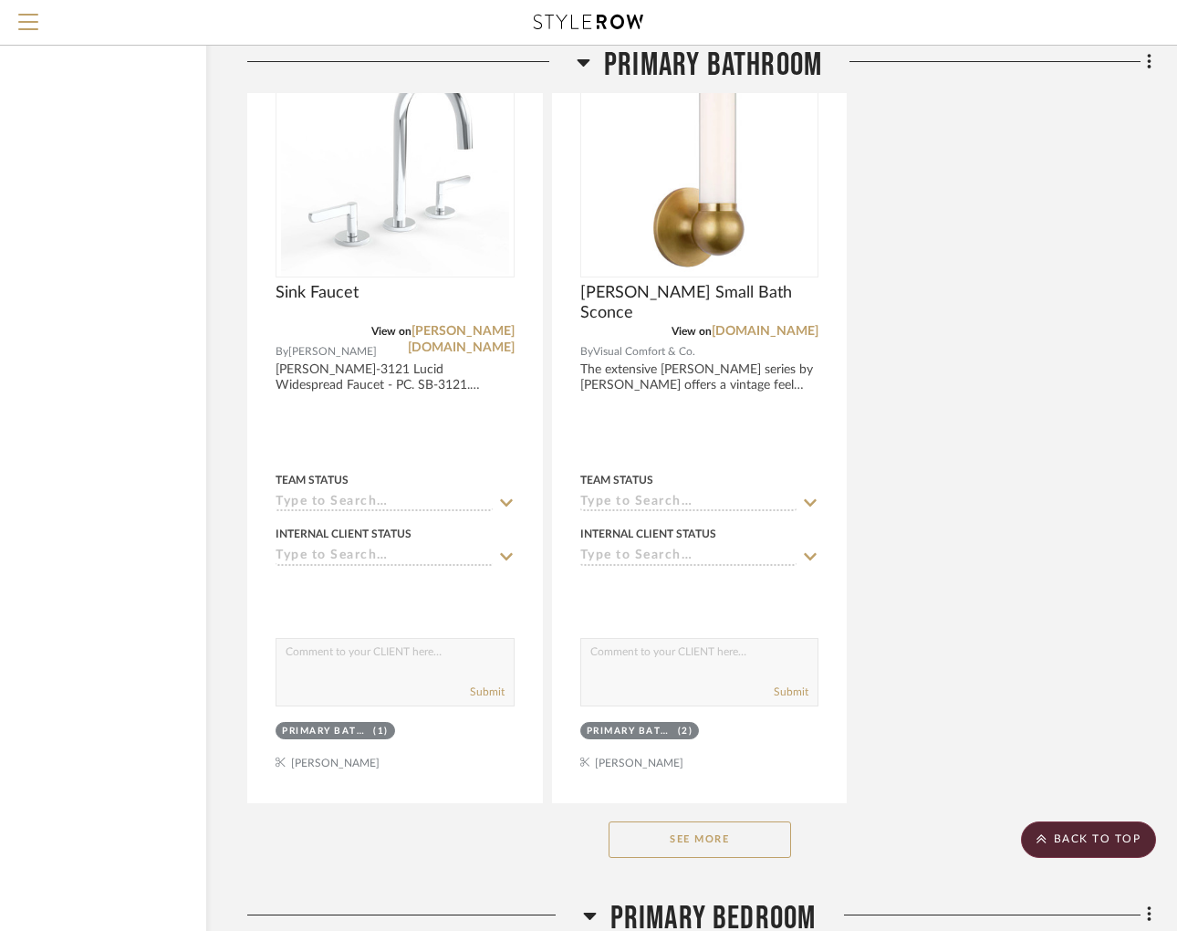
click at [715, 822] on button "See More" at bounding box center [700, 840] width 183 height 37
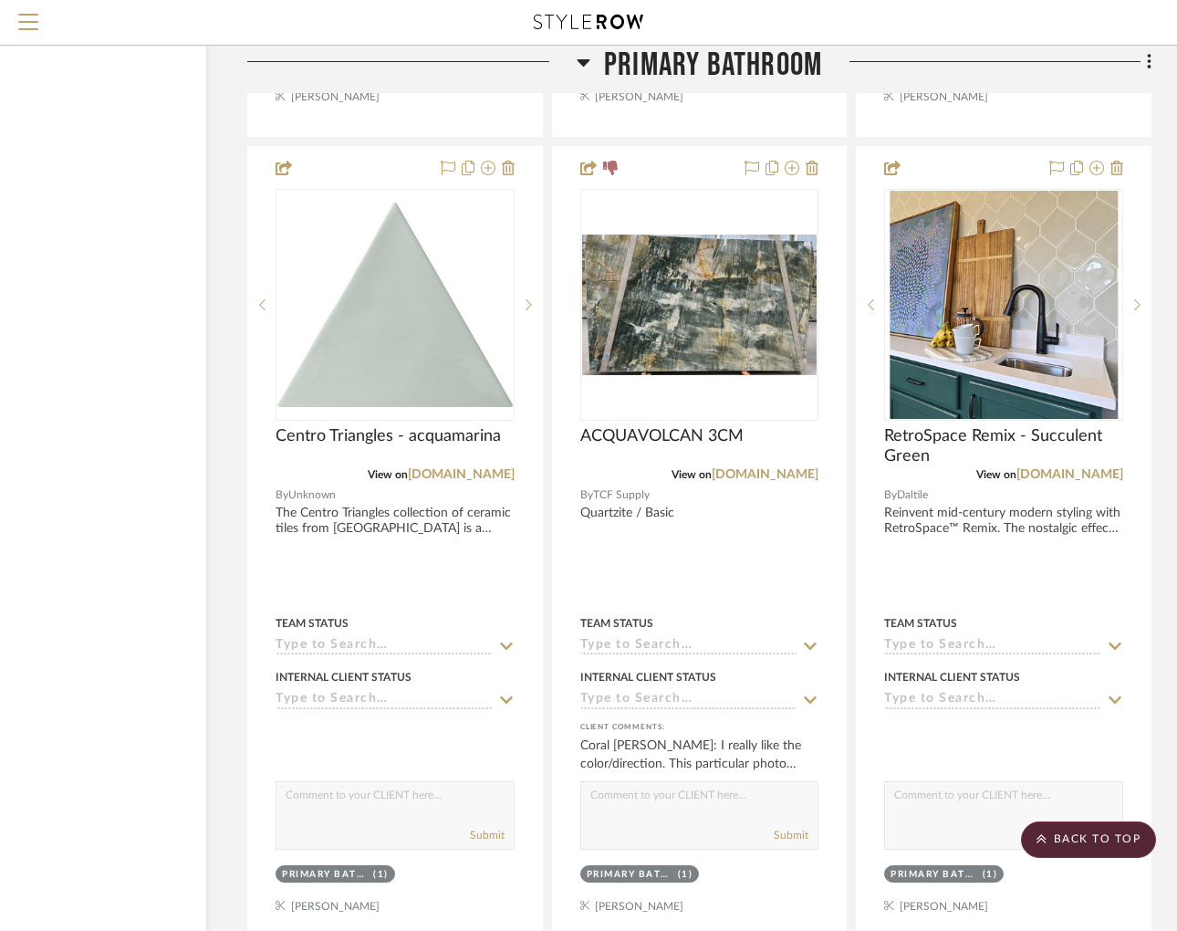
scroll to position [19492, 137]
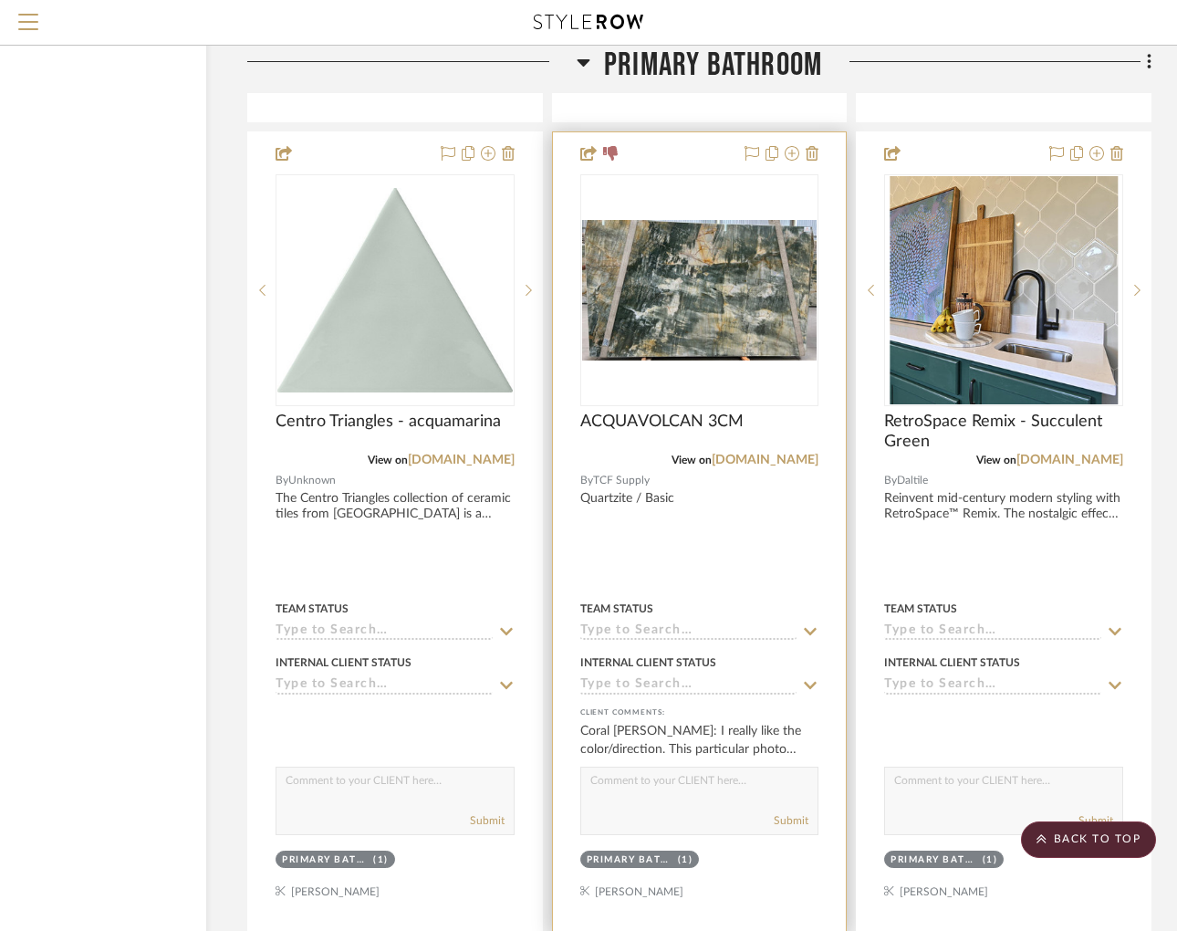
click at [757, 677] on div at bounding box center [700, 531] width 294 height 799
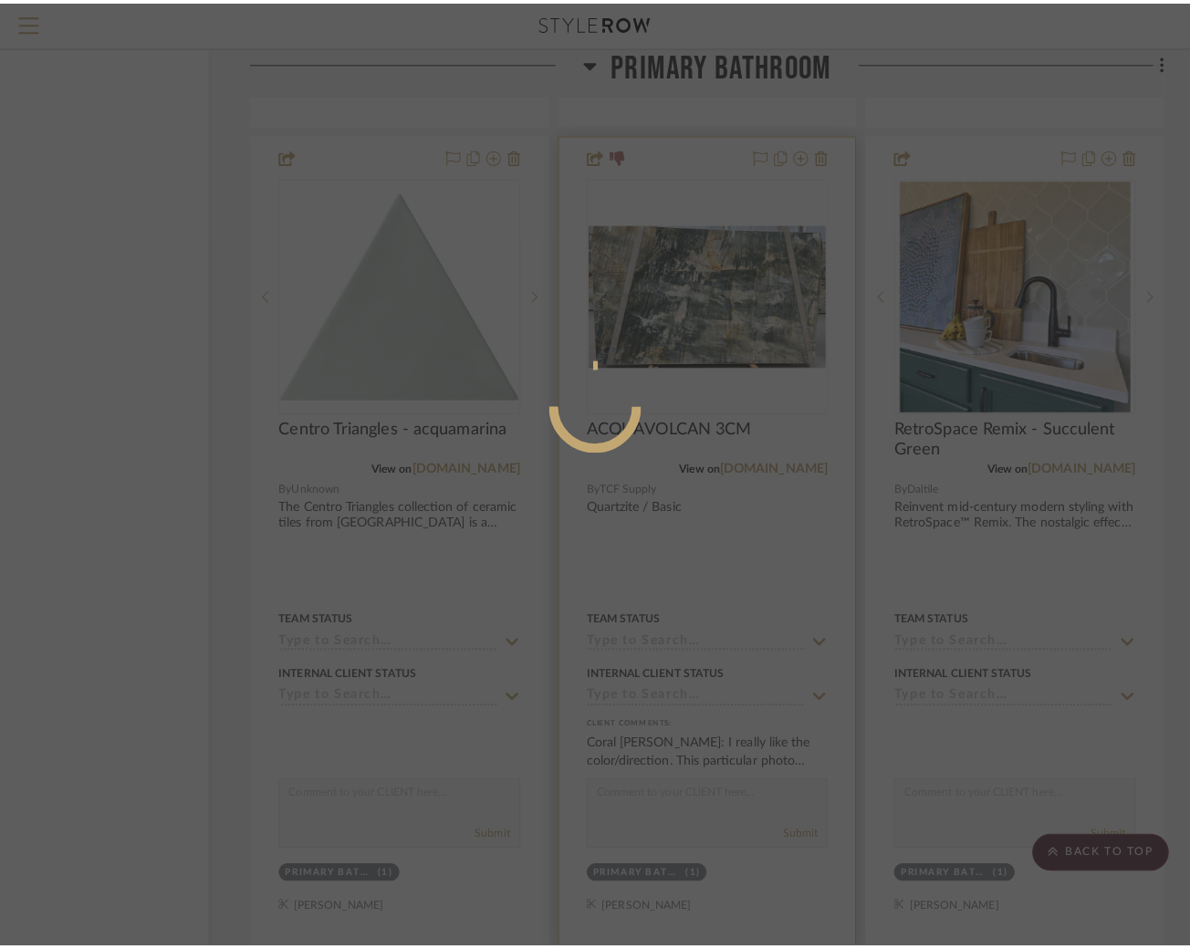
scroll to position [0, 0]
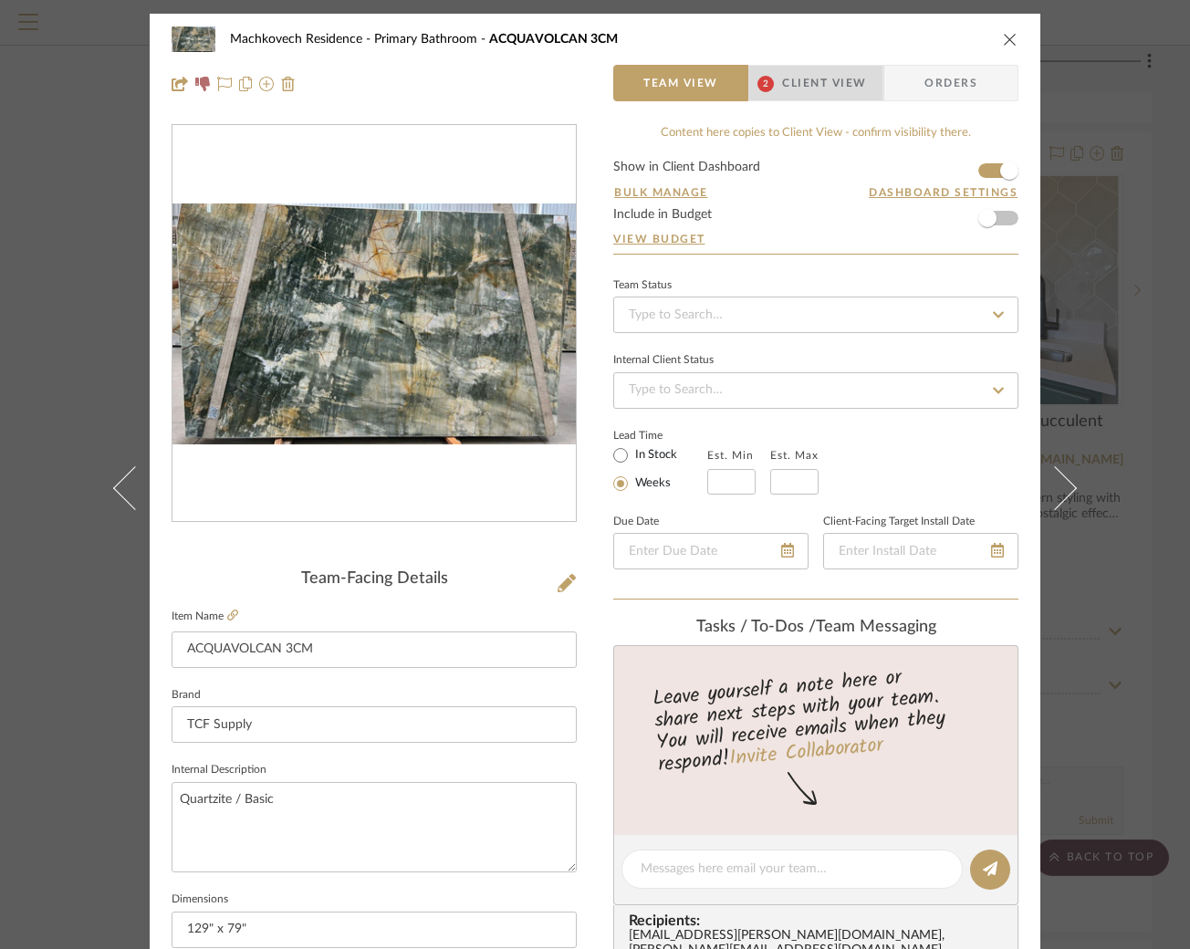
click at [815, 74] on span "Client View" at bounding box center [824, 83] width 84 height 37
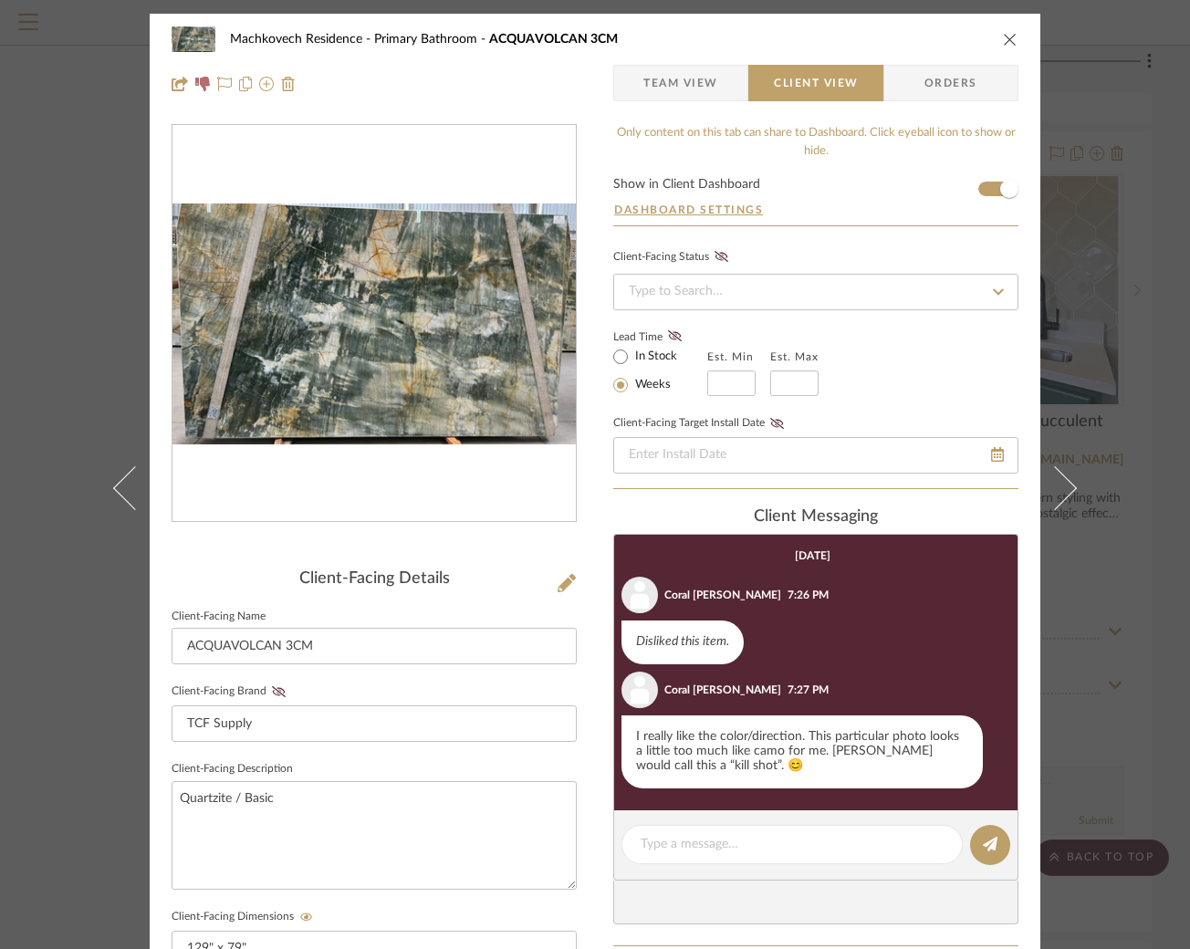
click at [1005, 38] on icon "close" at bounding box center [1010, 39] width 15 height 15
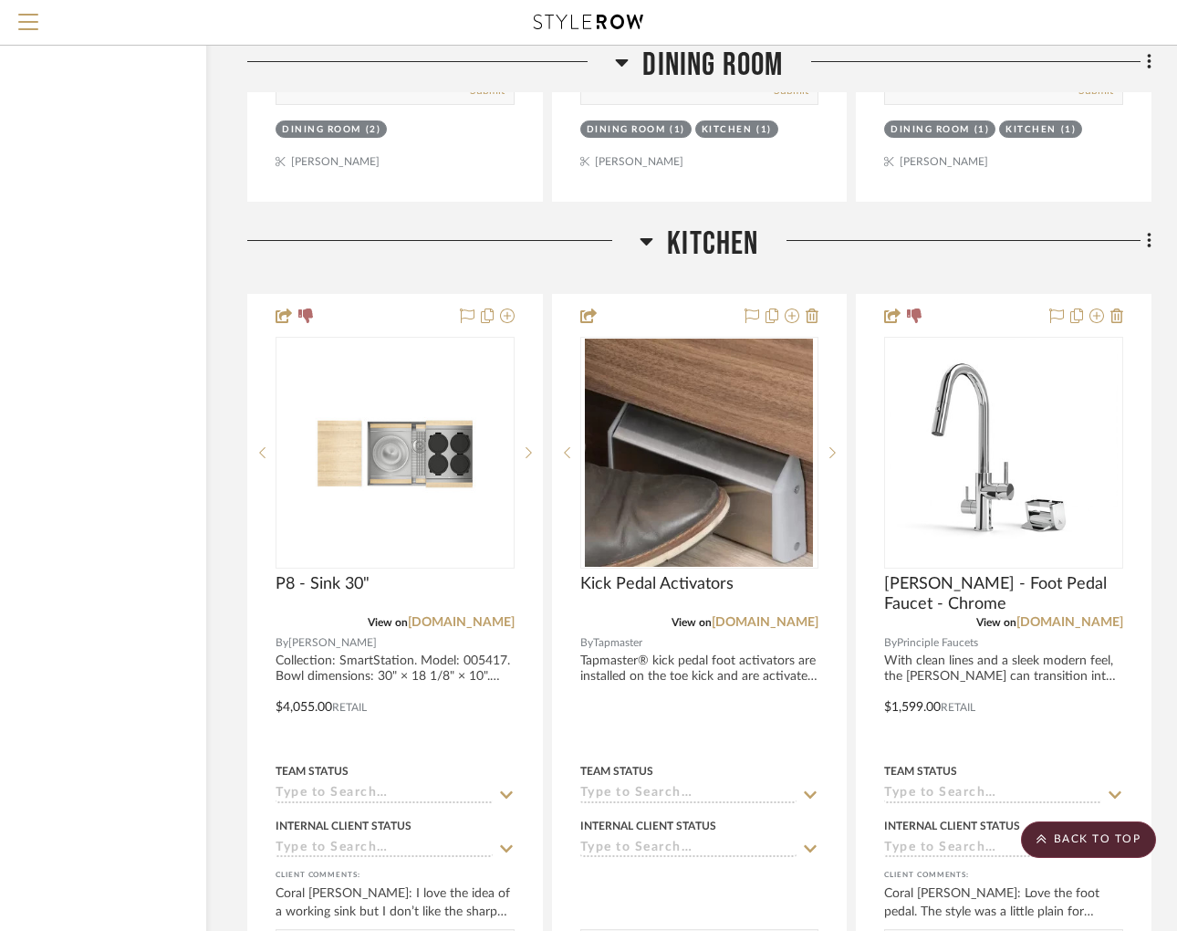
scroll to position [3956, 137]
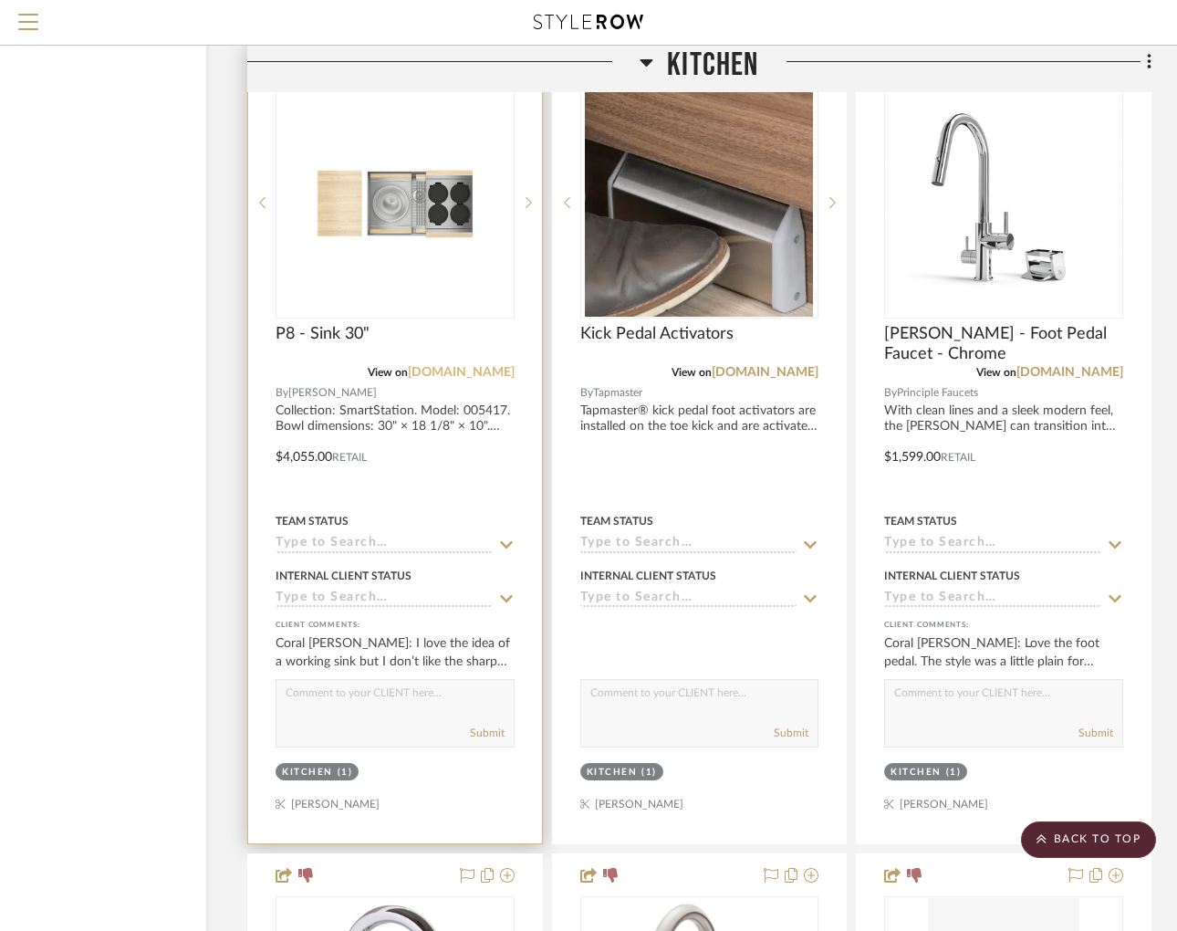
click at [457, 366] on link "[DOMAIN_NAME]" at bounding box center [461, 372] width 107 height 13
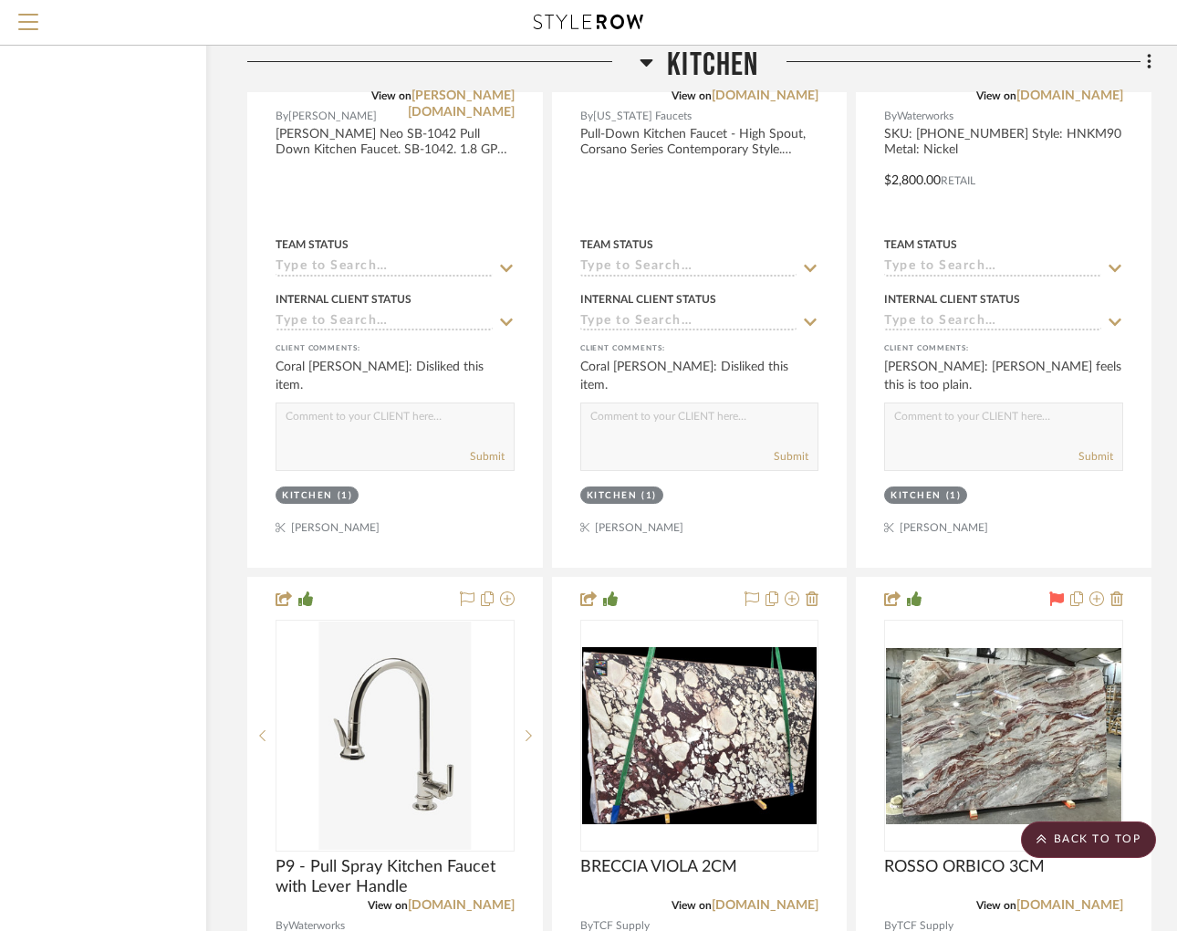
scroll to position [5547, 137]
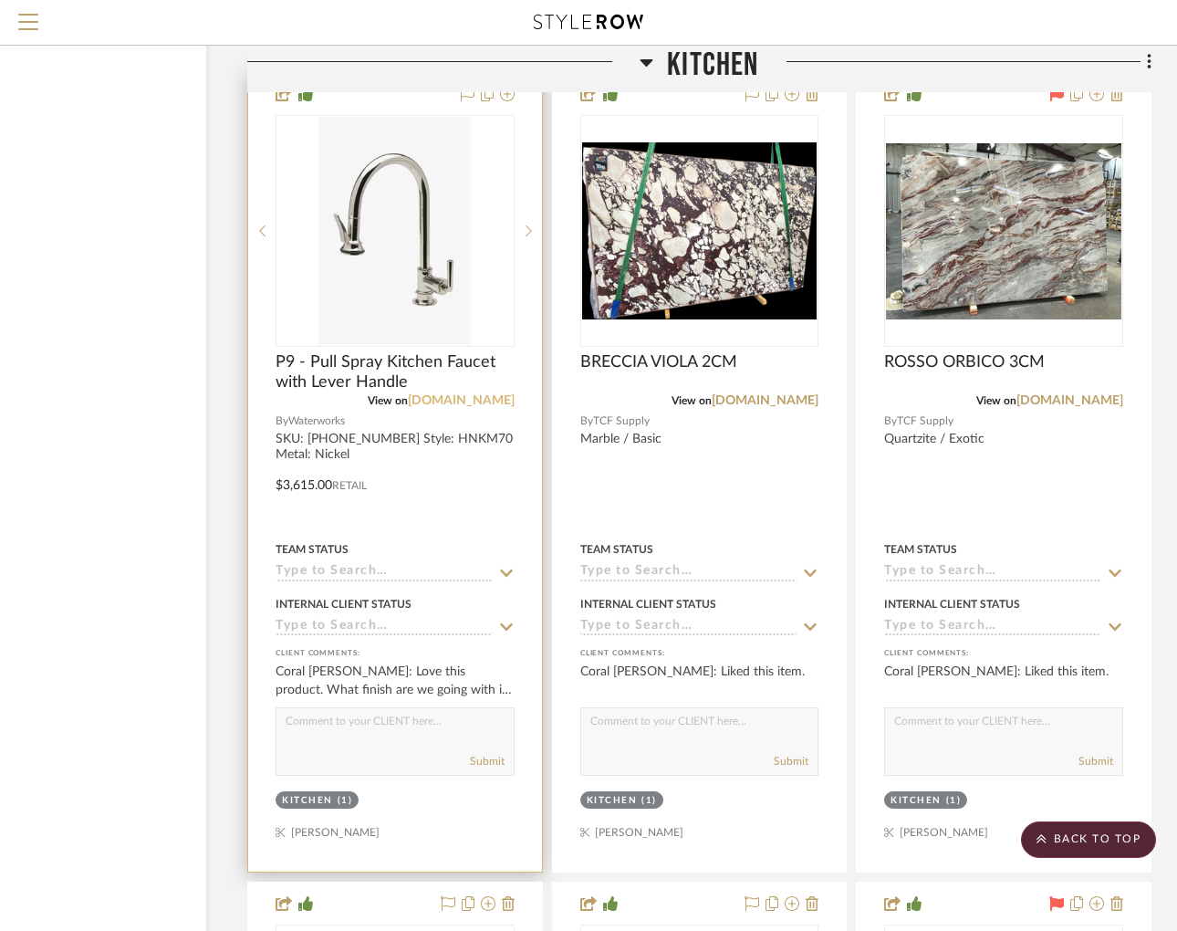
click at [493, 394] on link "[DOMAIN_NAME]" at bounding box center [461, 400] width 107 height 13
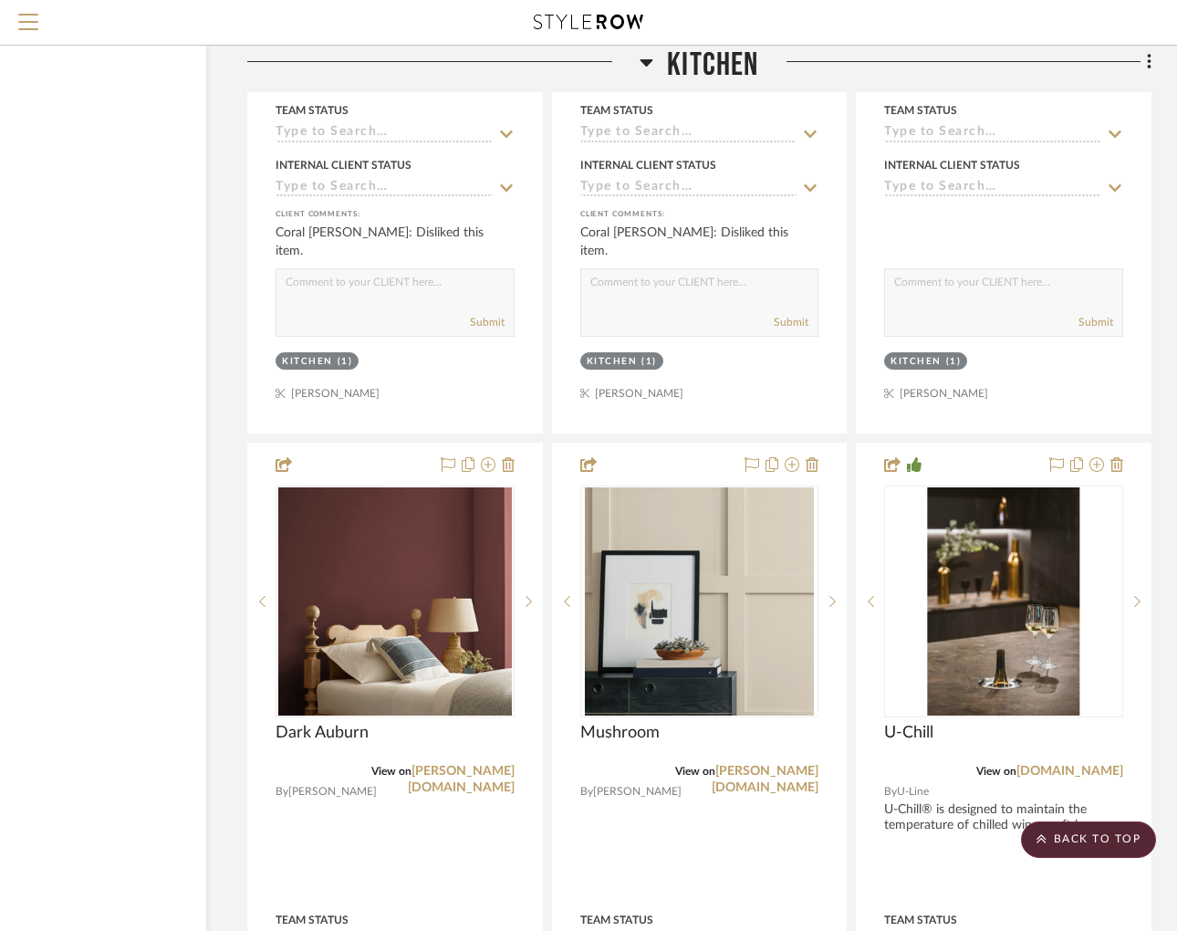
scroll to position [7865, 137]
